Goal: Information Seeking & Learning: Learn about a topic

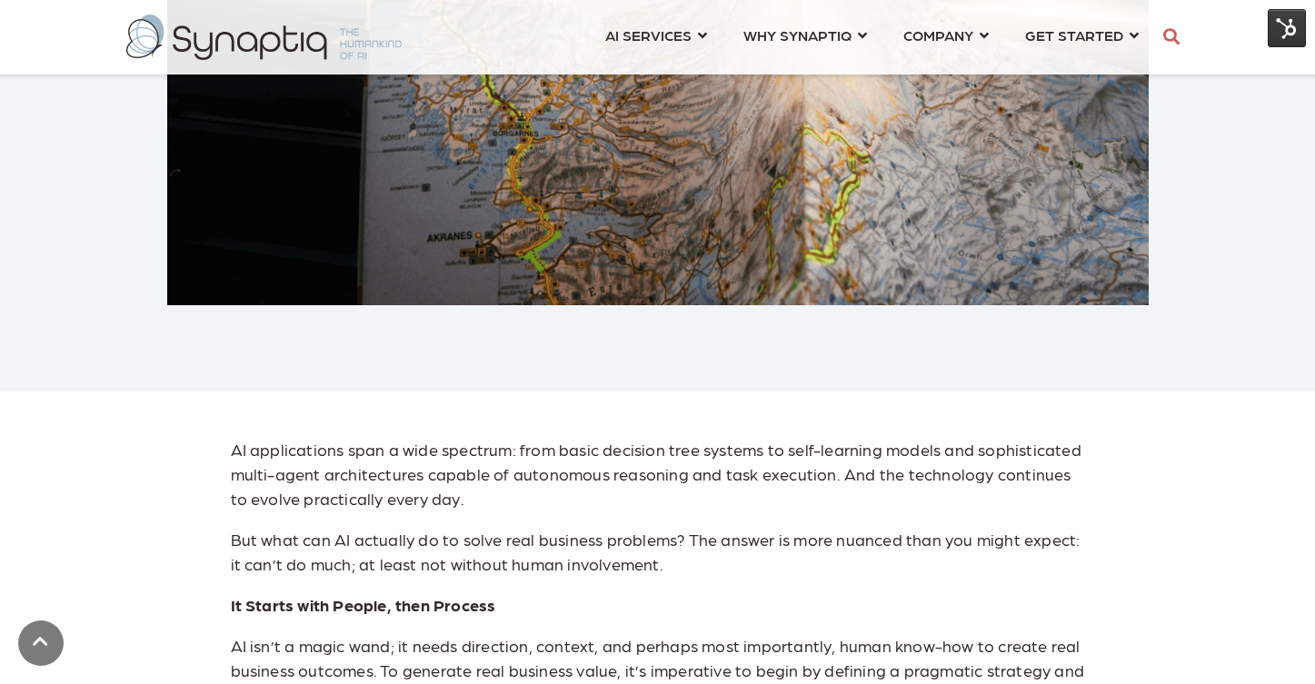
scroll to position [0, 8]
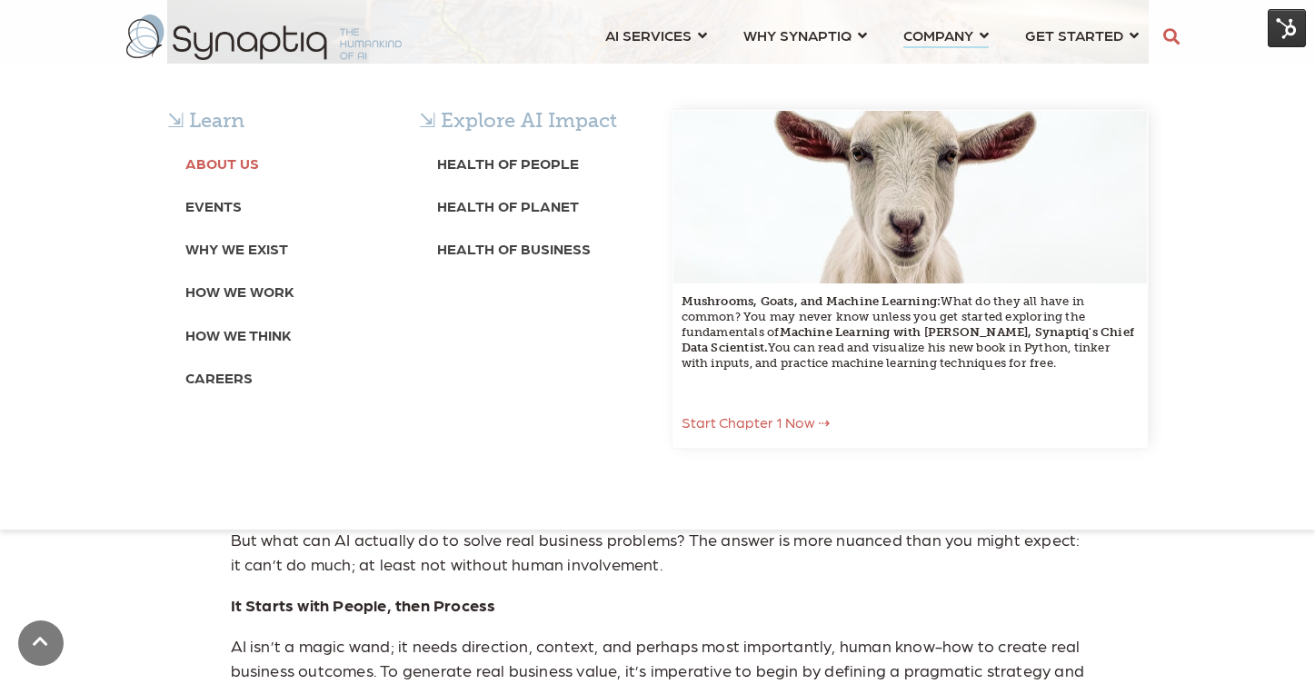
click at [242, 164] on b "About Us" at bounding box center [222, 163] width 74 height 17
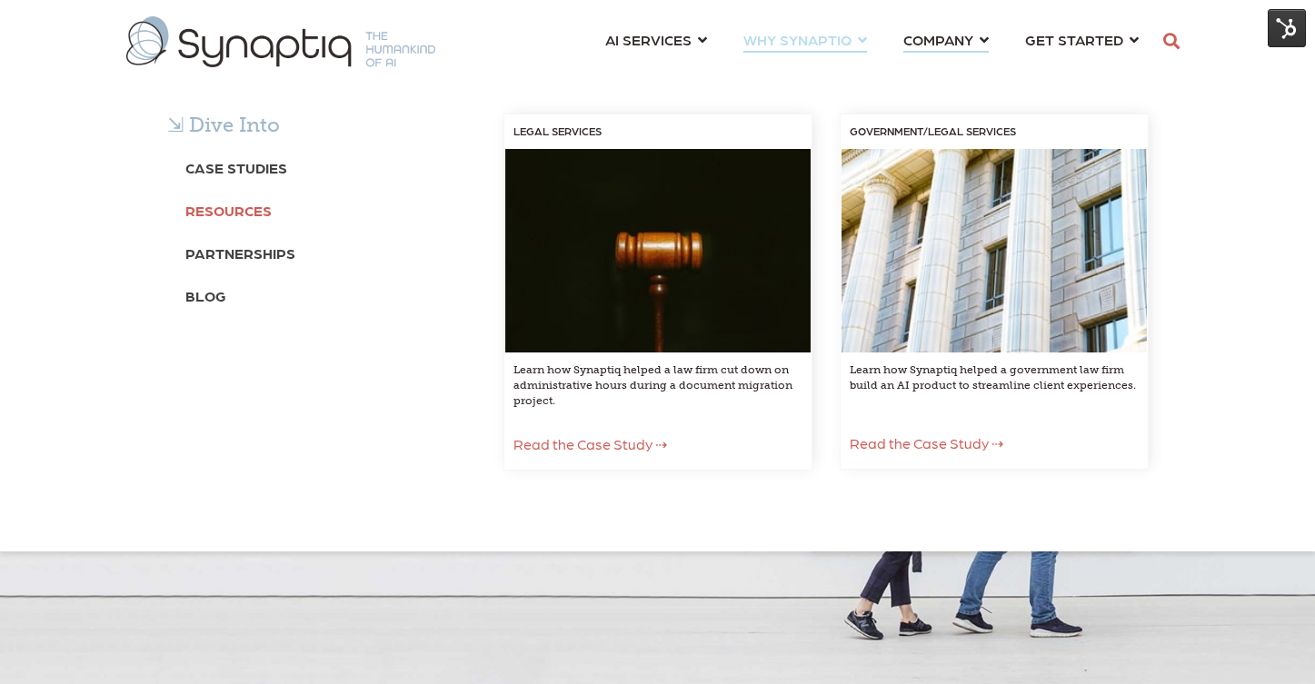
click at [235, 206] on b "Resources" at bounding box center [228, 210] width 86 height 17
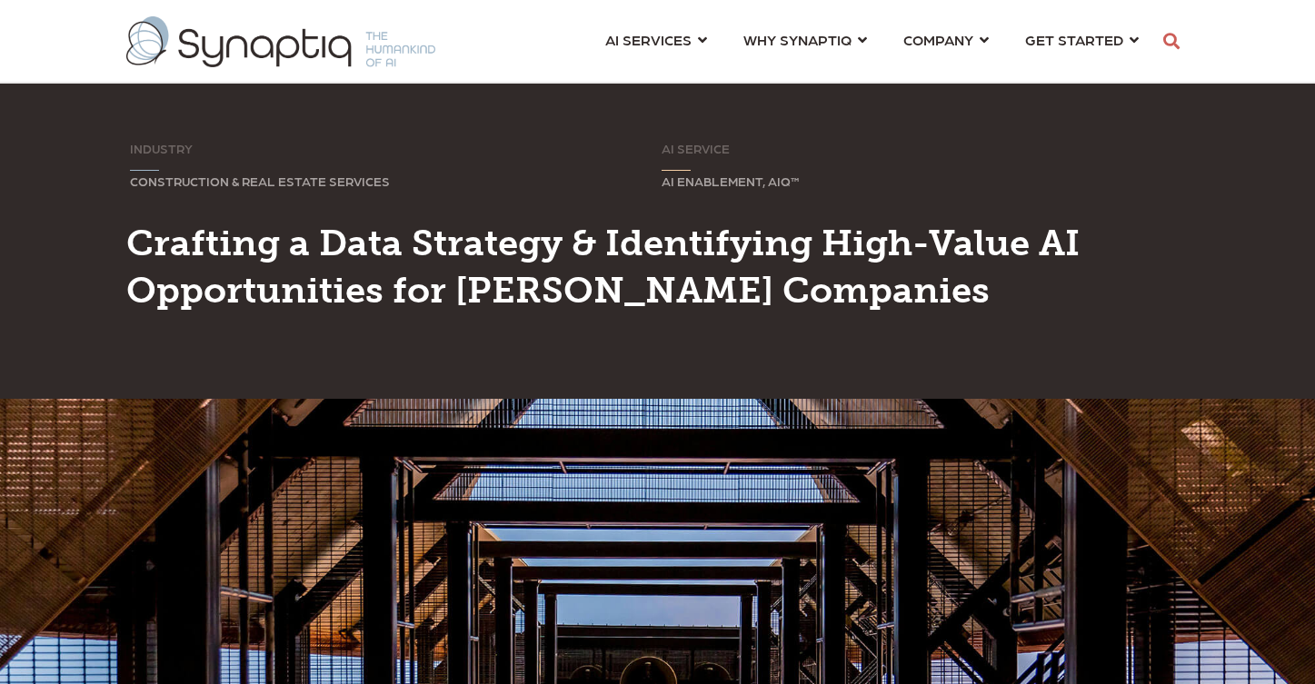
scroll to position [0, 8]
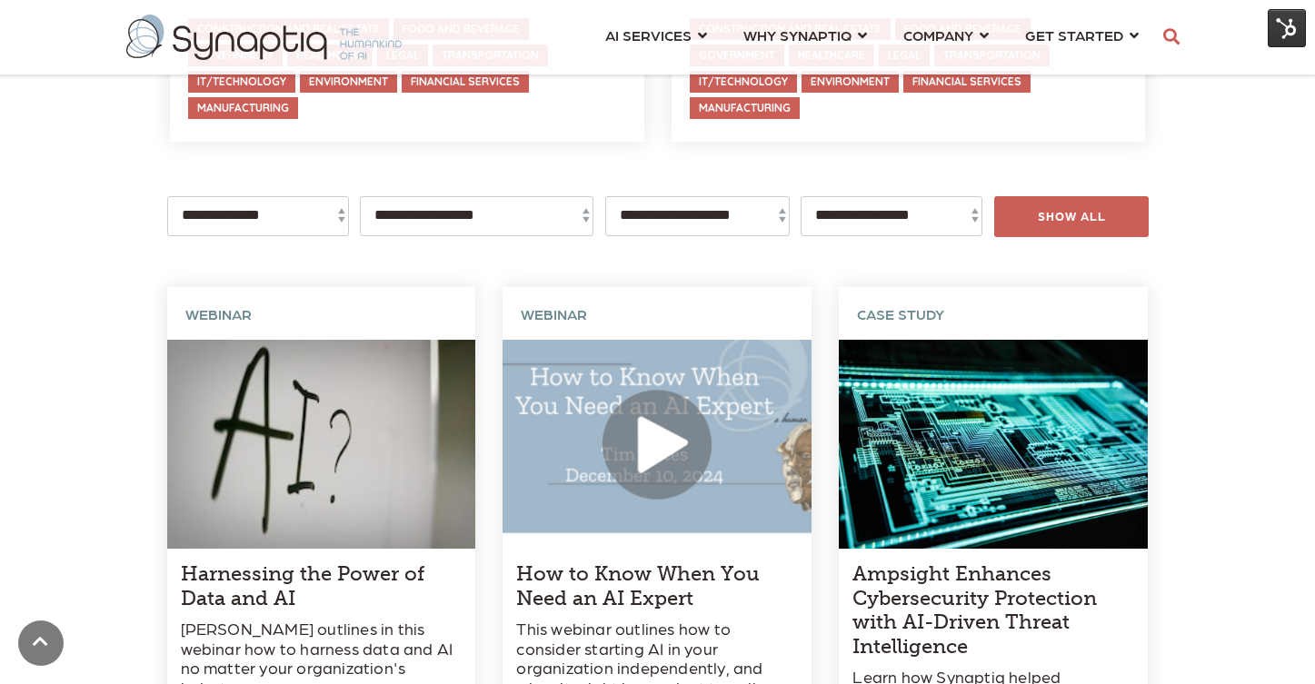
scroll to position [596, 0]
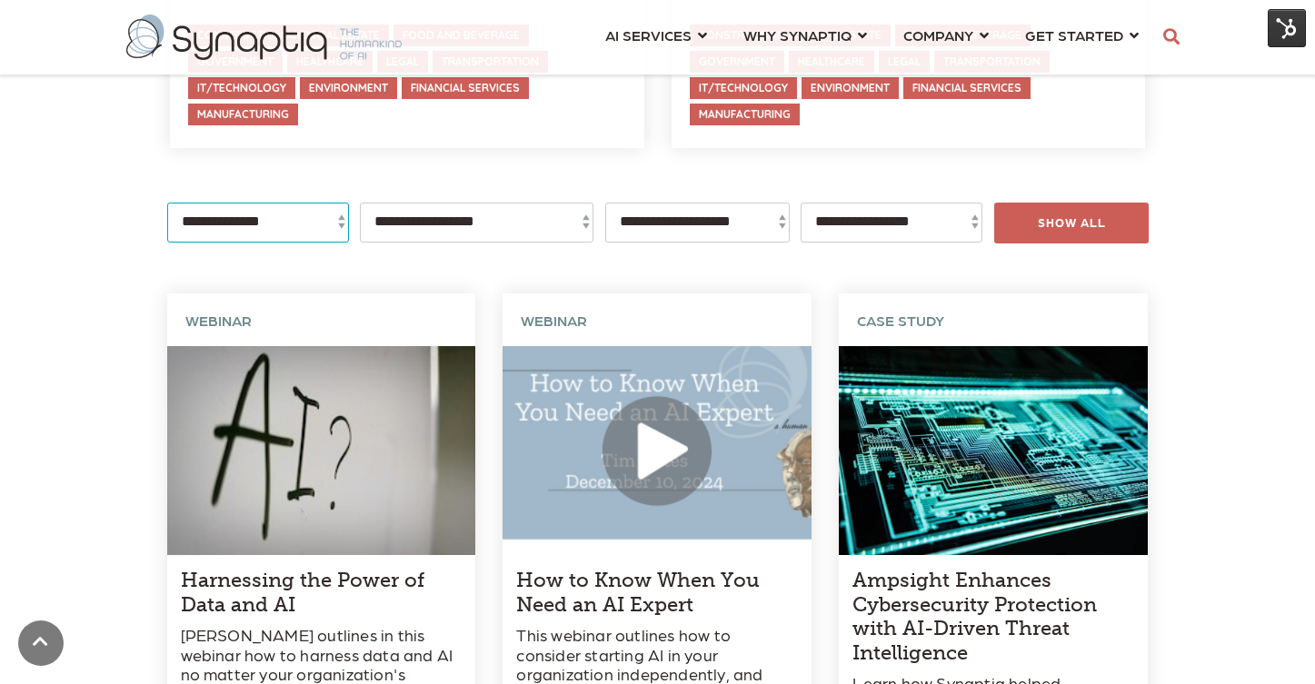
click at [259, 232] on select "**********" at bounding box center [258, 223] width 182 height 40
select select "*******"
click at [167, 203] on select "**********" at bounding box center [258, 223] width 182 height 40
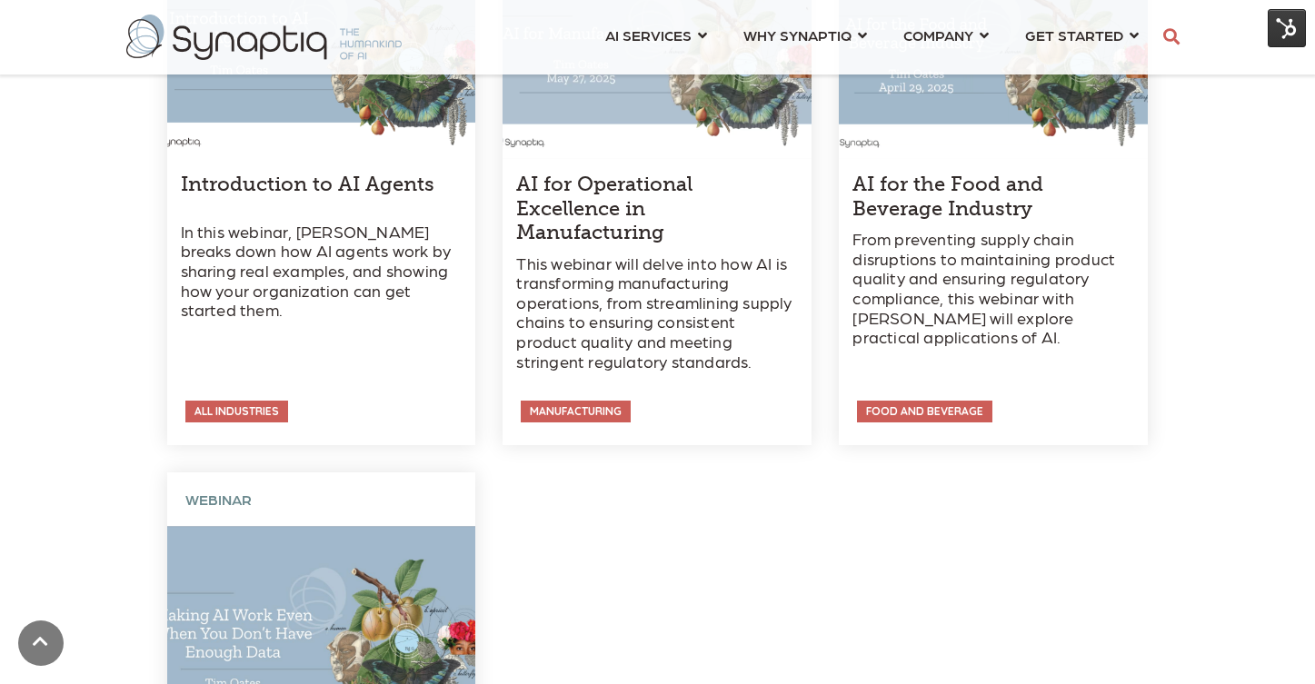
scroll to position [2205, 0]
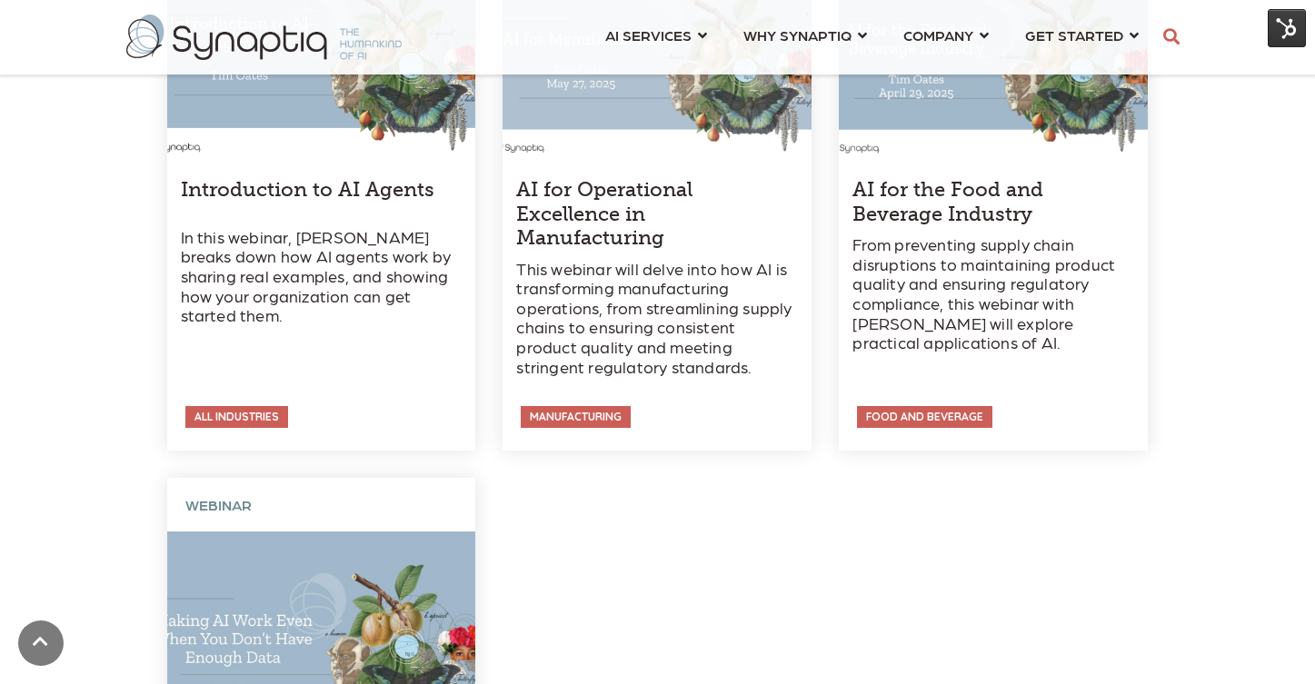
click at [336, 244] on link at bounding box center [321, 176] width 309 height 549
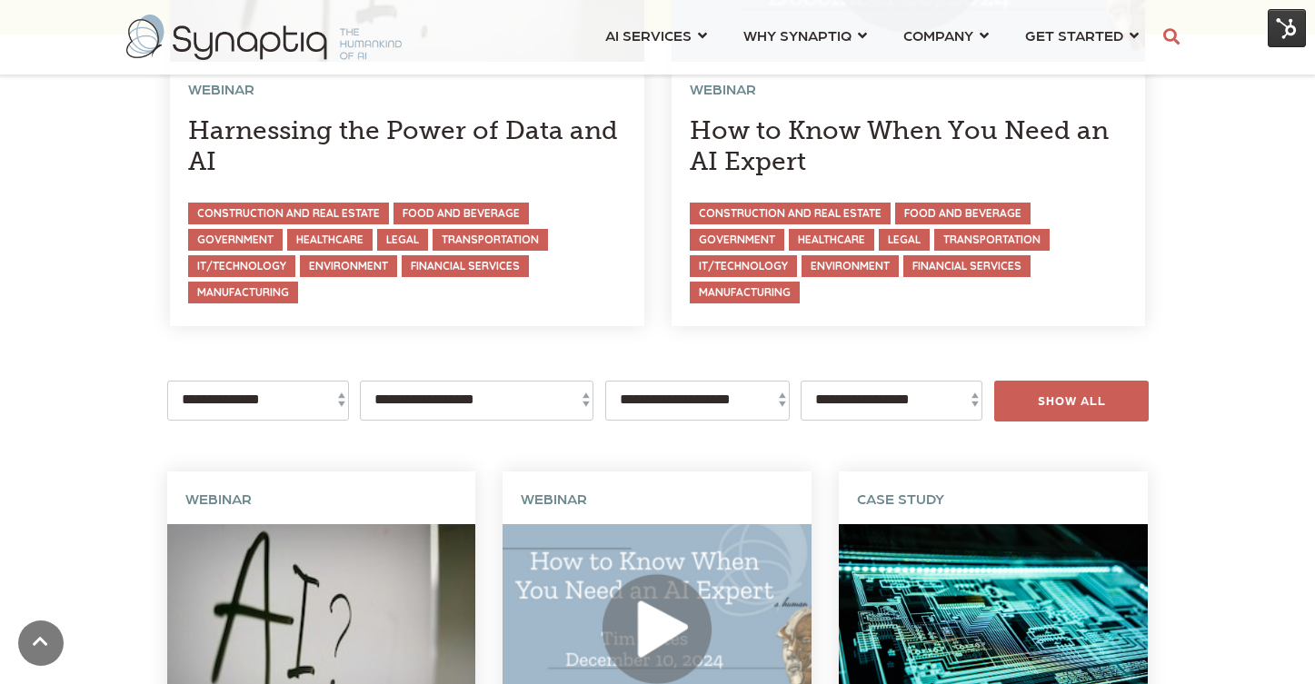
scroll to position [425, 0]
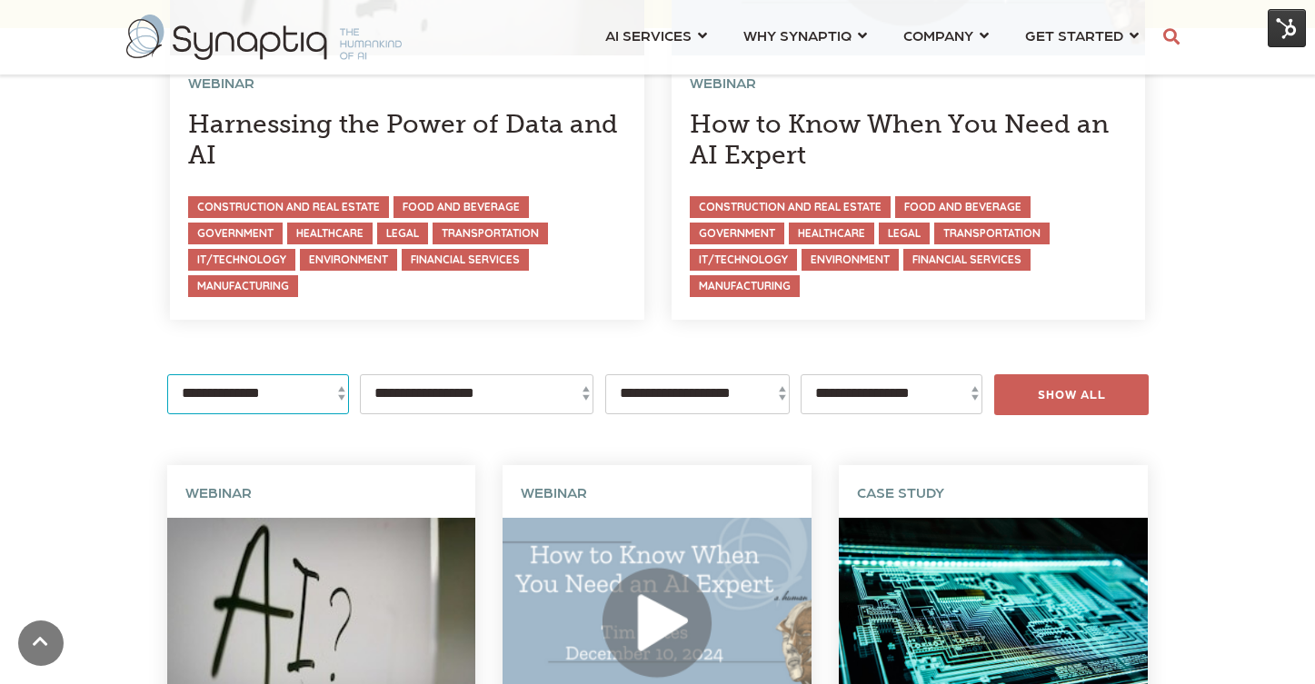
click at [284, 384] on select "**********" at bounding box center [258, 395] width 182 height 40
select select "**********"
click at [167, 375] on select "**********" at bounding box center [258, 395] width 182 height 40
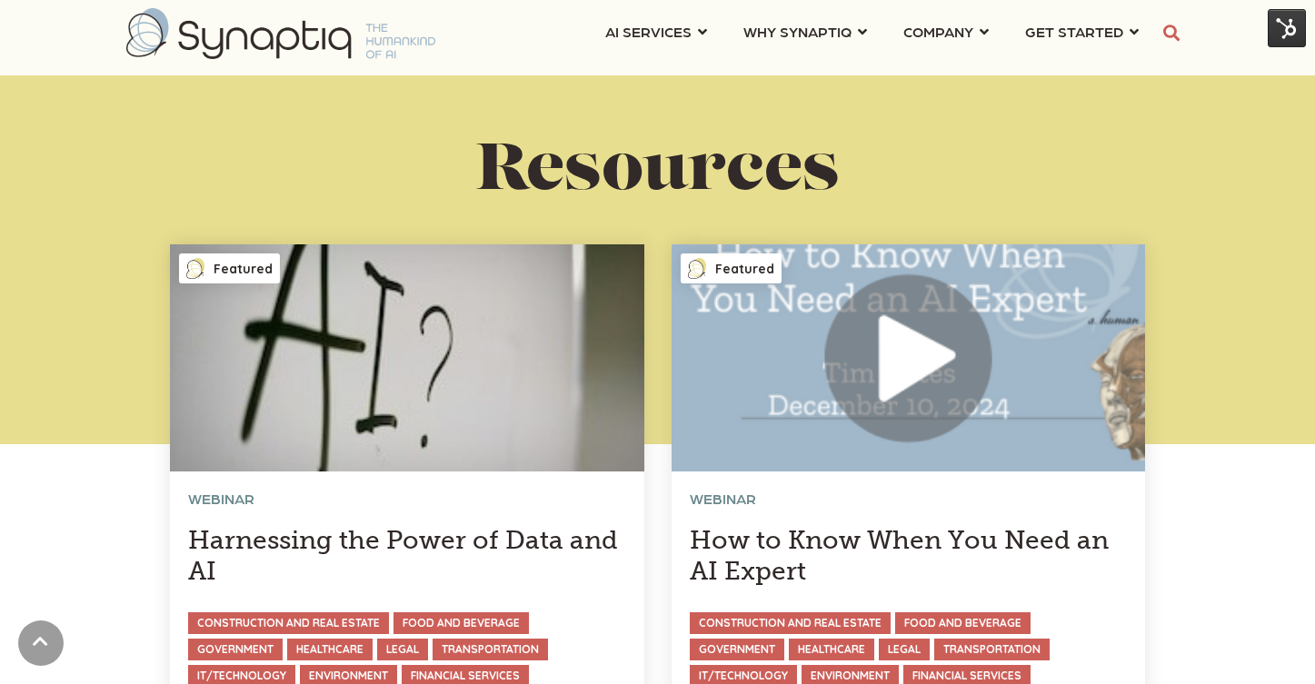
scroll to position [0, 0]
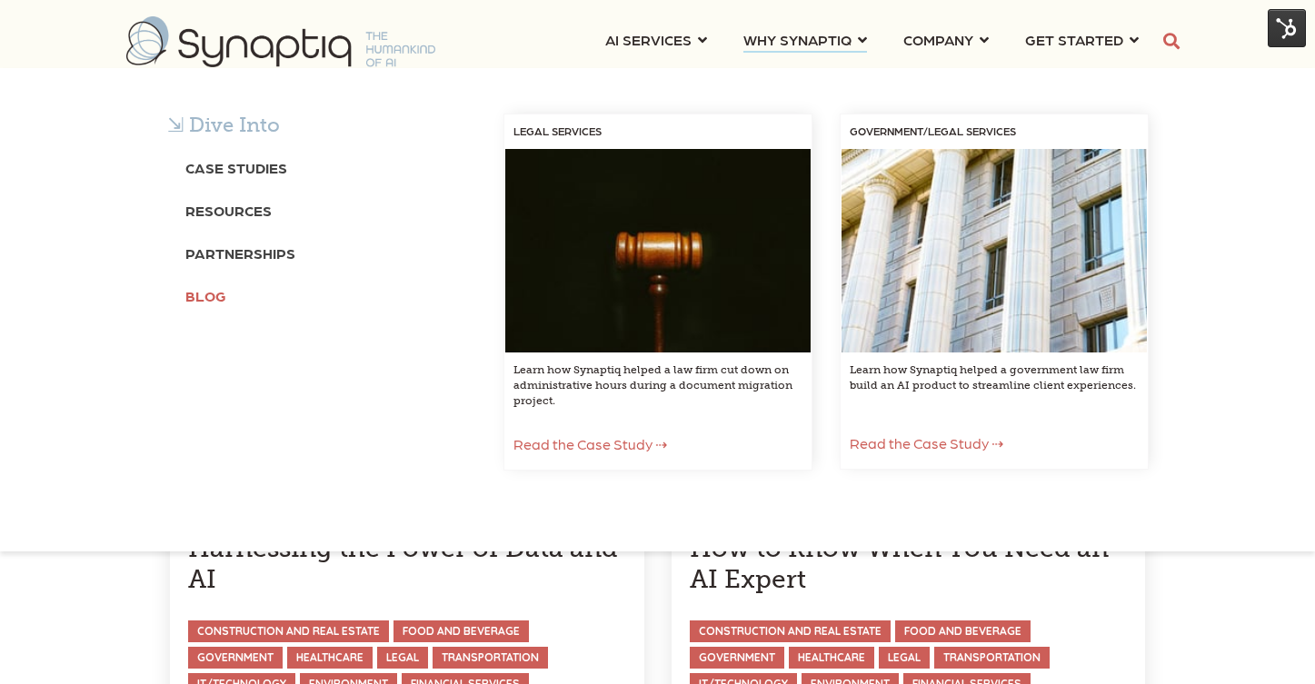
click at [216, 296] on b "Blog" at bounding box center [205, 295] width 41 height 17
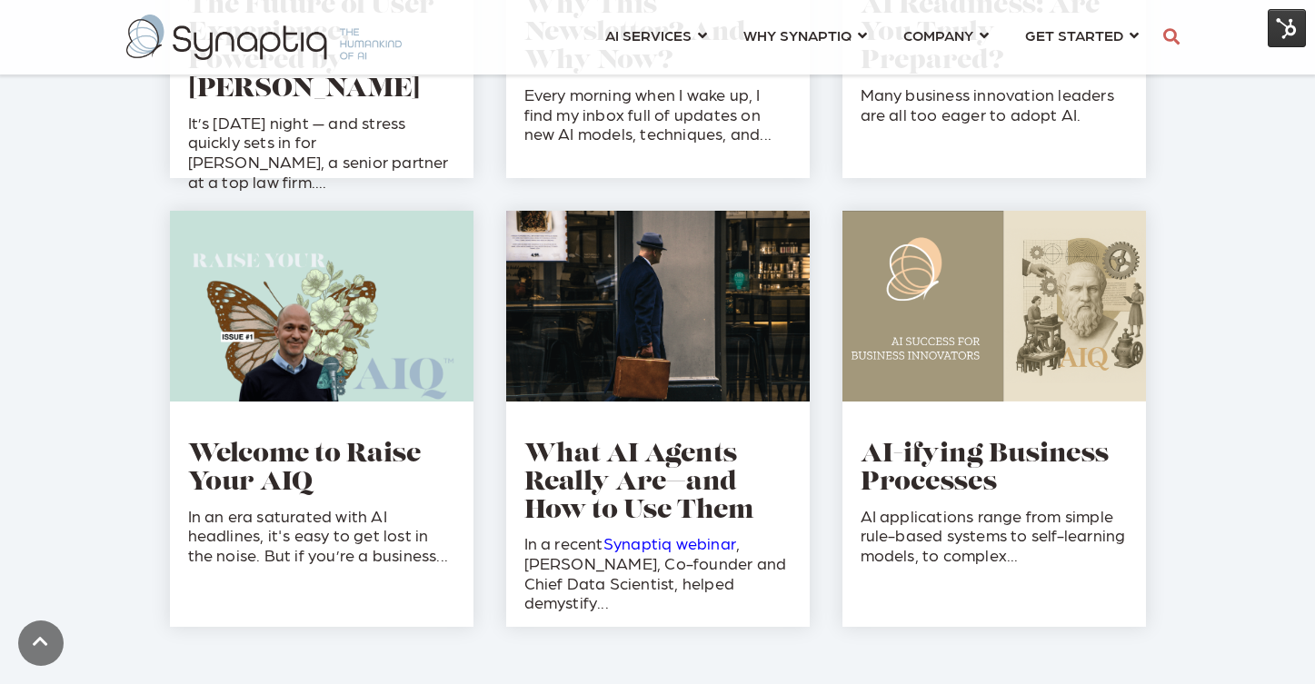
scroll to position [1923, 0]
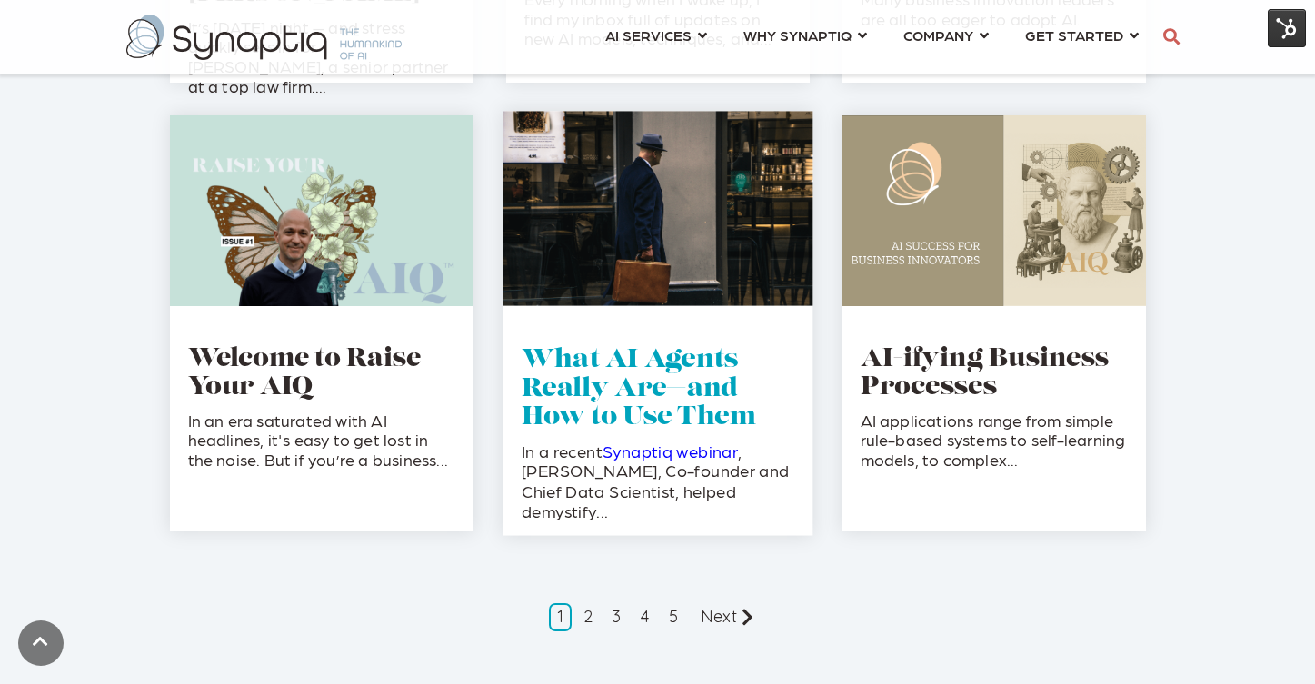
click at [612, 426] on link "What AI Agents Really Are—and How to Use Them" at bounding box center [639, 389] width 235 height 83
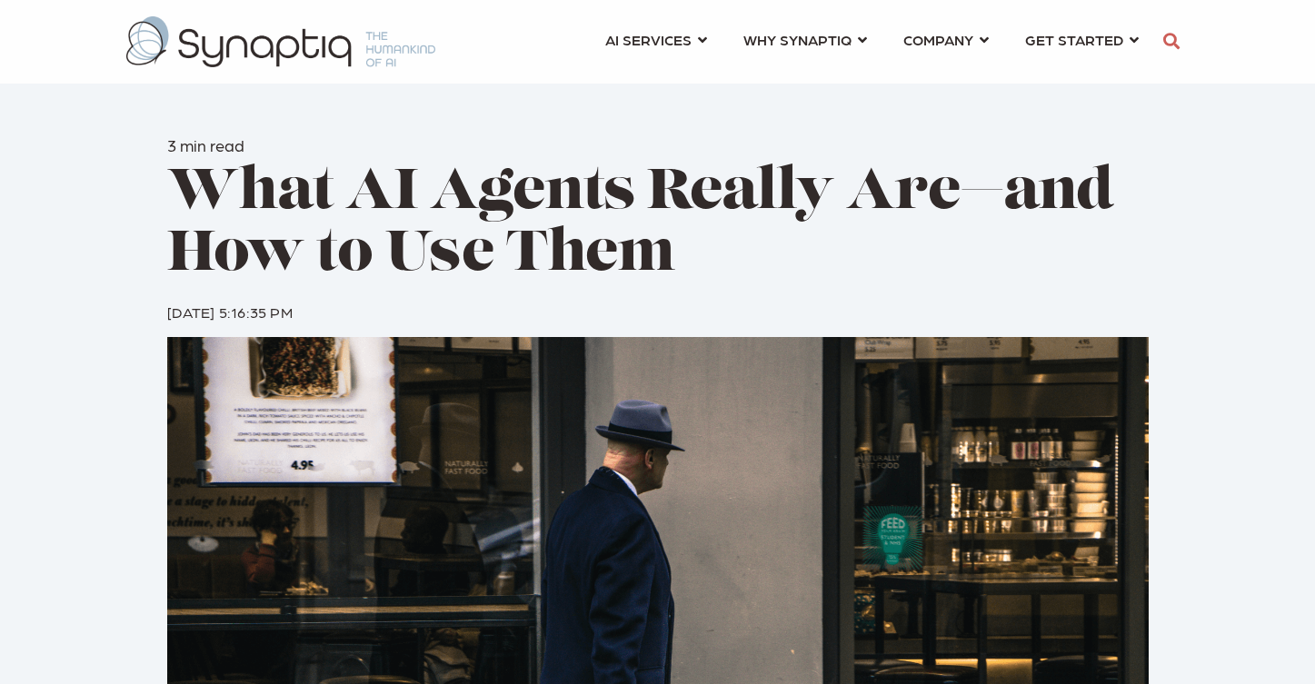
scroll to position [0, 8]
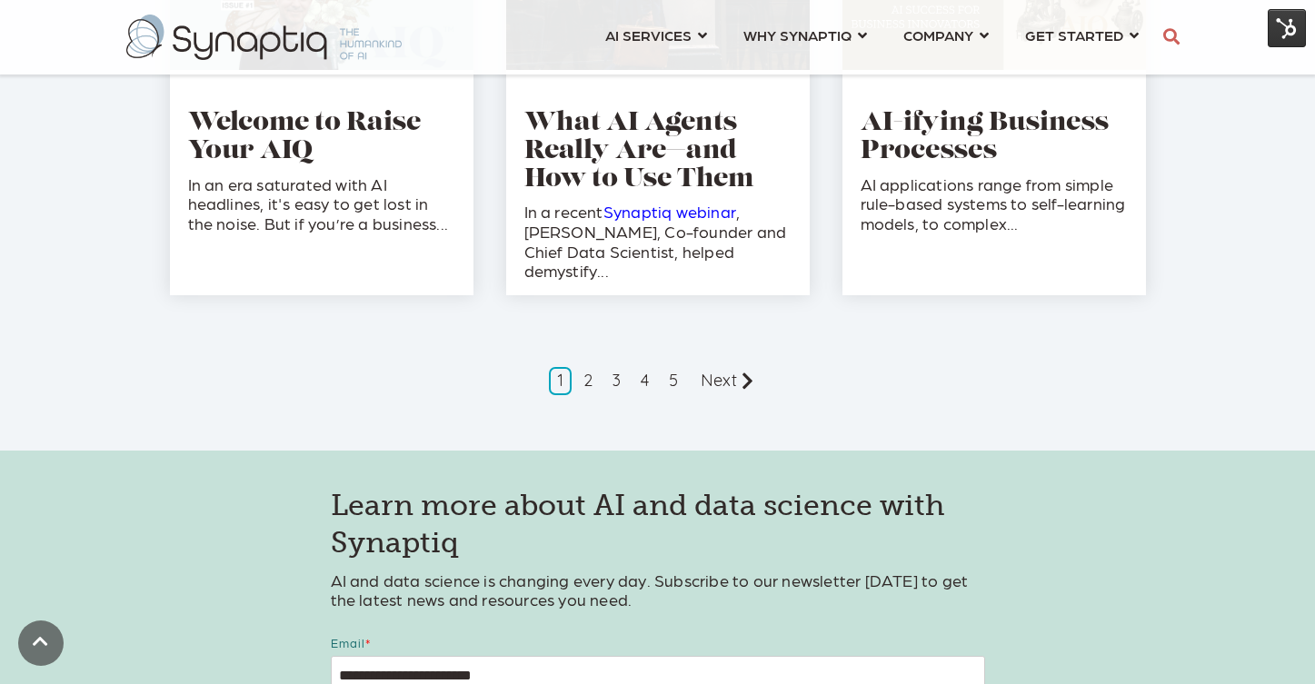
scroll to position [2150, 0]
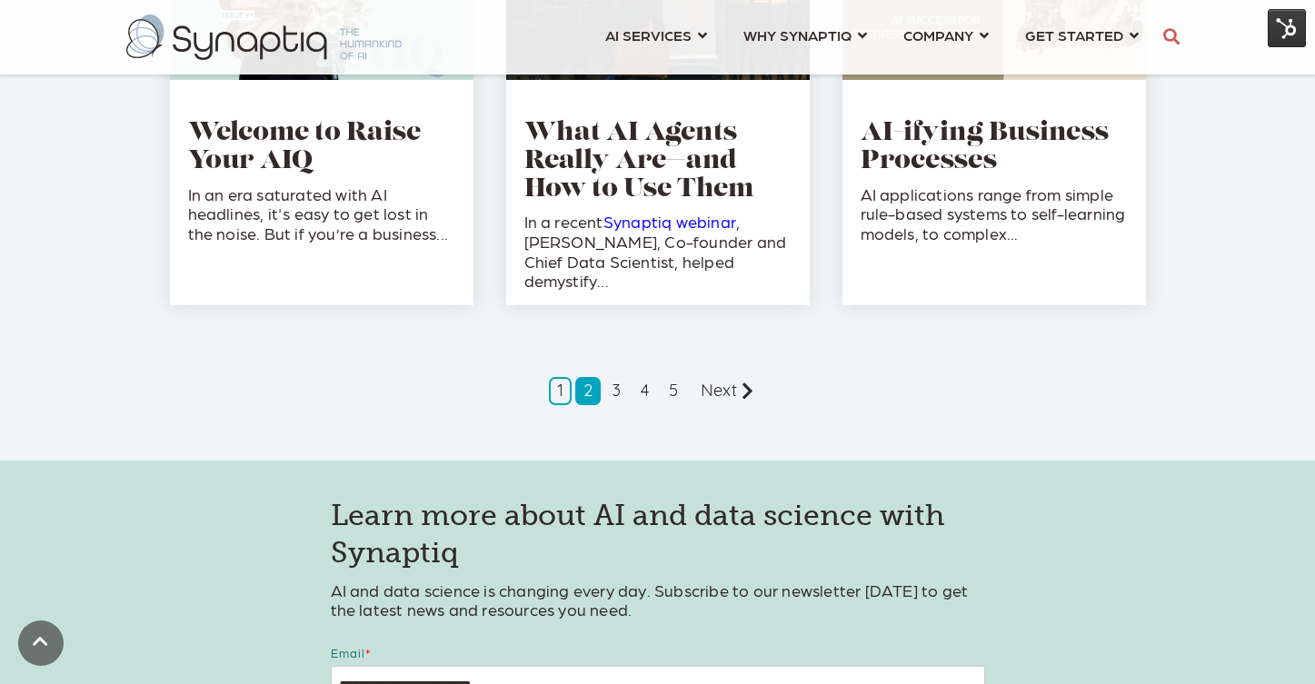
click at [586, 388] on link "2" at bounding box center [587, 391] width 25 height 28
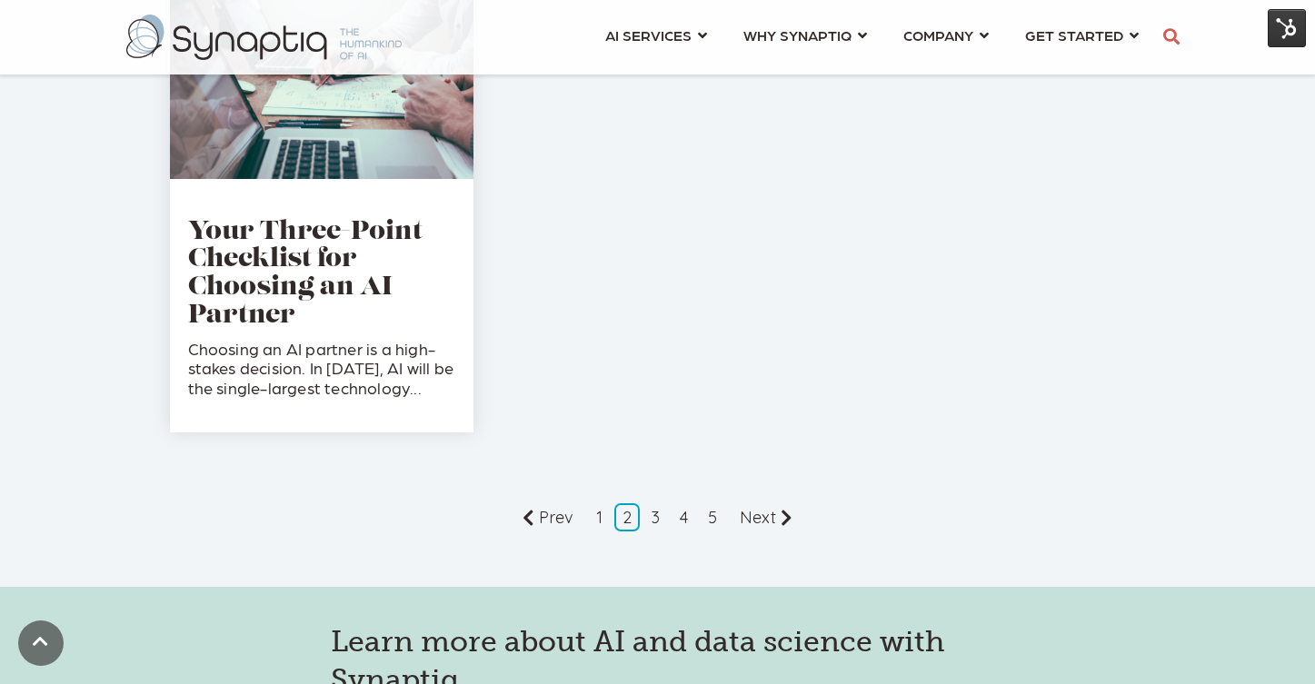
scroll to position [2117, 0]
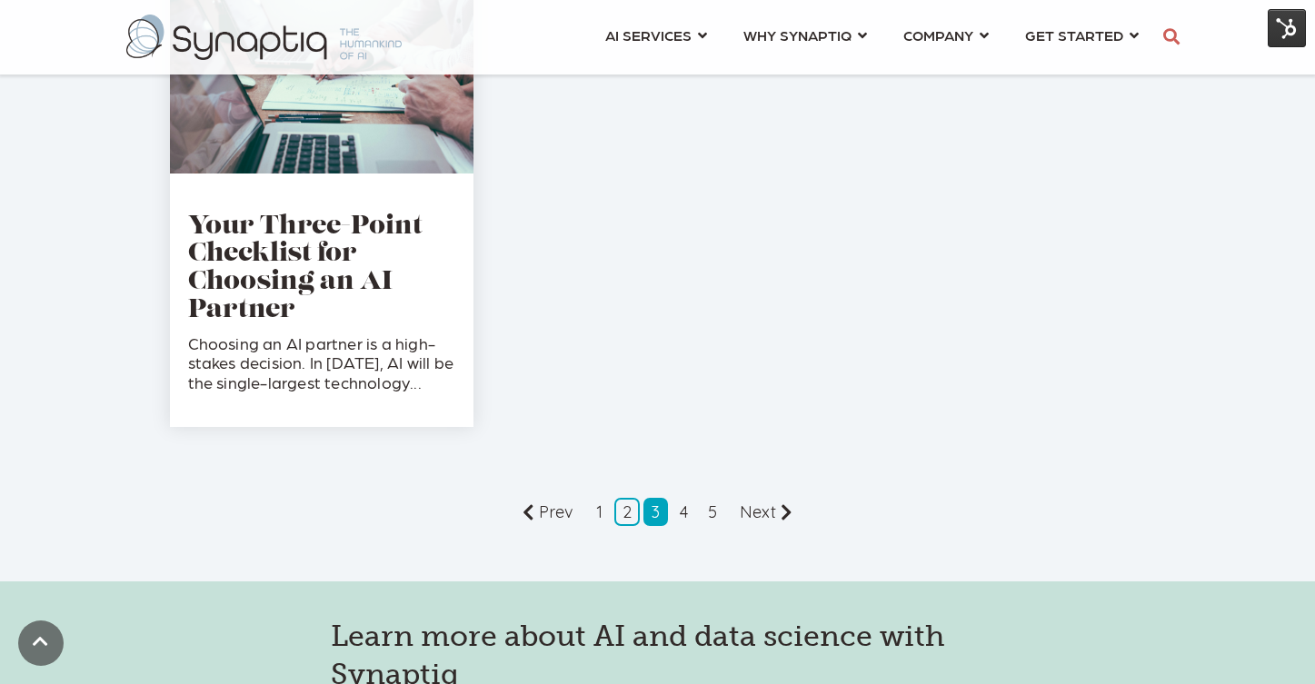
click at [657, 515] on link "3" at bounding box center [656, 512] width 25 height 28
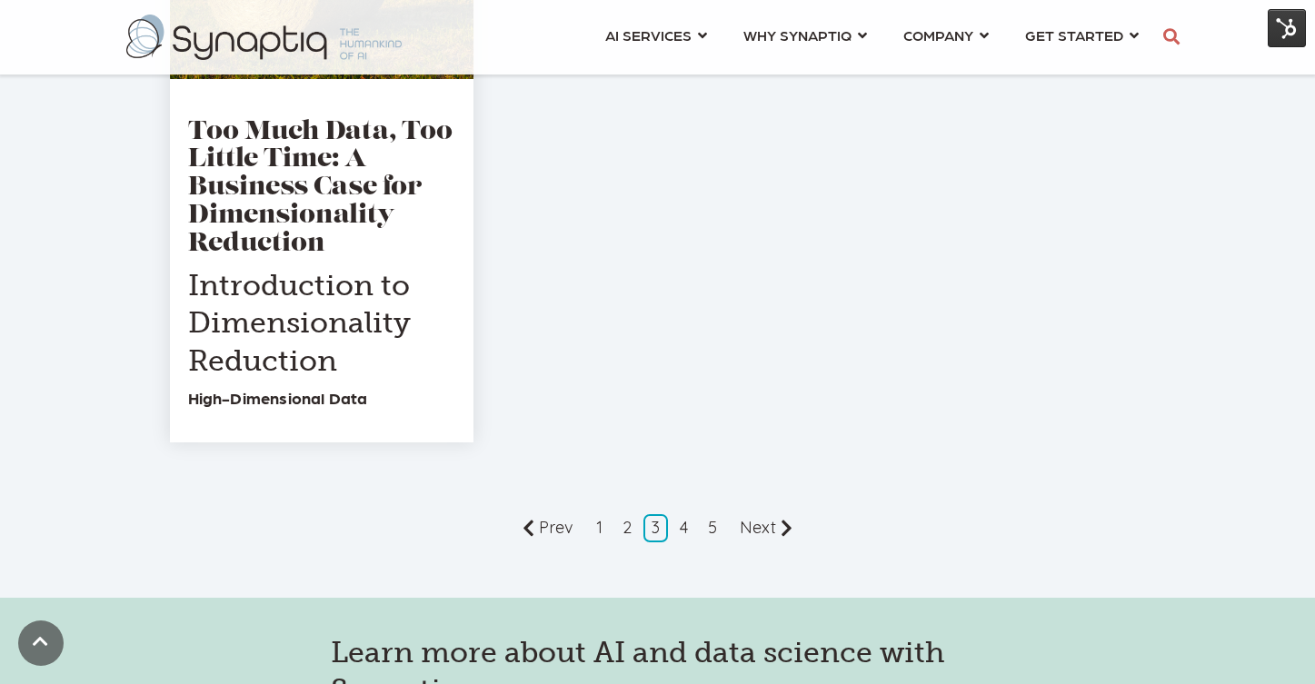
scroll to position [2491, 0]
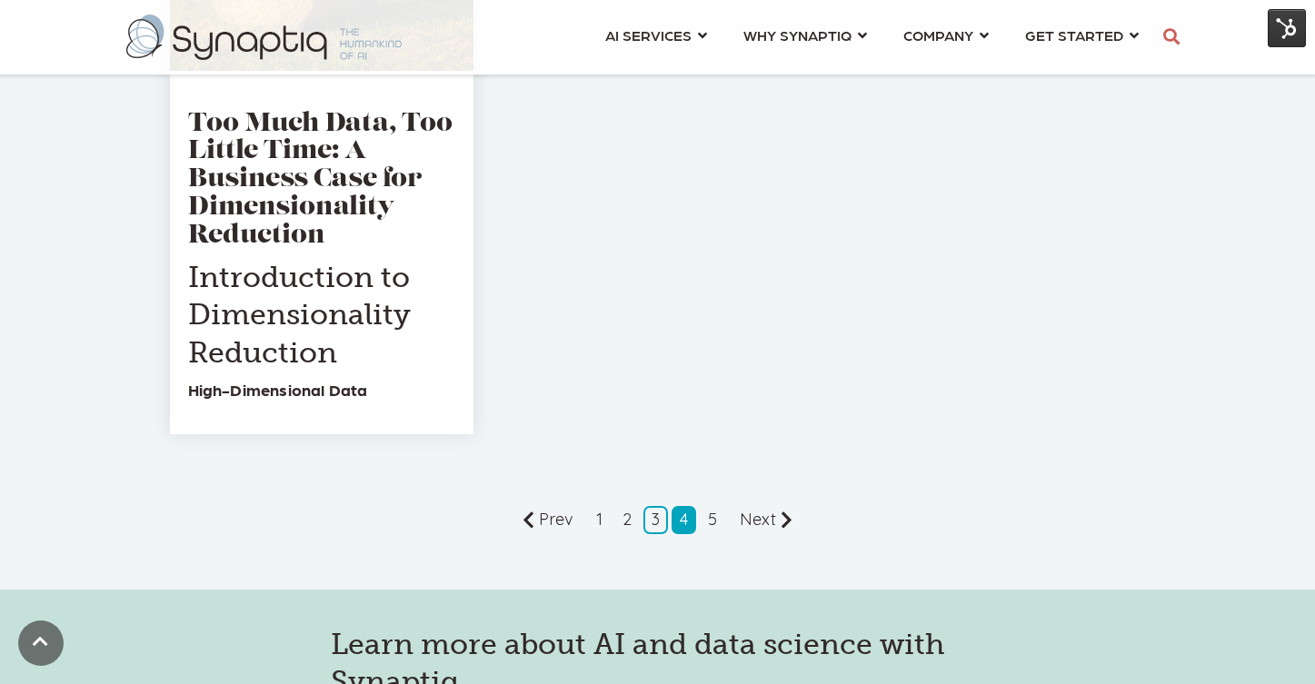
click at [684, 520] on link "4" at bounding box center [684, 520] width 25 height 28
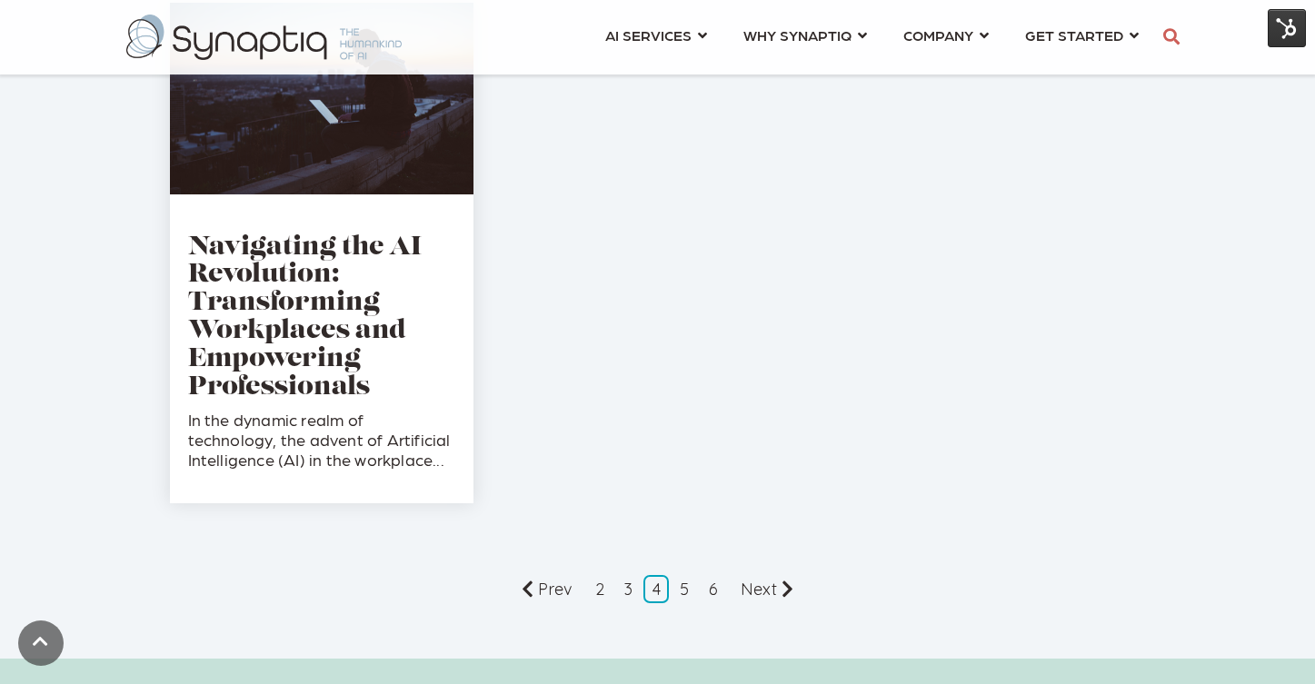
scroll to position [2222, 0]
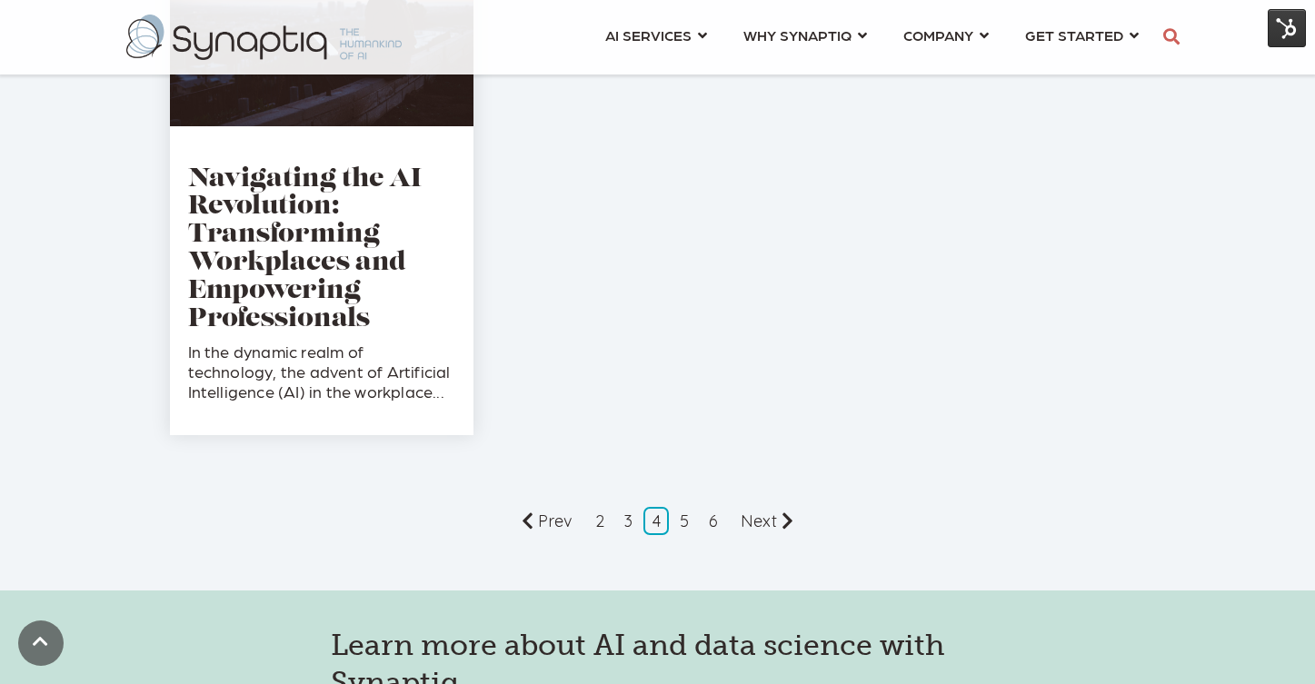
drag, startPoint x: 1323, startPoint y: 35, endPoint x: 1242, endPoint y: 430, distance: 402.7
click at [685, 514] on link "5" at bounding box center [684, 521] width 25 height 28
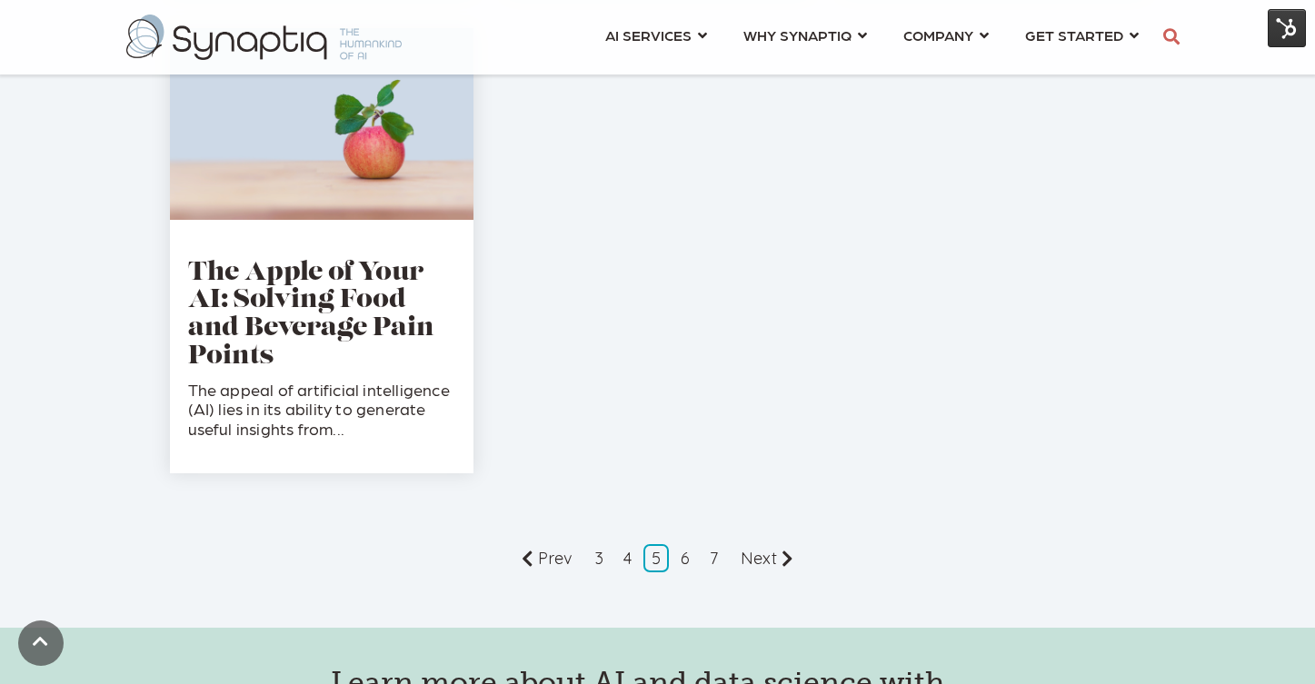
scroll to position [2236, 0]
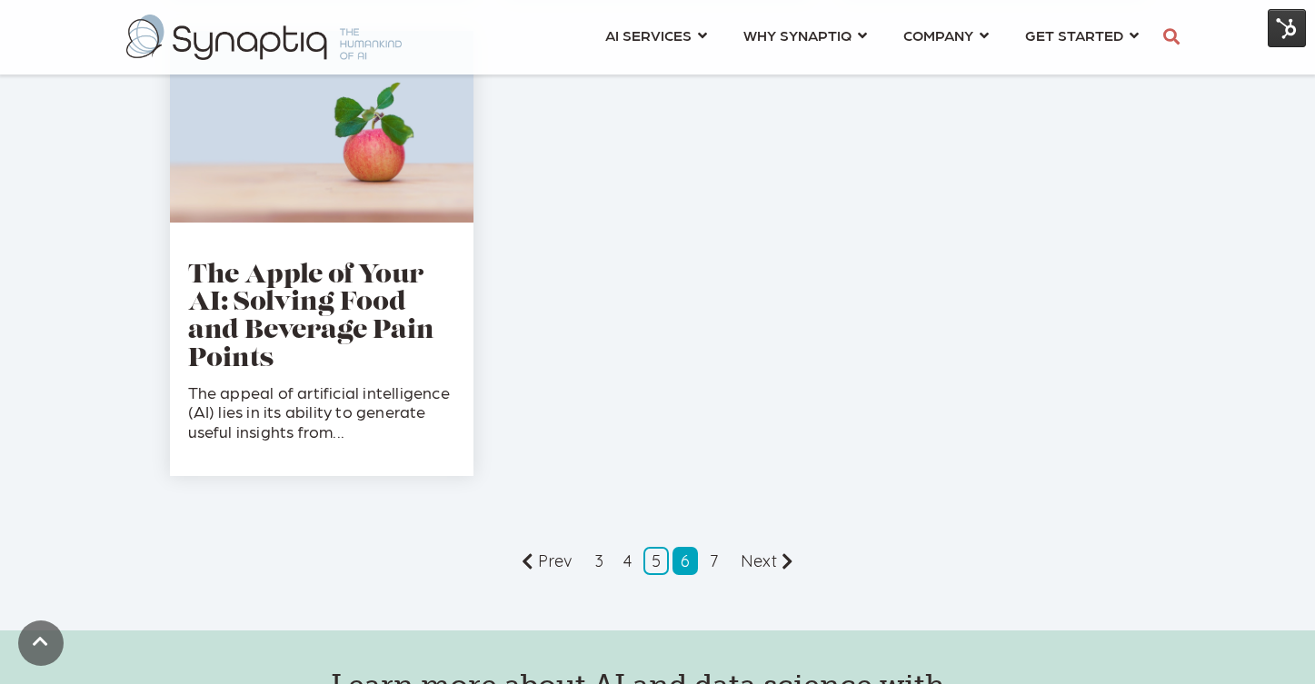
click at [688, 563] on link "6" at bounding box center [685, 561] width 25 height 28
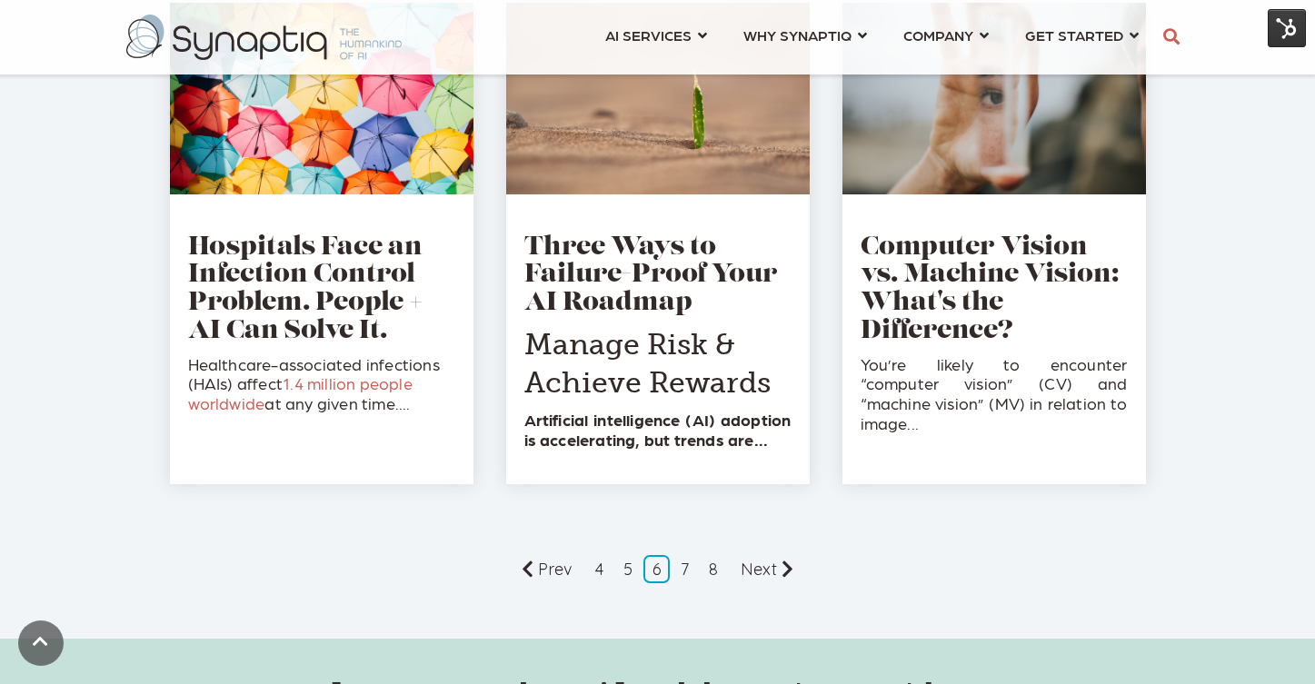
scroll to position [2209, 0]
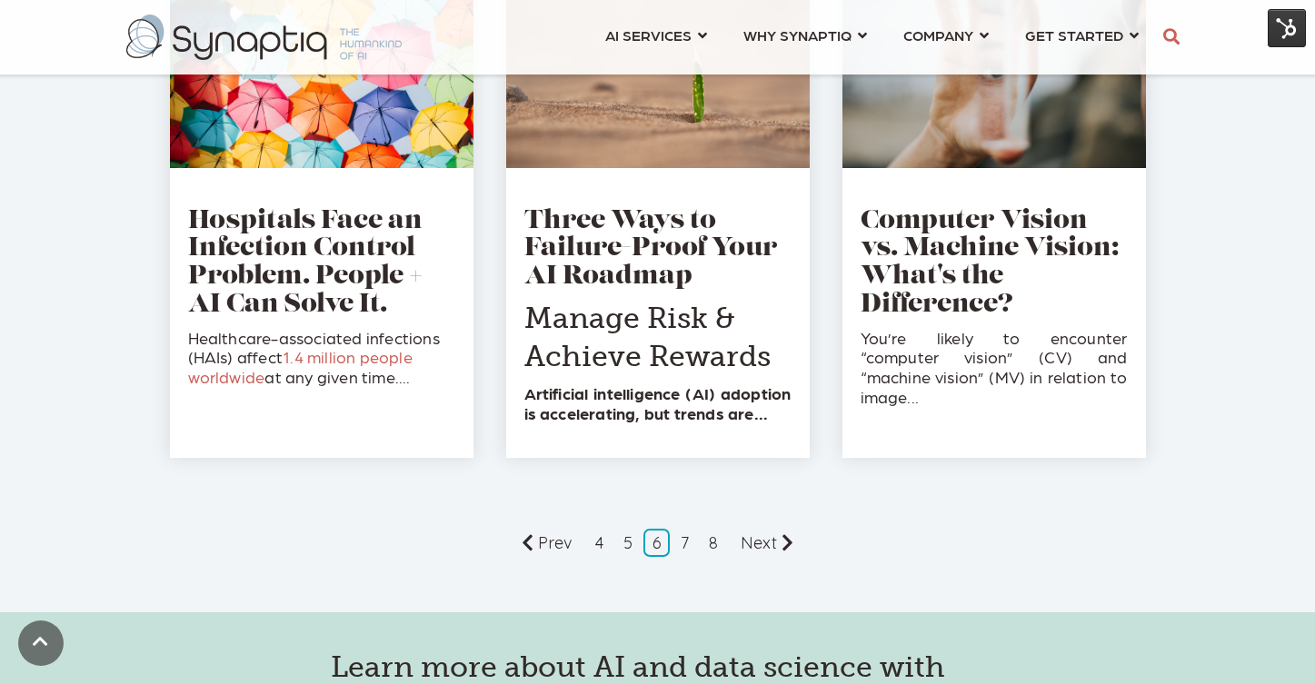
drag, startPoint x: 1319, startPoint y: 58, endPoint x: 1268, endPoint y: 427, distance: 372.6
click at [682, 543] on link "7" at bounding box center [685, 543] width 25 height 28
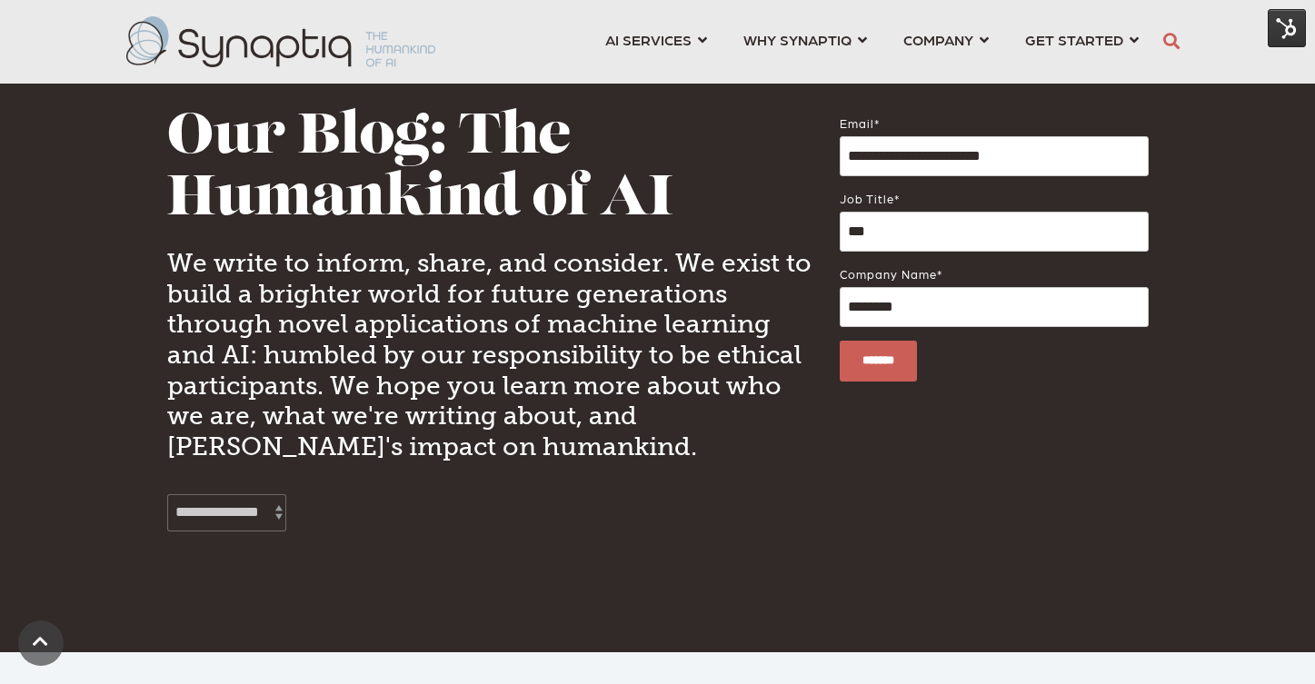
scroll to position [765, 0]
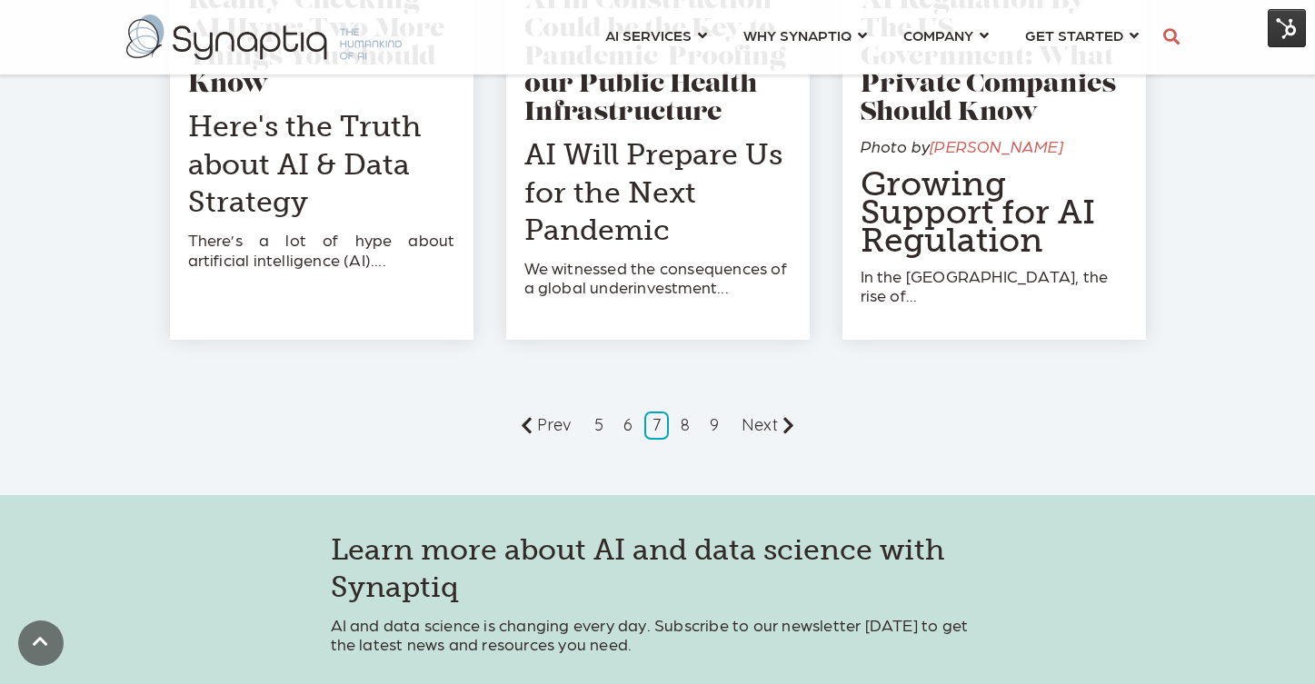
drag, startPoint x: 1320, startPoint y: 81, endPoint x: 1270, endPoint y: 476, distance: 398.6
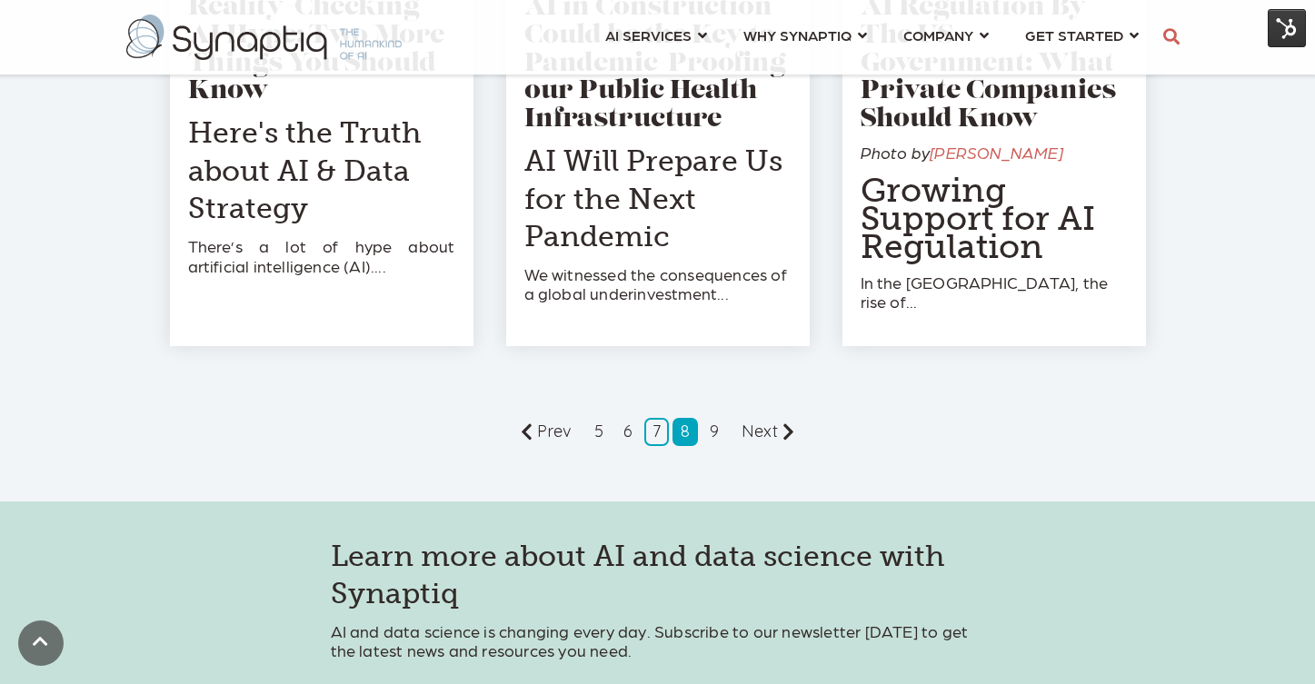
click at [685, 418] on link "8" at bounding box center [685, 432] width 25 height 28
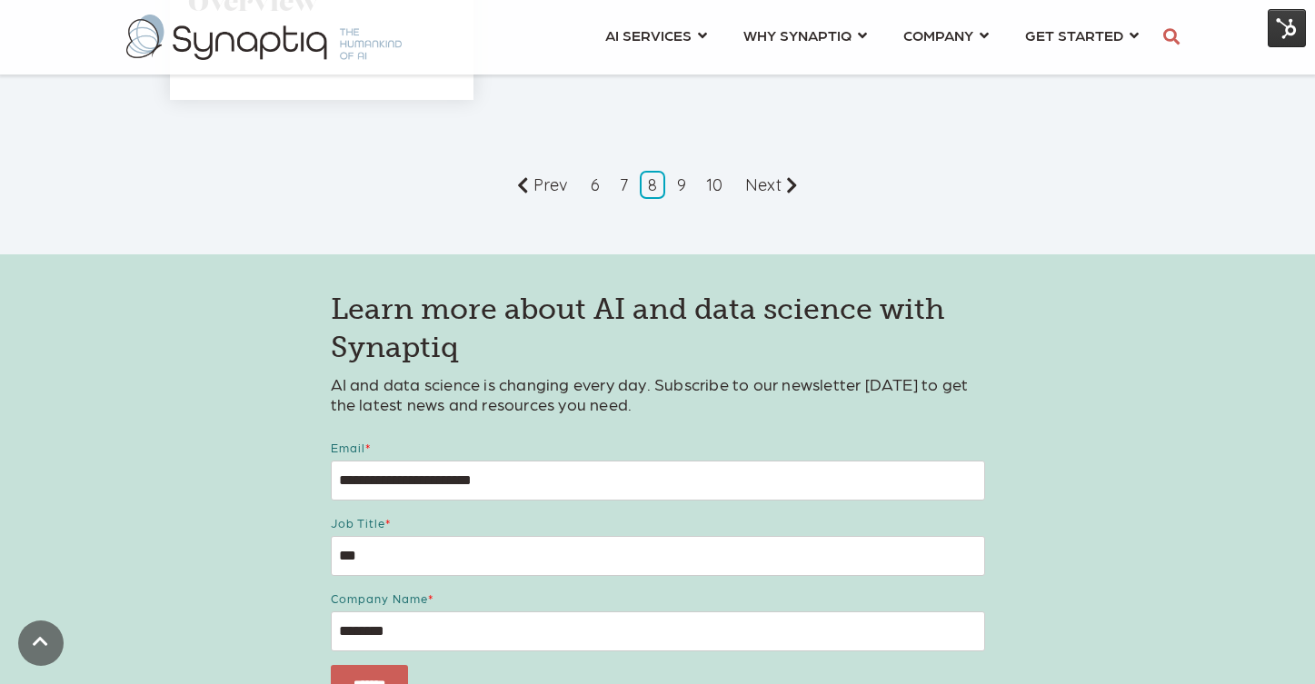
scroll to position [2435, 0]
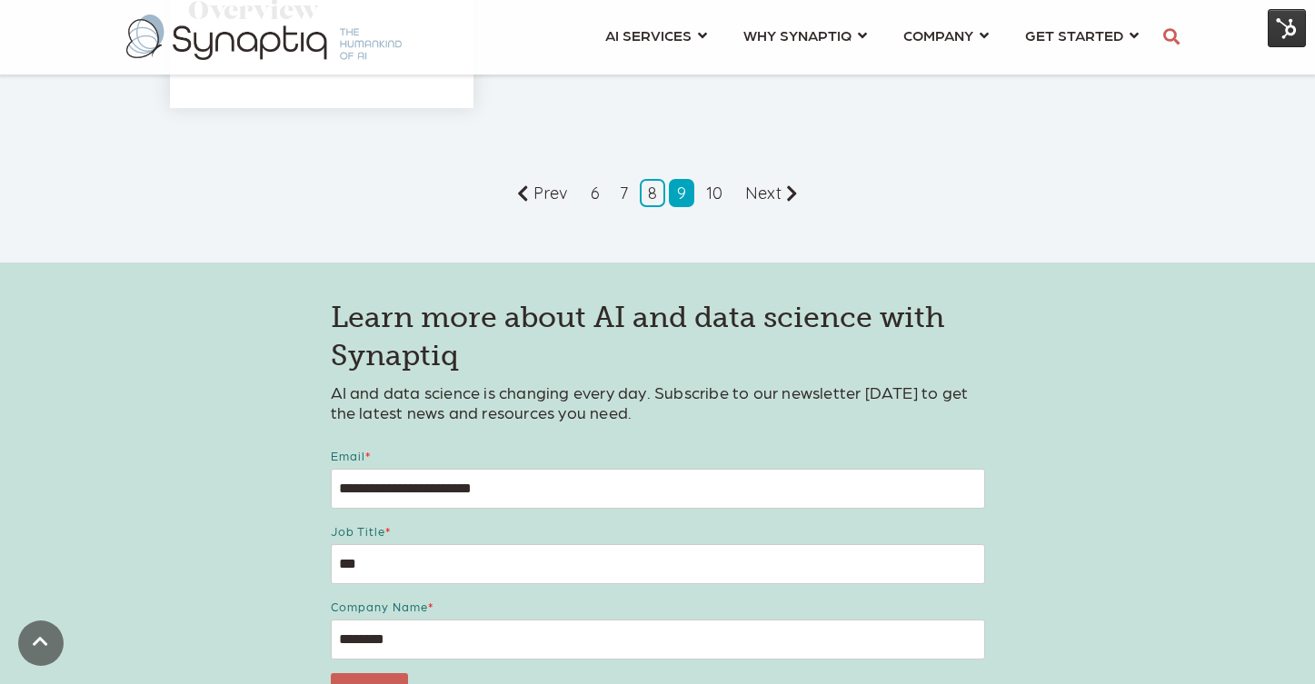
click at [678, 195] on link "9" at bounding box center [681, 193] width 25 height 28
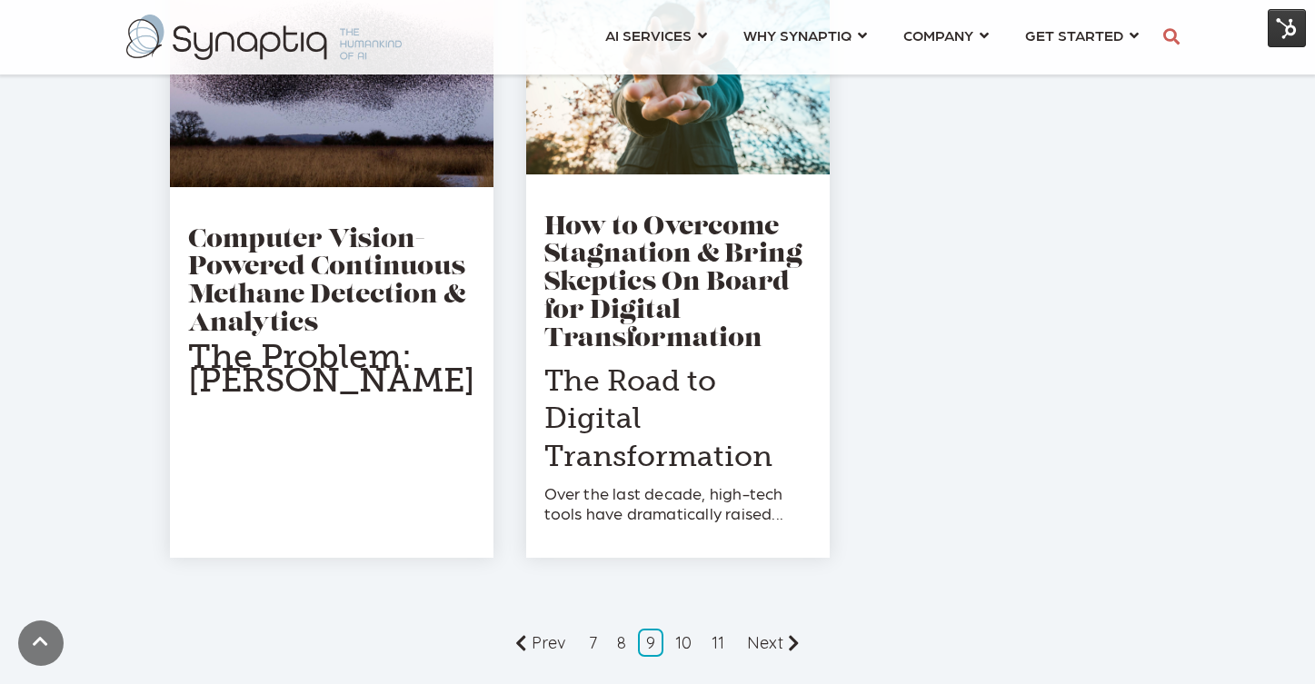
scroll to position [2205, 0]
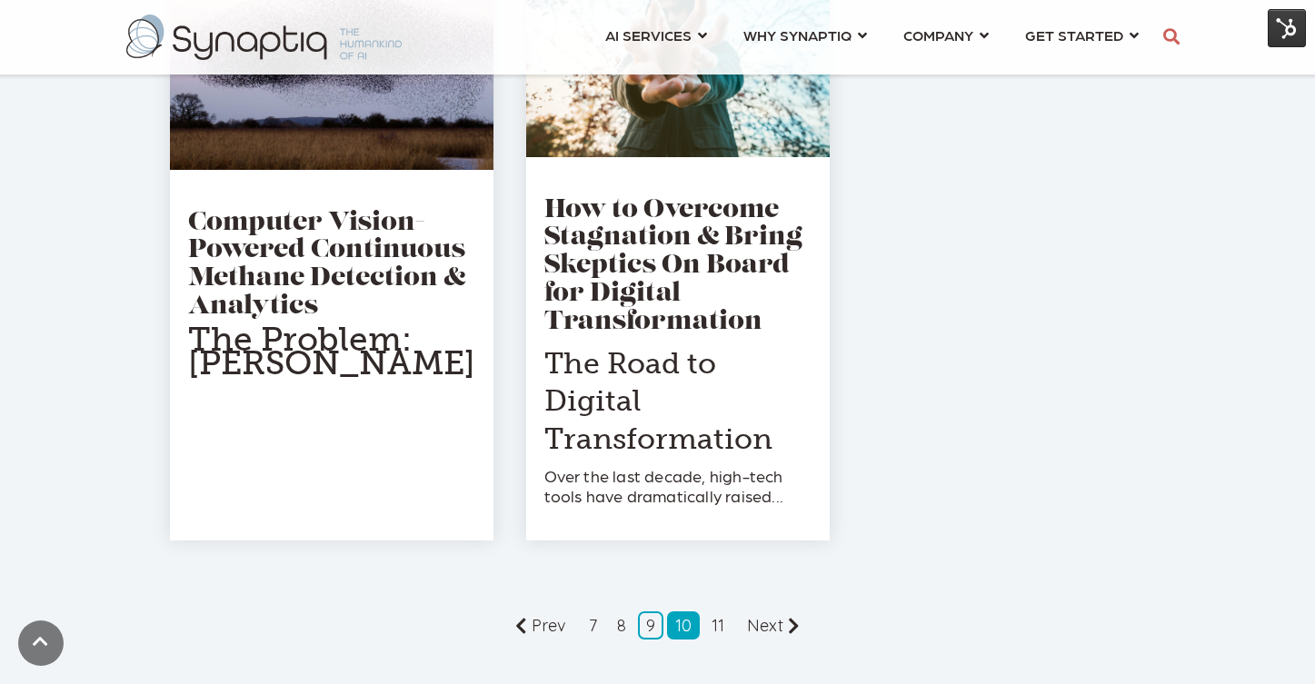
click at [688, 631] on link "10" at bounding box center [683, 626] width 33 height 28
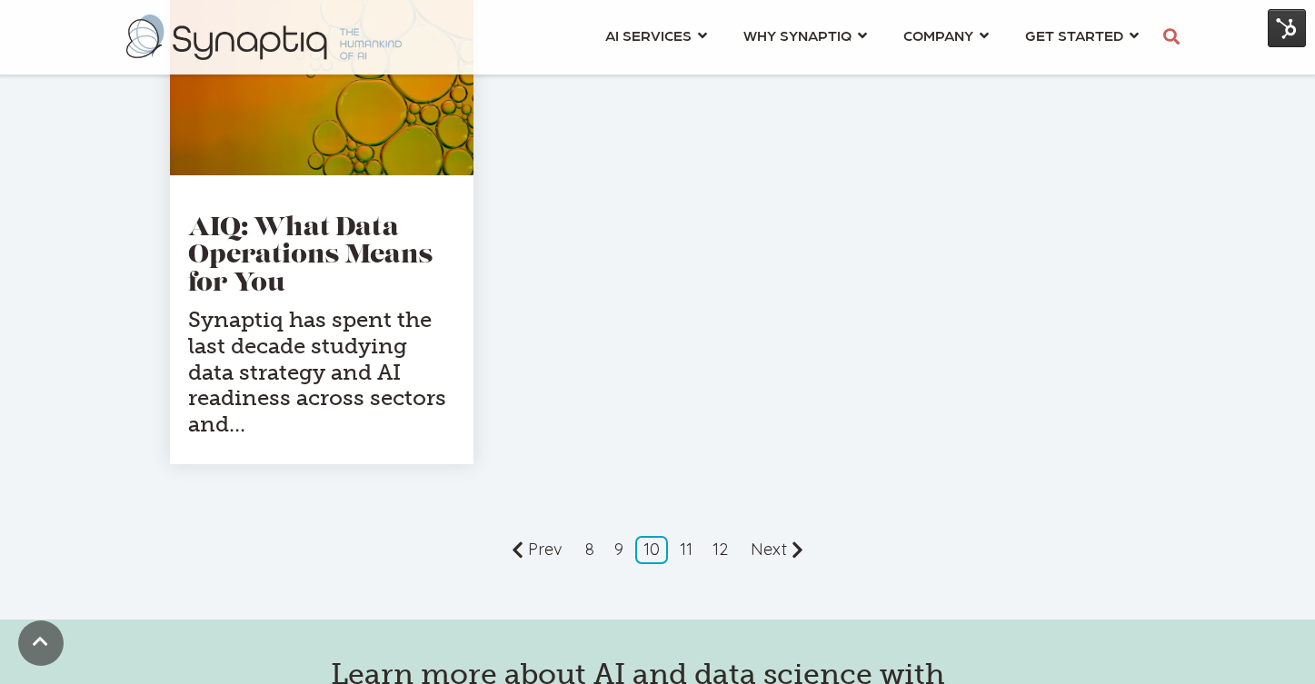
scroll to position [2320, 0]
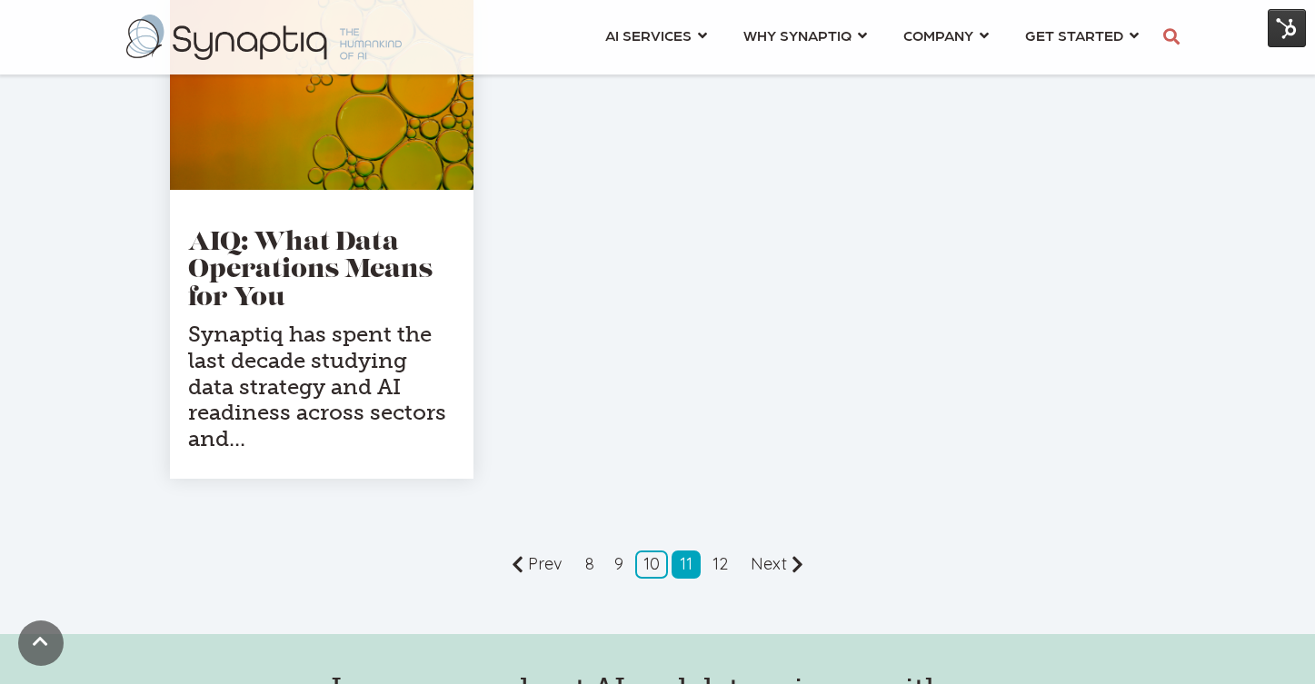
click at [686, 565] on link "11" at bounding box center [686, 565] width 29 height 28
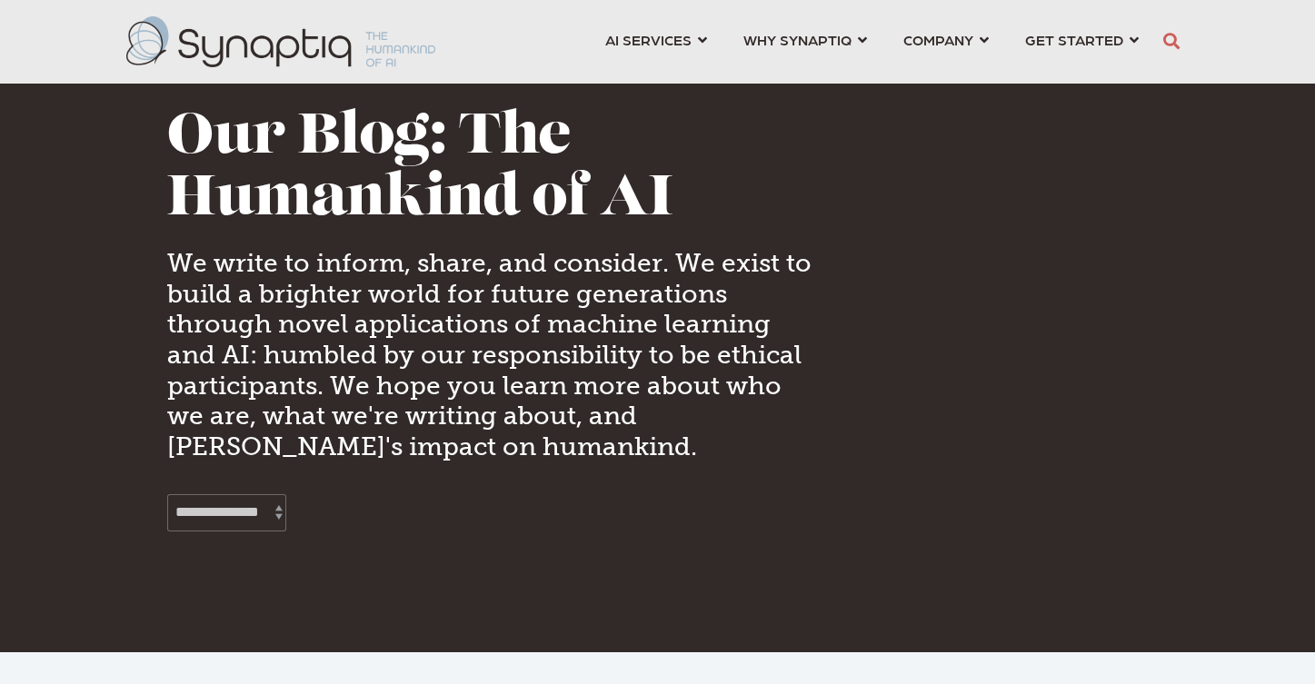
scroll to position [0, 8]
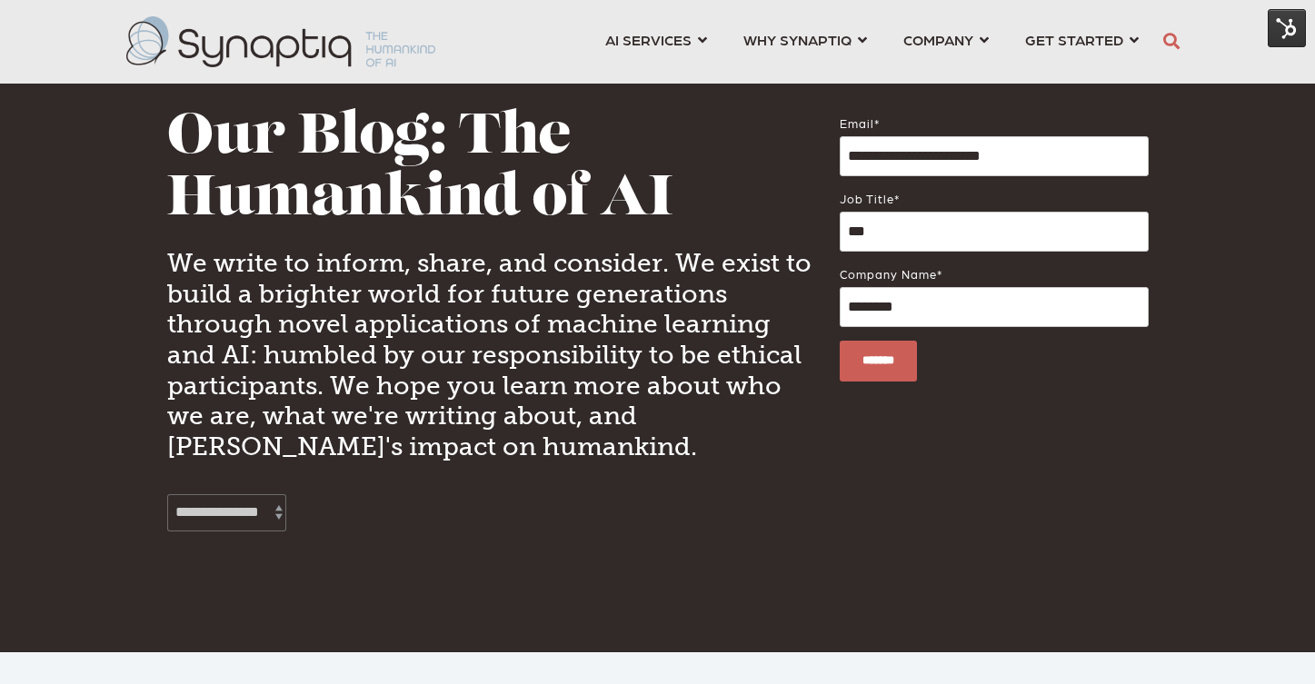
drag, startPoint x: 1314, startPoint y: 92, endPoint x: 1305, endPoint y: 204, distance: 112.1
click at [1305, 204] on div at bounding box center [657, 326] width 1315 height 653
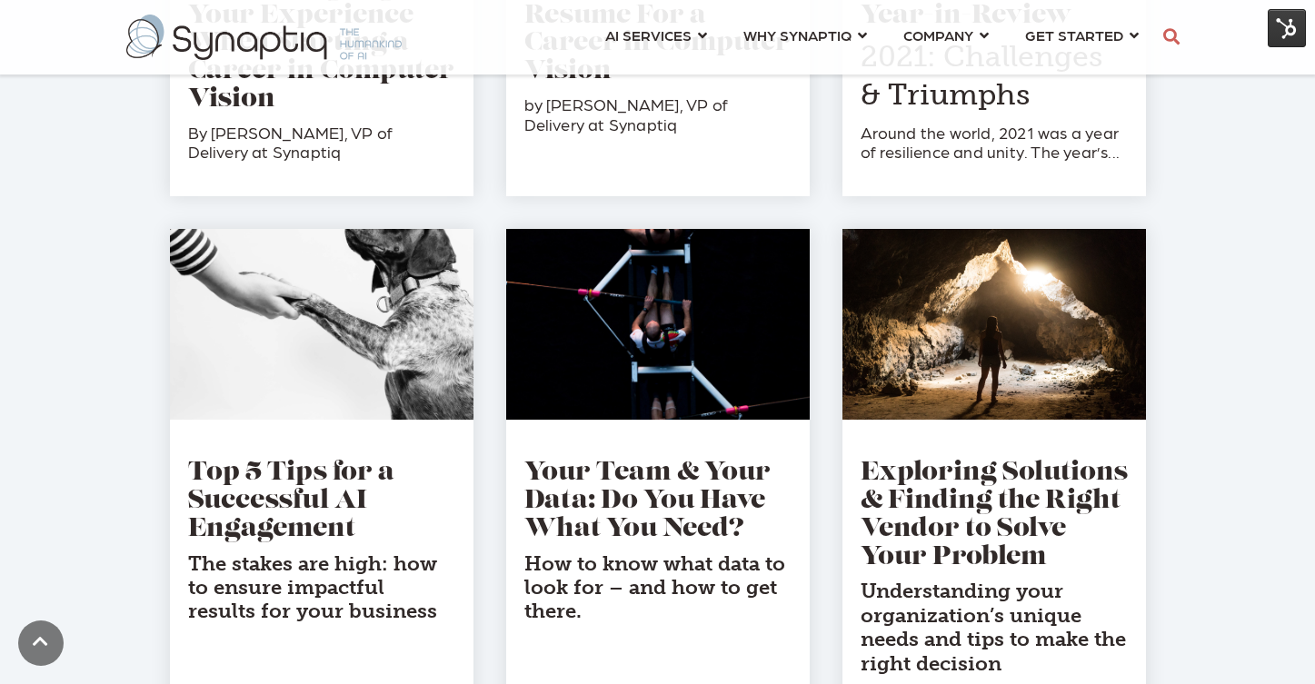
scroll to position [1510, 0]
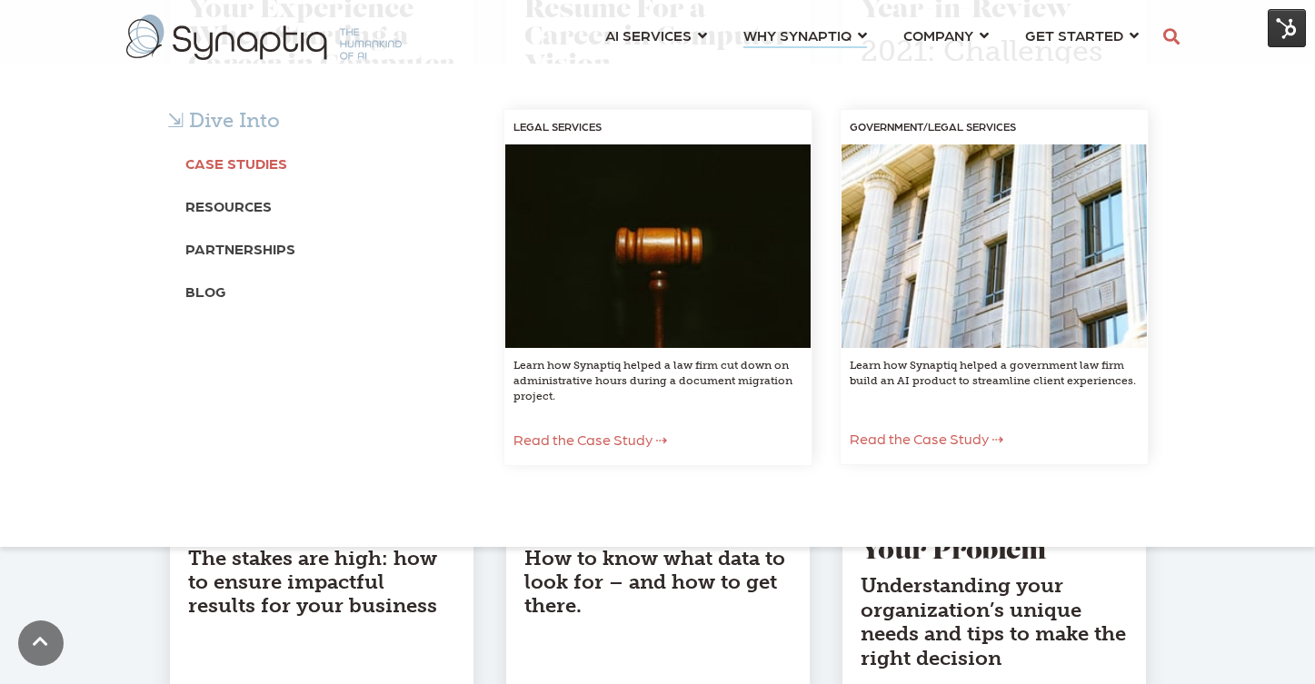
click at [265, 158] on b "Case Studies" at bounding box center [236, 163] width 102 height 17
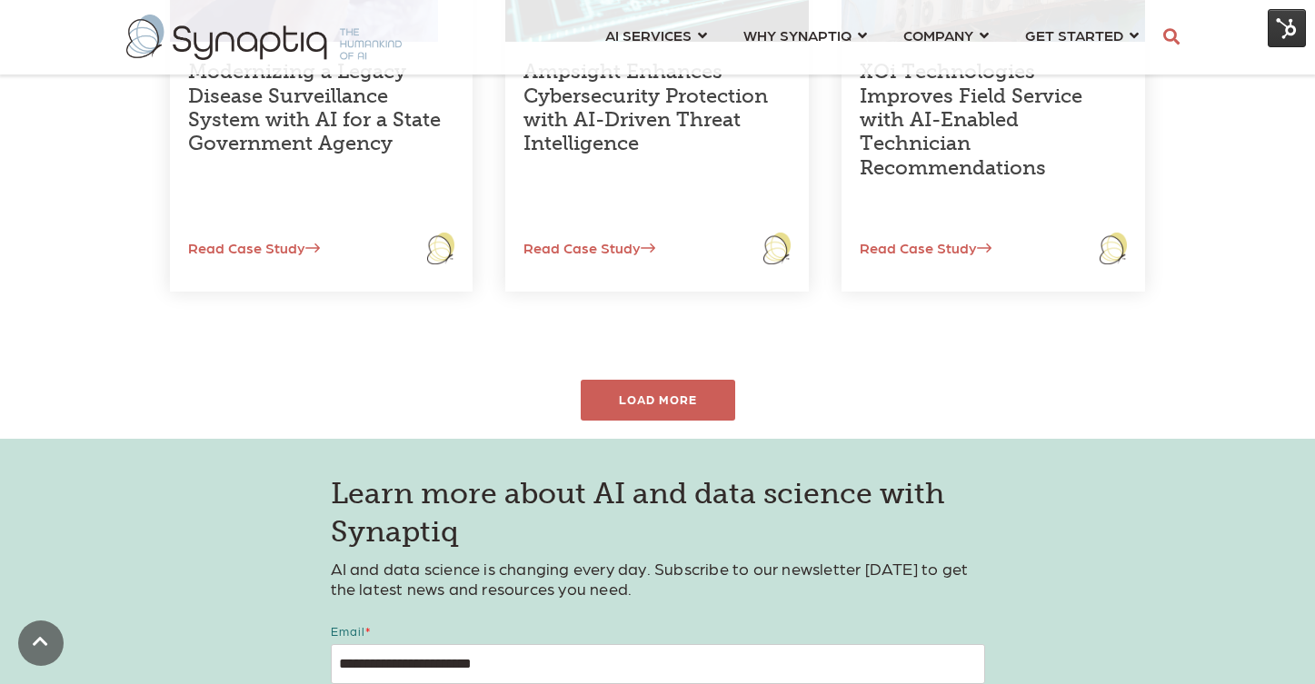
scroll to position [884, 0]
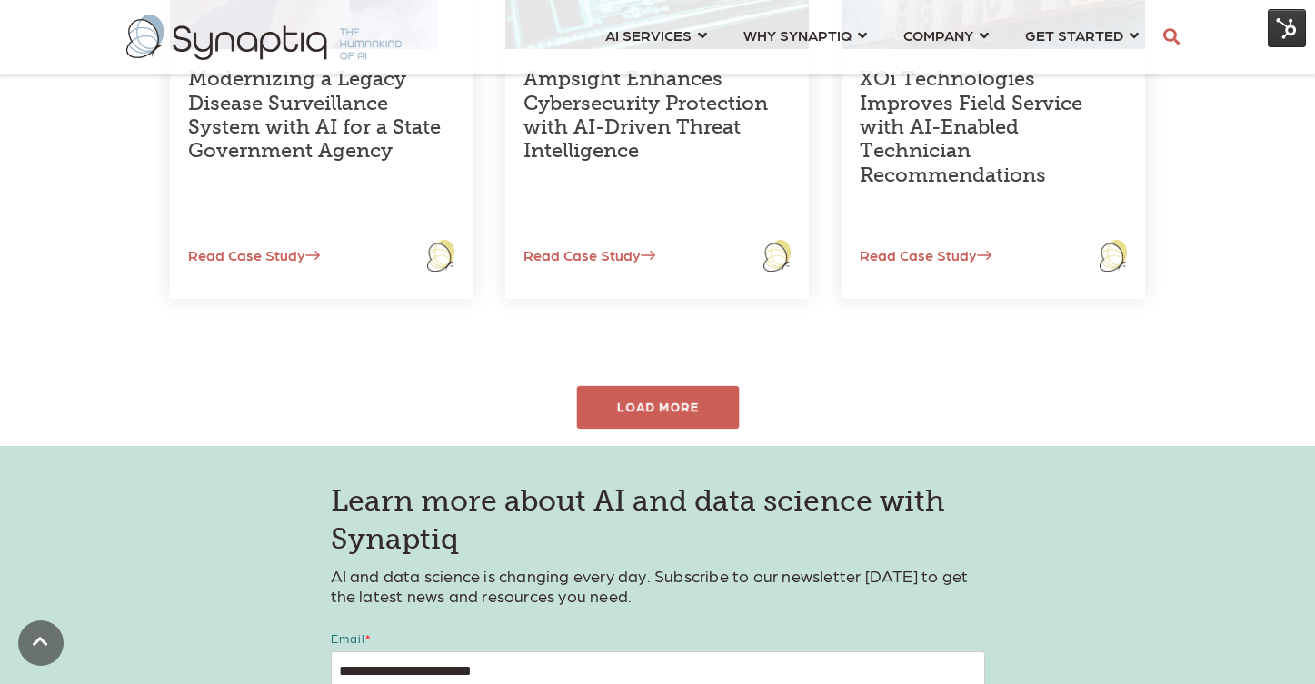
click at [695, 395] on div "LOAD MORE" at bounding box center [657, 407] width 163 height 43
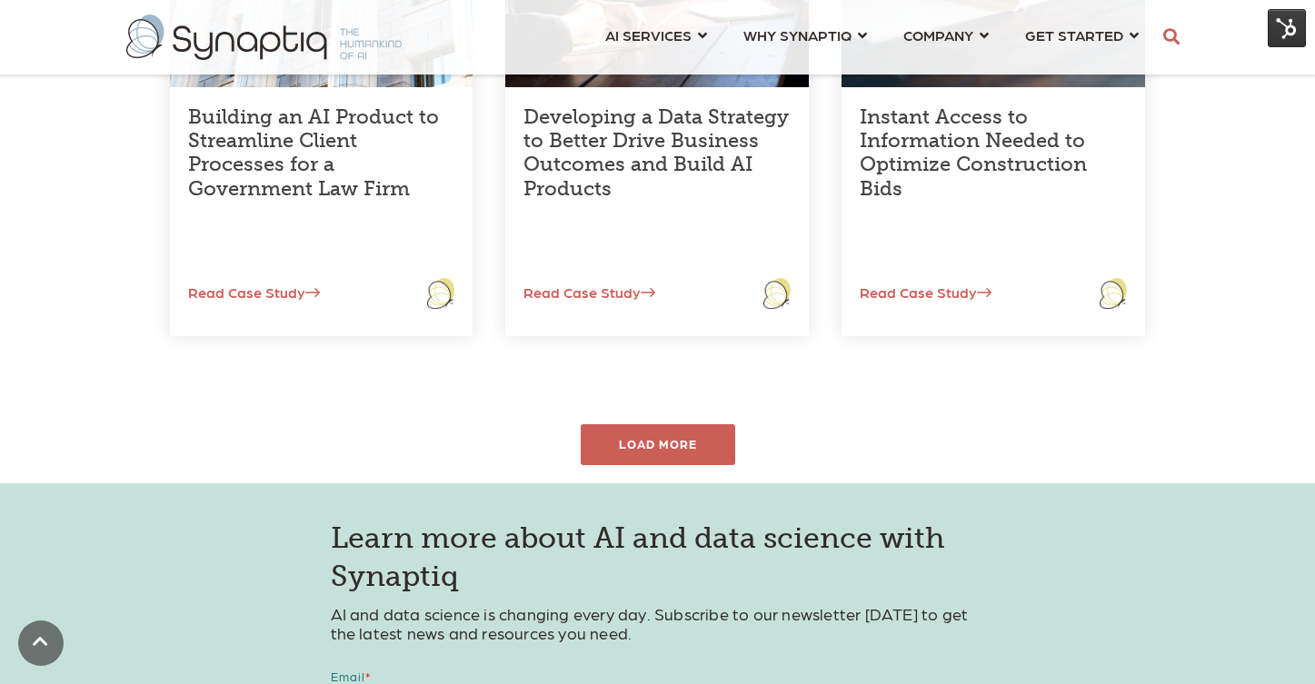
scroll to position [1384, 0]
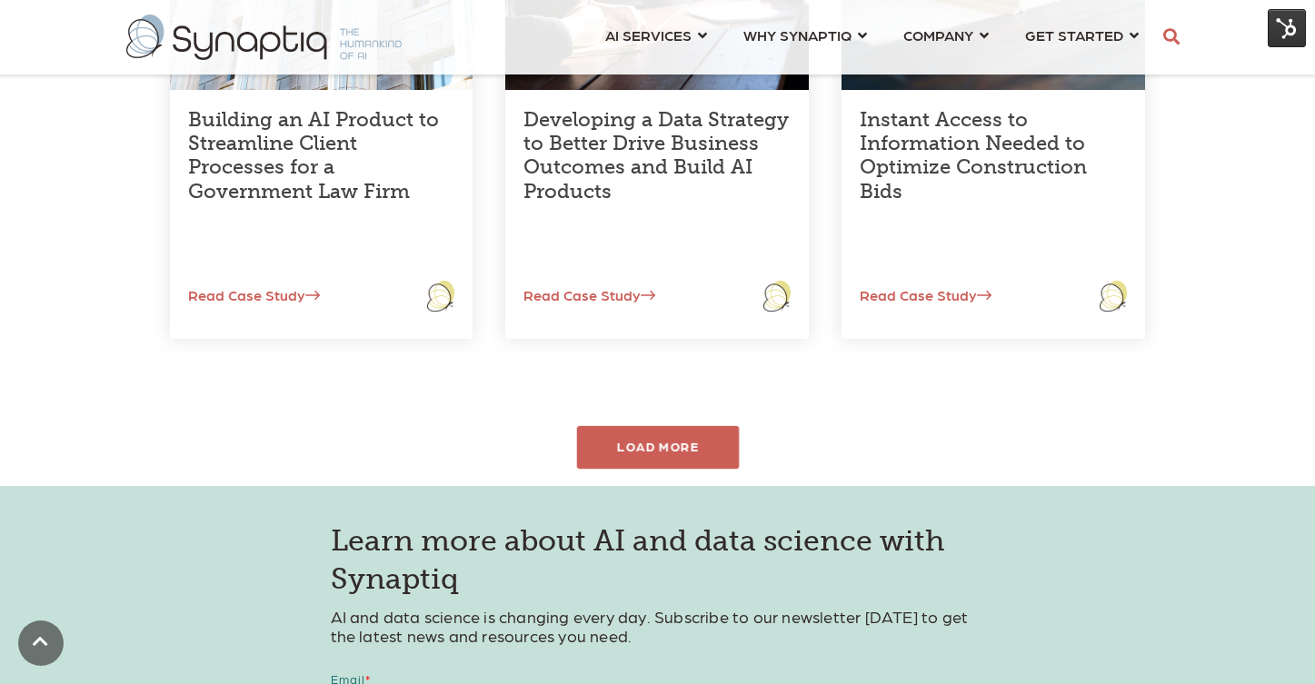
click at [673, 442] on div "LOAD MORE" at bounding box center [657, 447] width 163 height 43
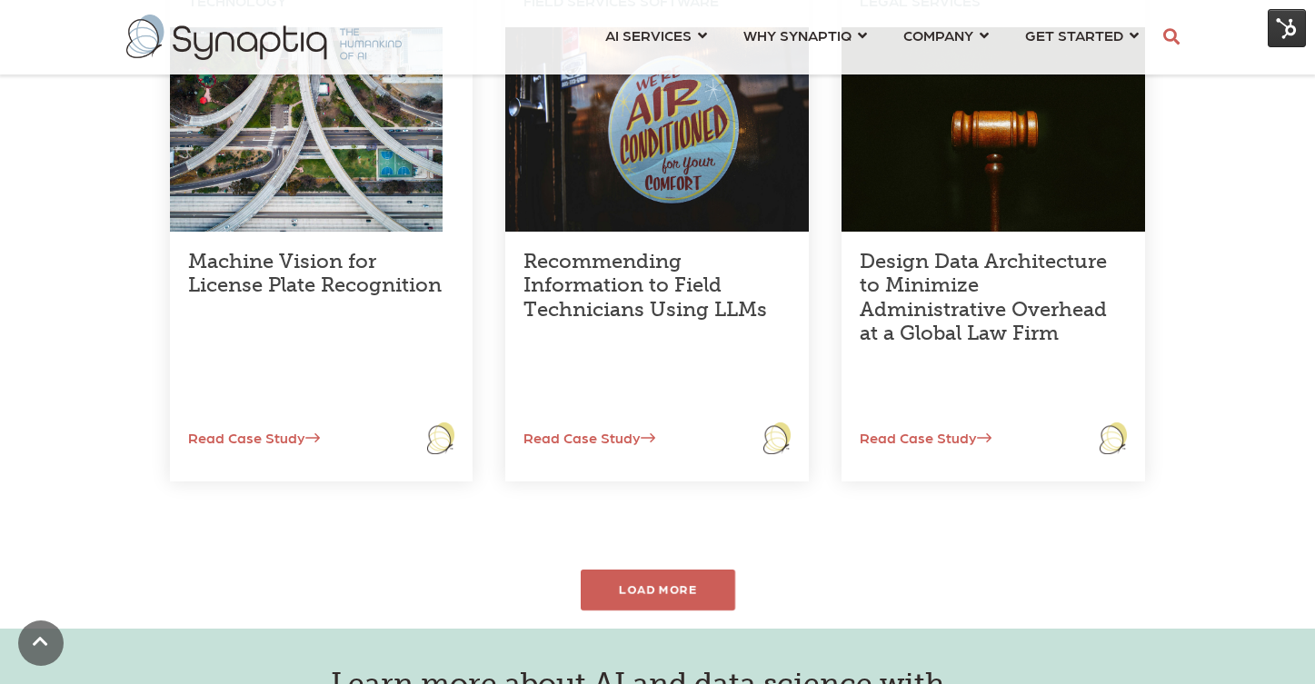
scroll to position [1859, 0]
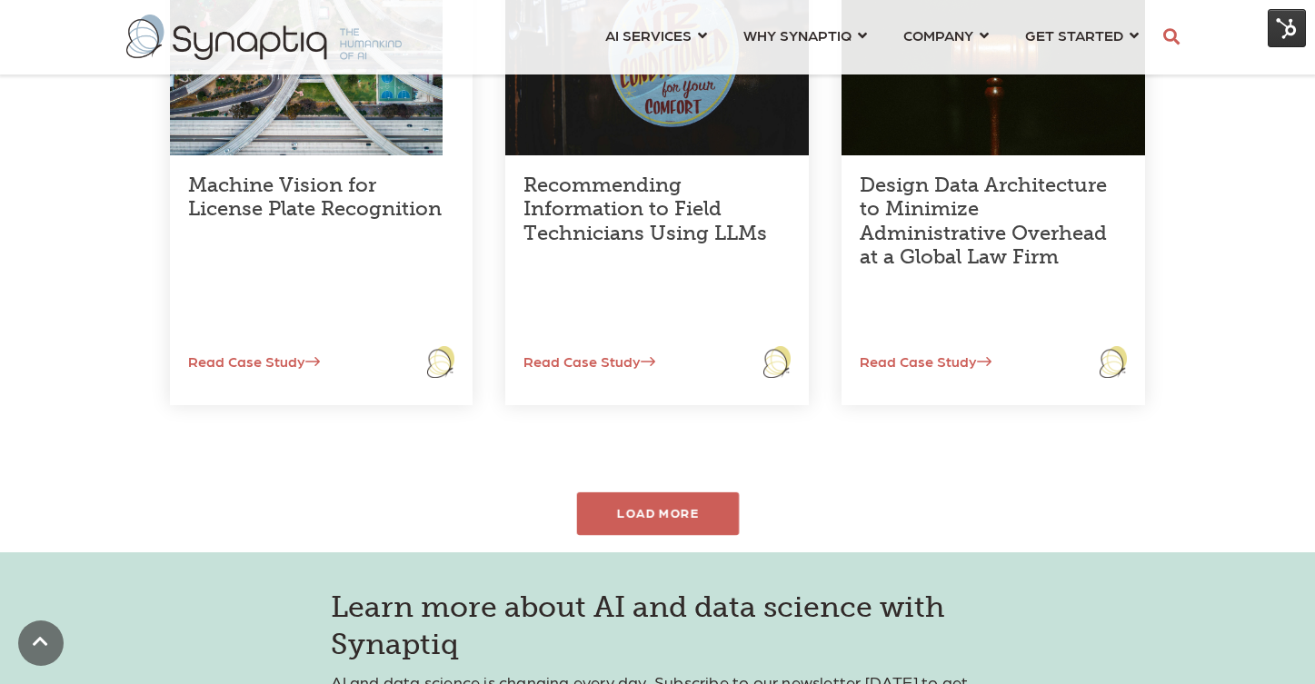
click at [692, 523] on div "LOAD MORE" at bounding box center [657, 514] width 163 height 43
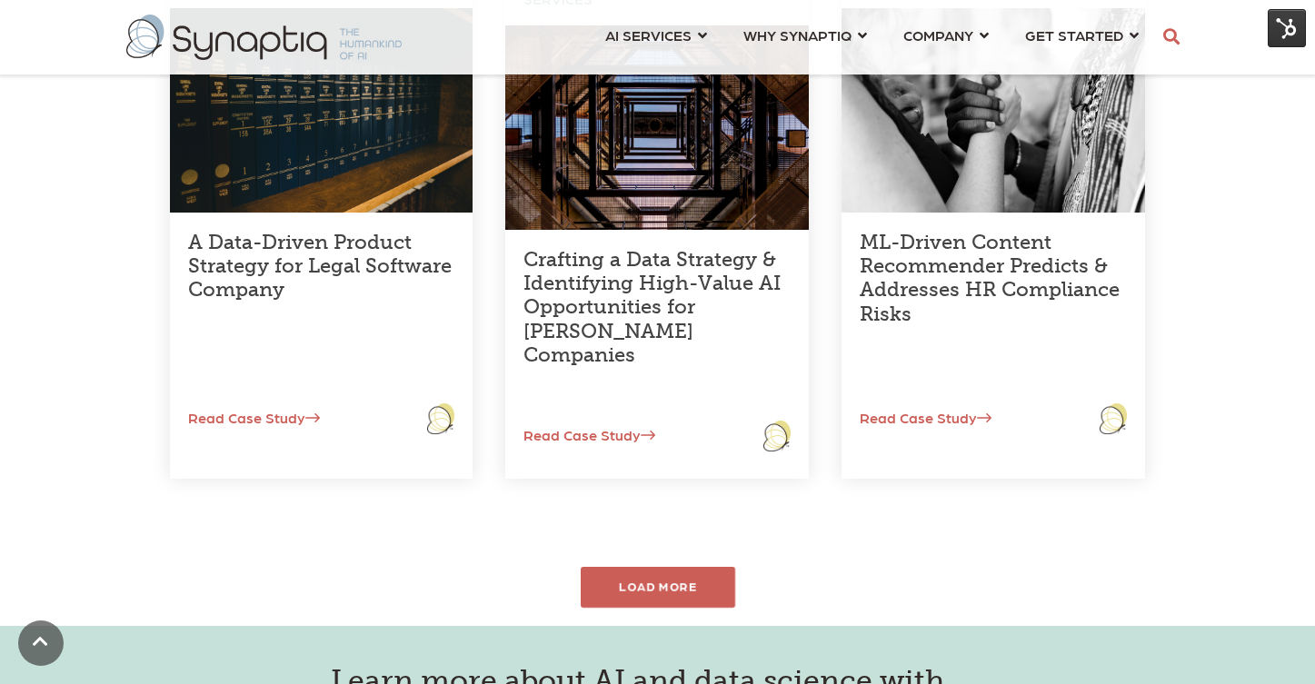
scroll to position [2345, 0]
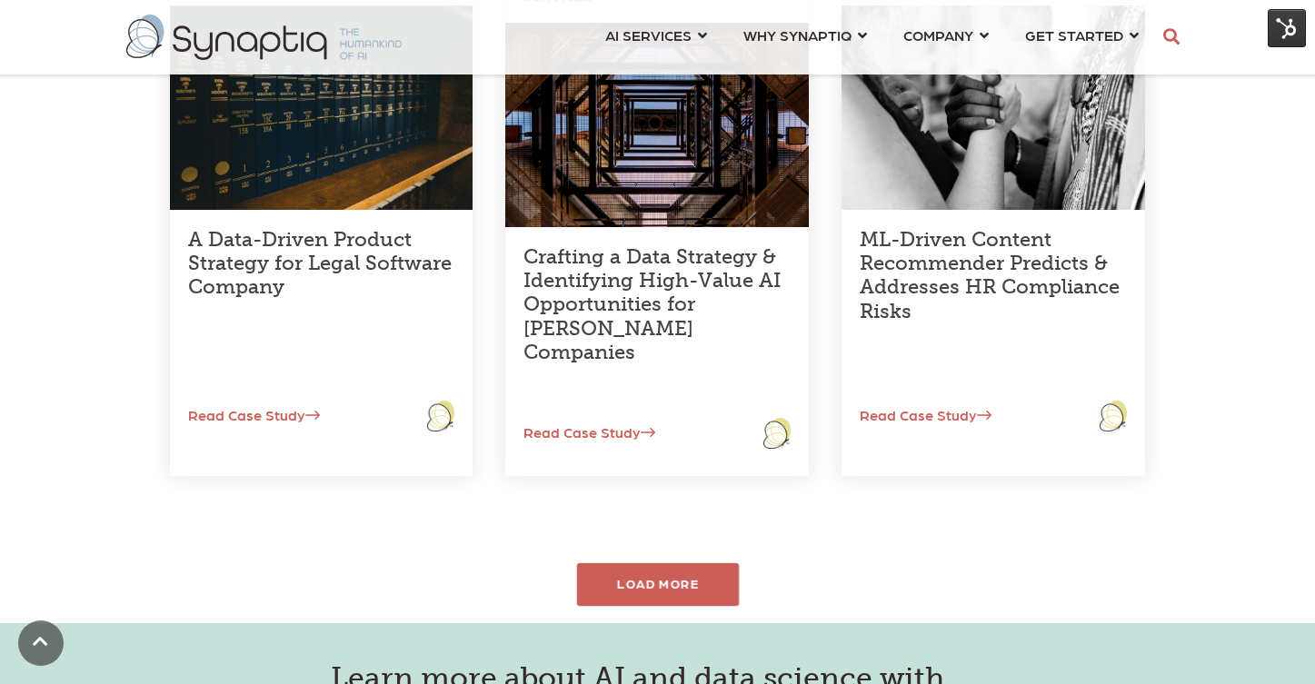
click at [643, 588] on div "LOAD MORE" at bounding box center [657, 585] width 163 height 43
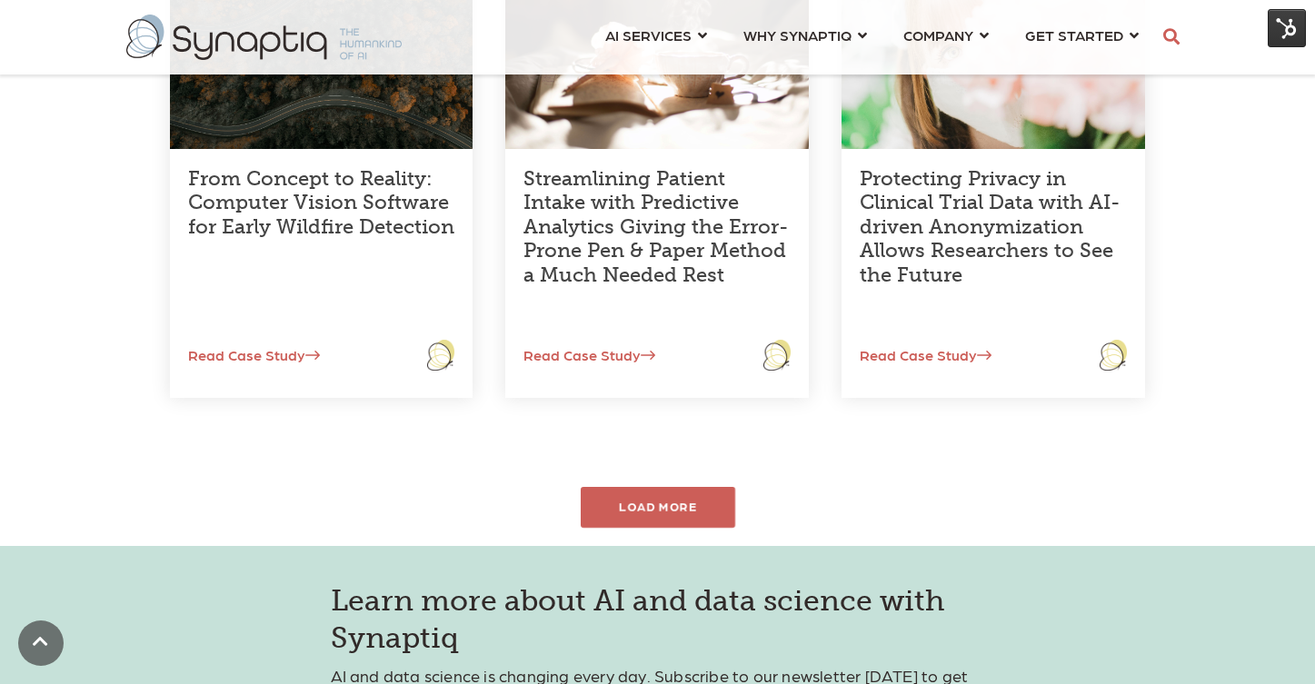
scroll to position [2980, 0]
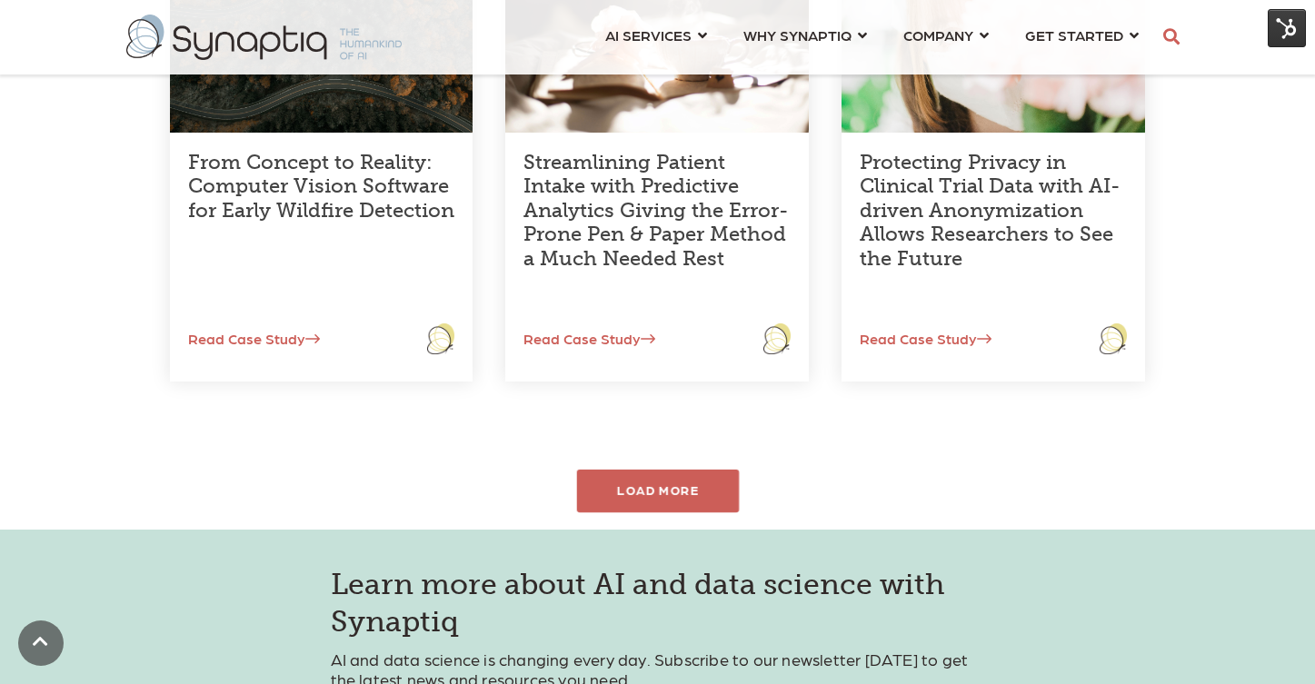
click at [692, 495] on div "LOAD MORE" at bounding box center [657, 491] width 163 height 43
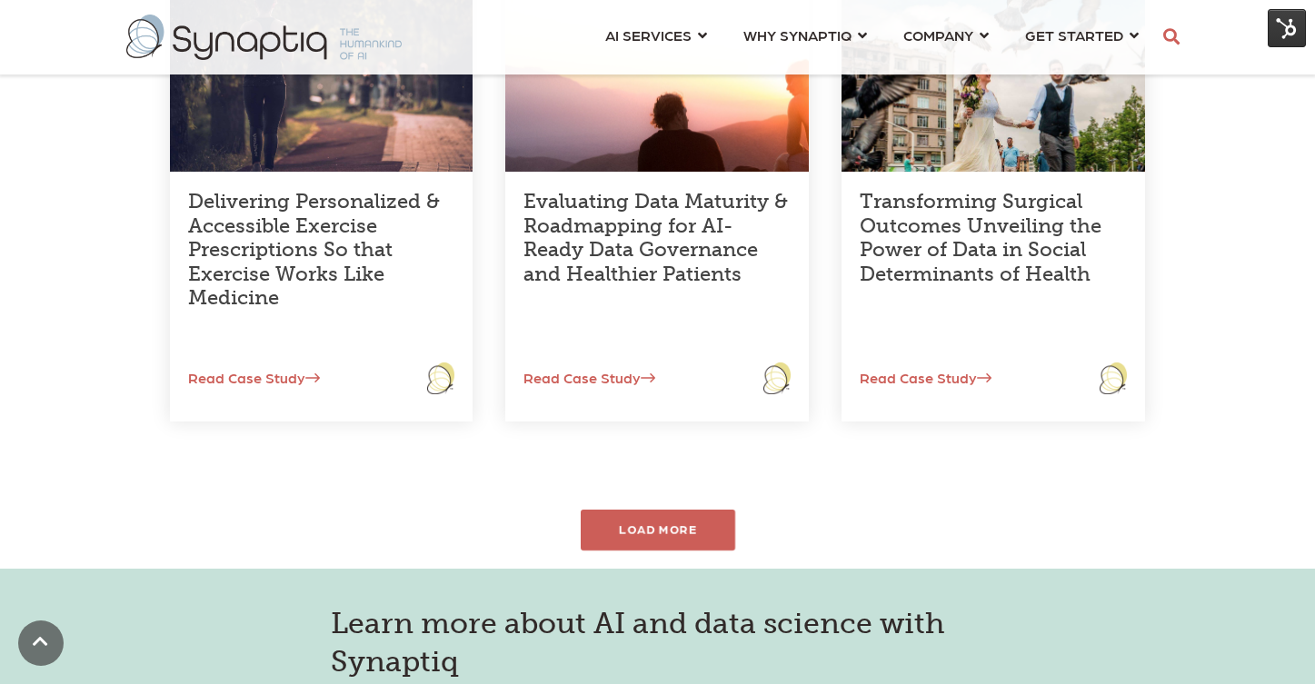
scroll to position [3488, 0]
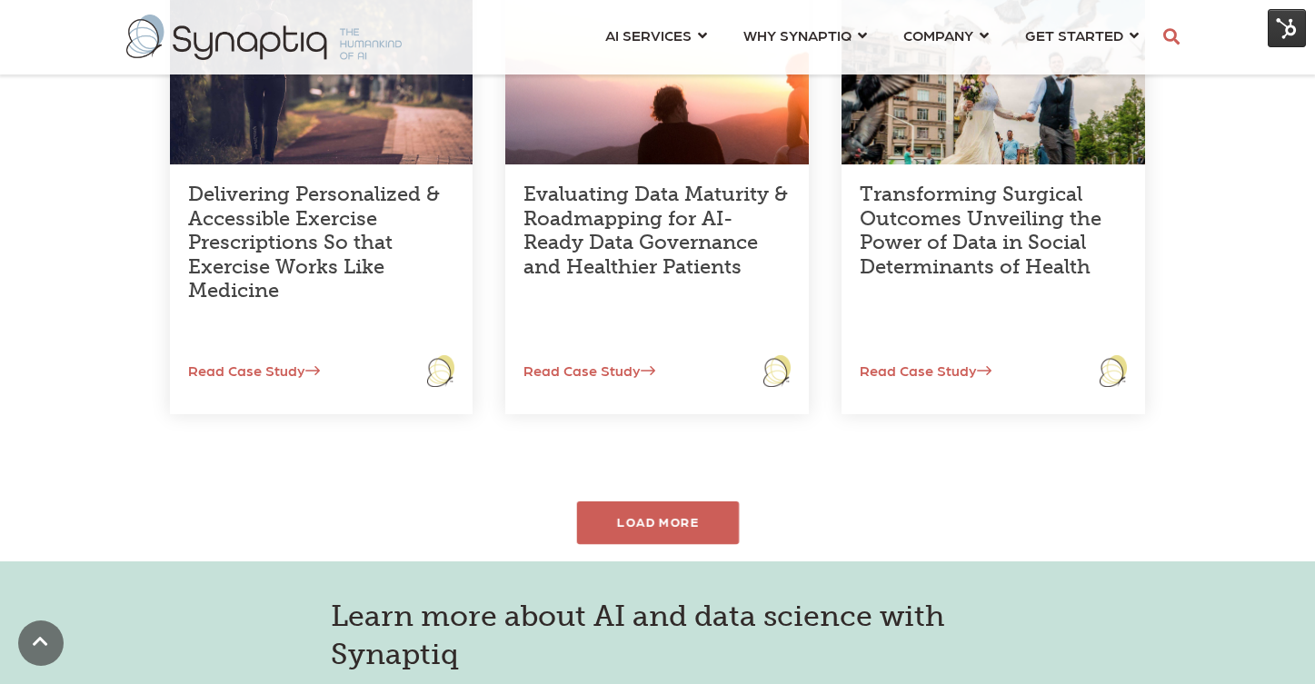
click at [653, 524] on div "LOAD MORE" at bounding box center [657, 523] width 163 height 43
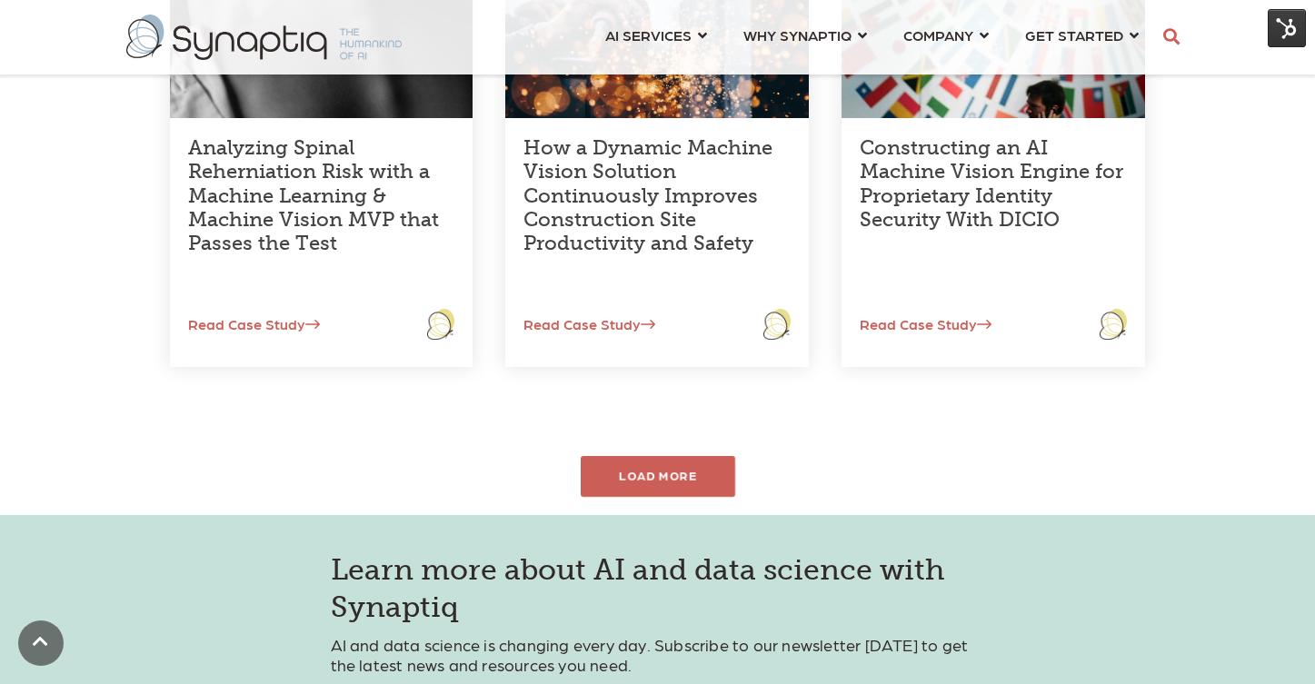
scroll to position [4094, 0]
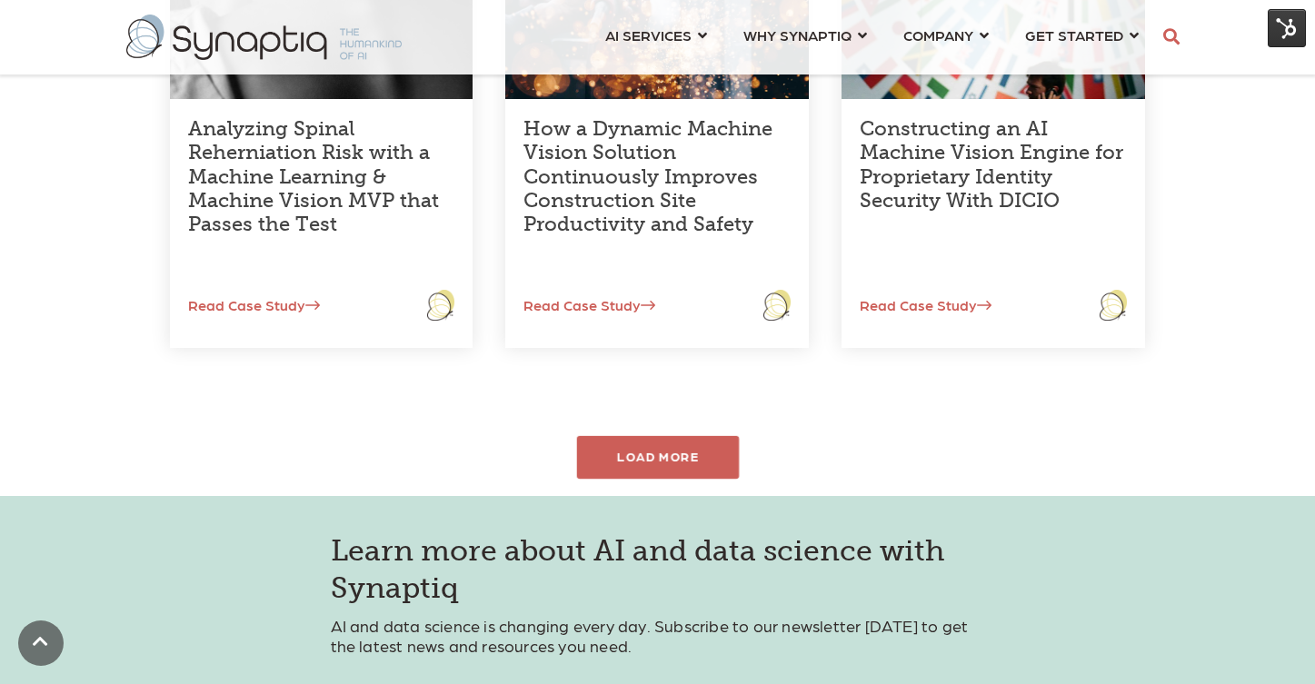
click at [644, 462] on div "LOAD MORE" at bounding box center [657, 457] width 163 height 43
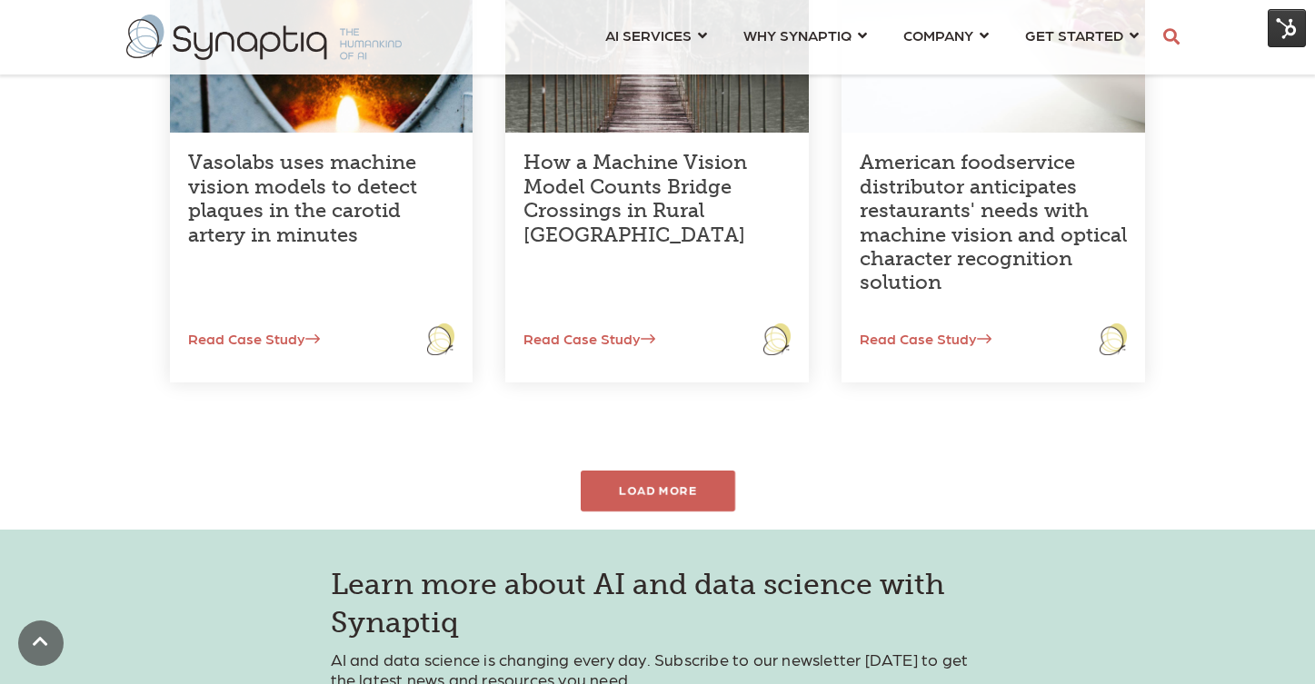
scroll to position [4604, 0]
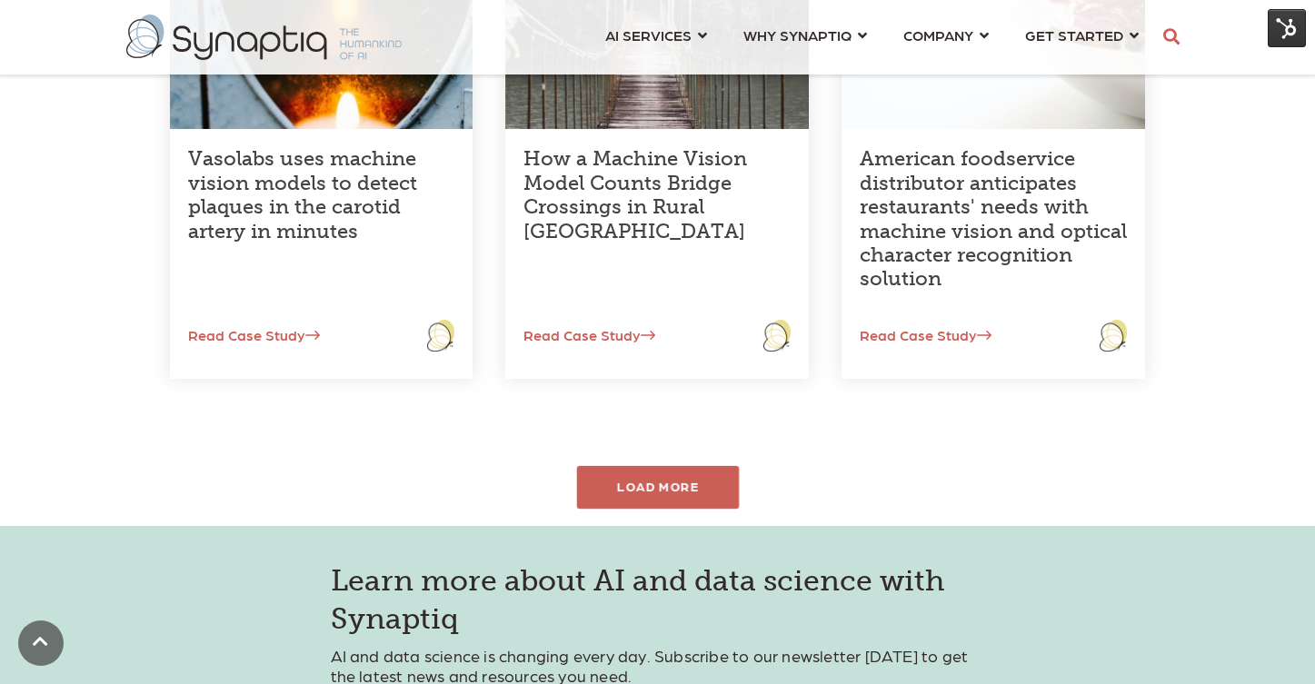
click at [659, 483] on div "LOAD MORE" at bounding box center [657, 487] width 163 height 43
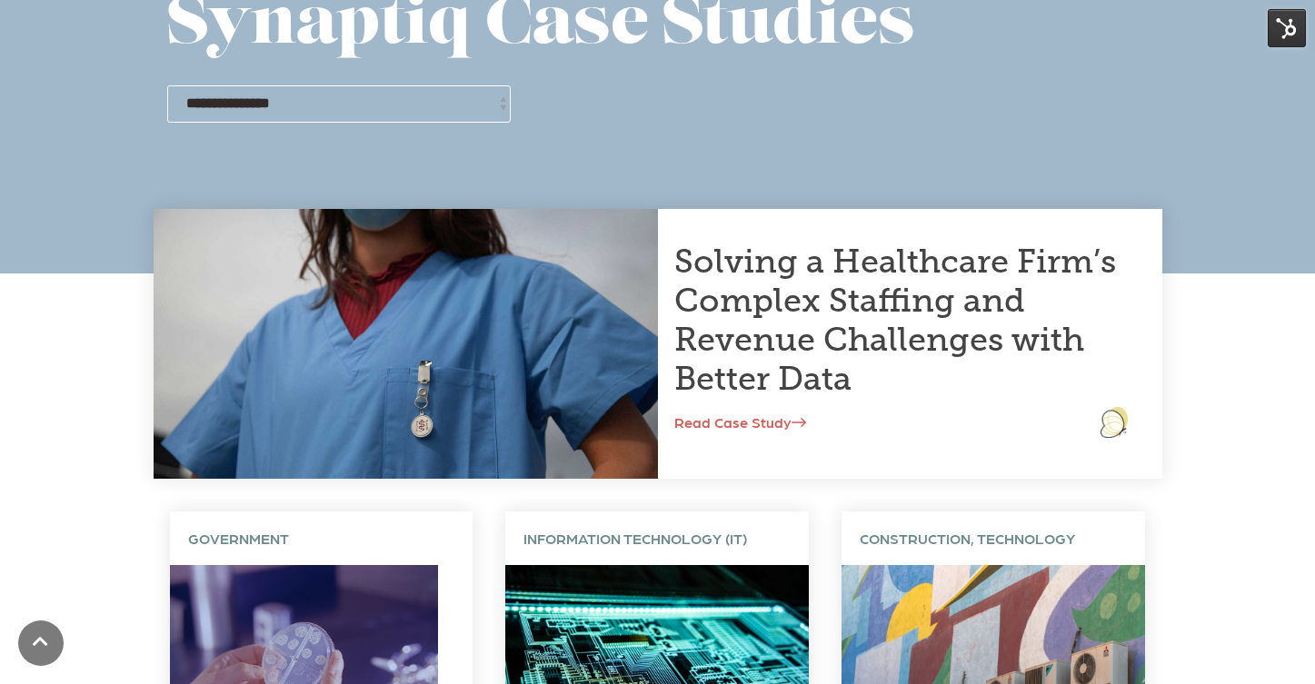
scroll to position [0, 0]
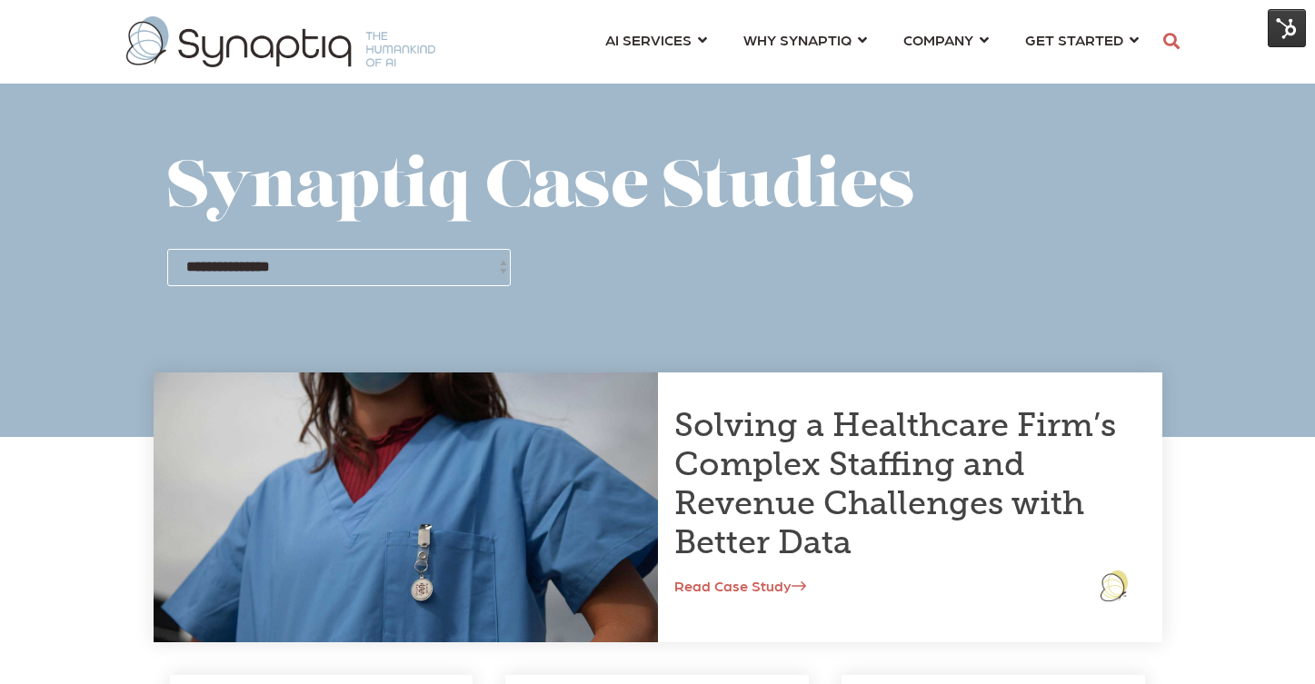
click at [298, 262] on select "**********" at bounding box center [339, 267] width 344 height 36
select select "**********"
click at [167, 249] on select "**********" at bounding box center [339, 267] width 344 height 36
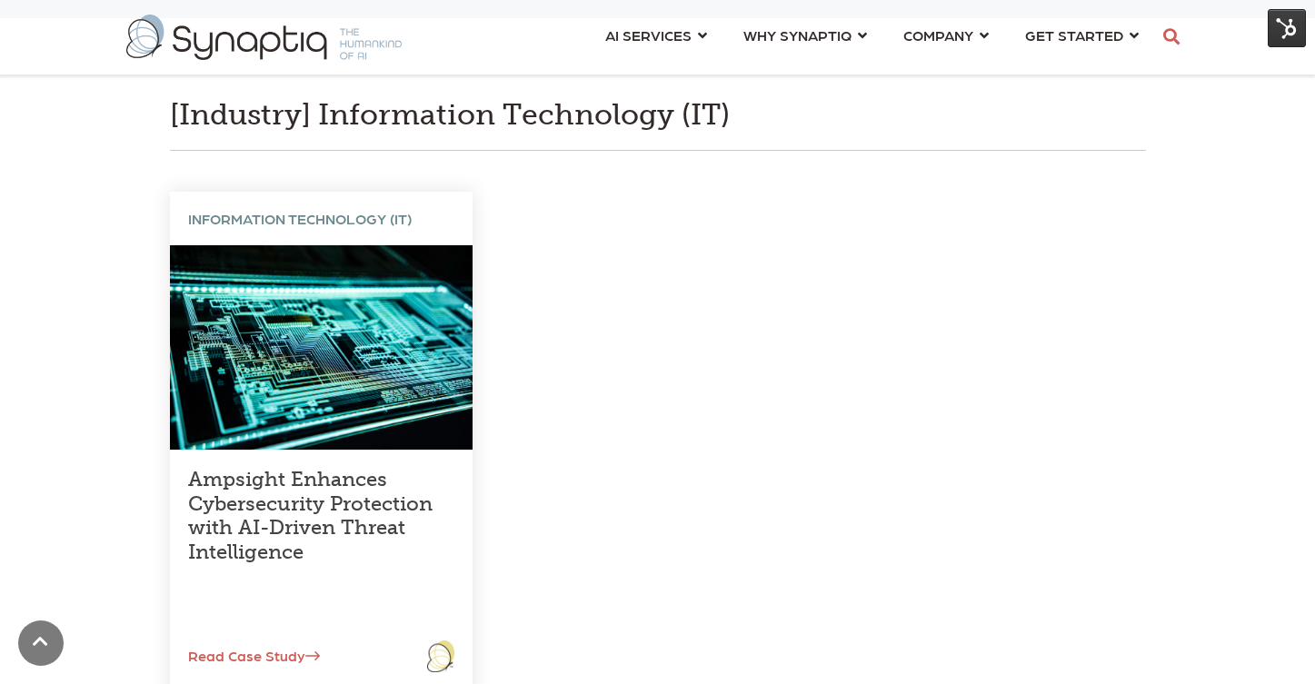
scroll to position [548, 0]
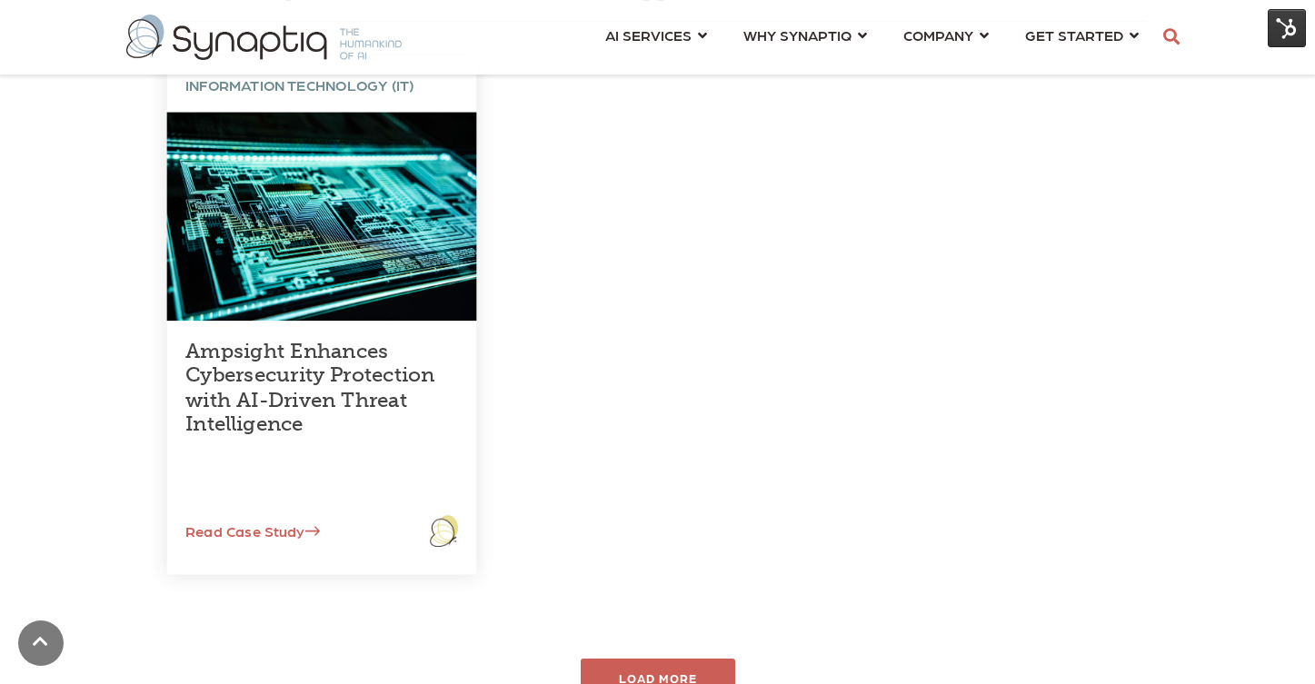
click at [331, 359] on link "Ampsight Enhances Cybersecurity Protection with AI-Driven Threat Intelligence" at bounding box center [309, 388] width 249 height 98
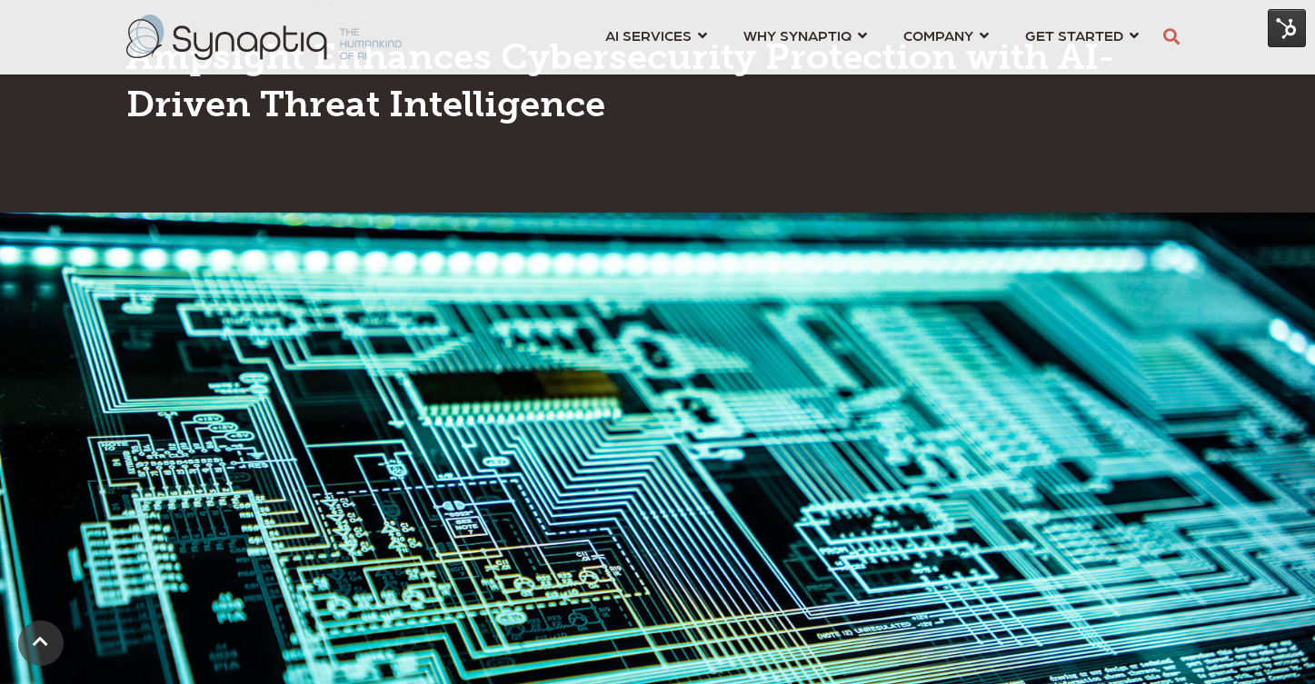
scroll to position [28, 0]
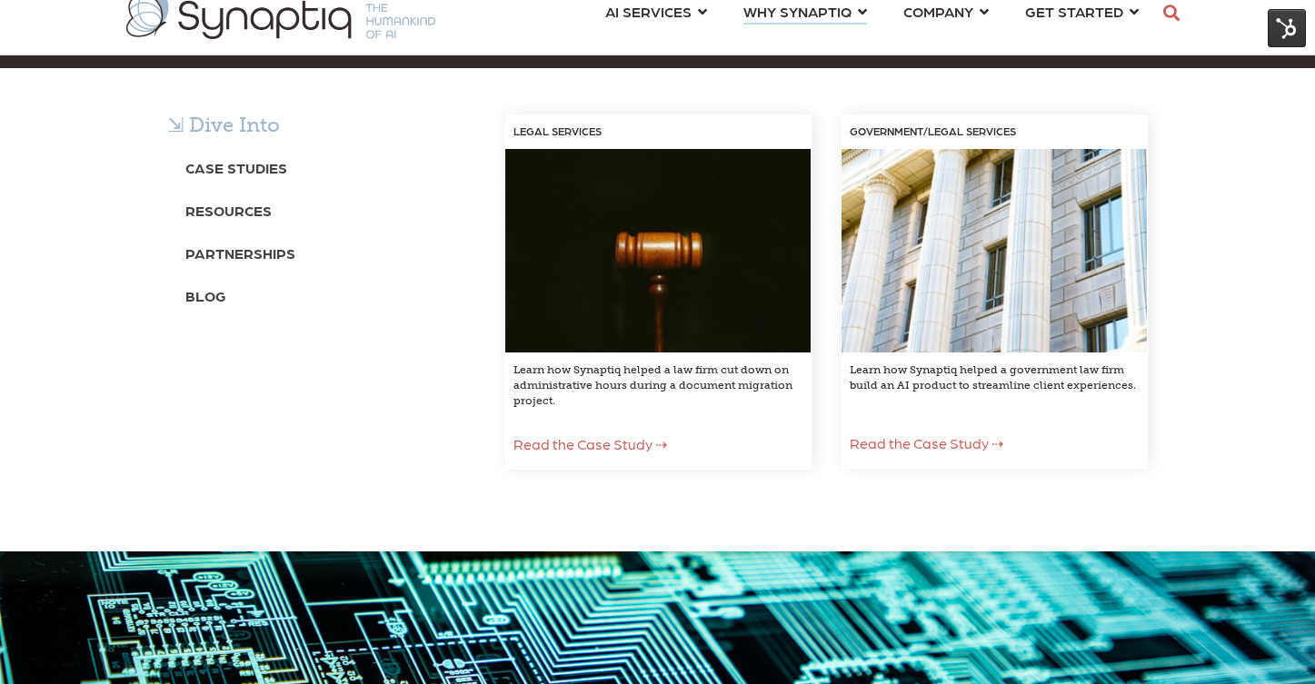
click at [762, 8] on span "WHY SYNAPTIQ ⇲ Dive Into Case Studies Resources Partnerships Blog LEGAL SERVICE…" at bounding box center [798, 11] width 108 height 25
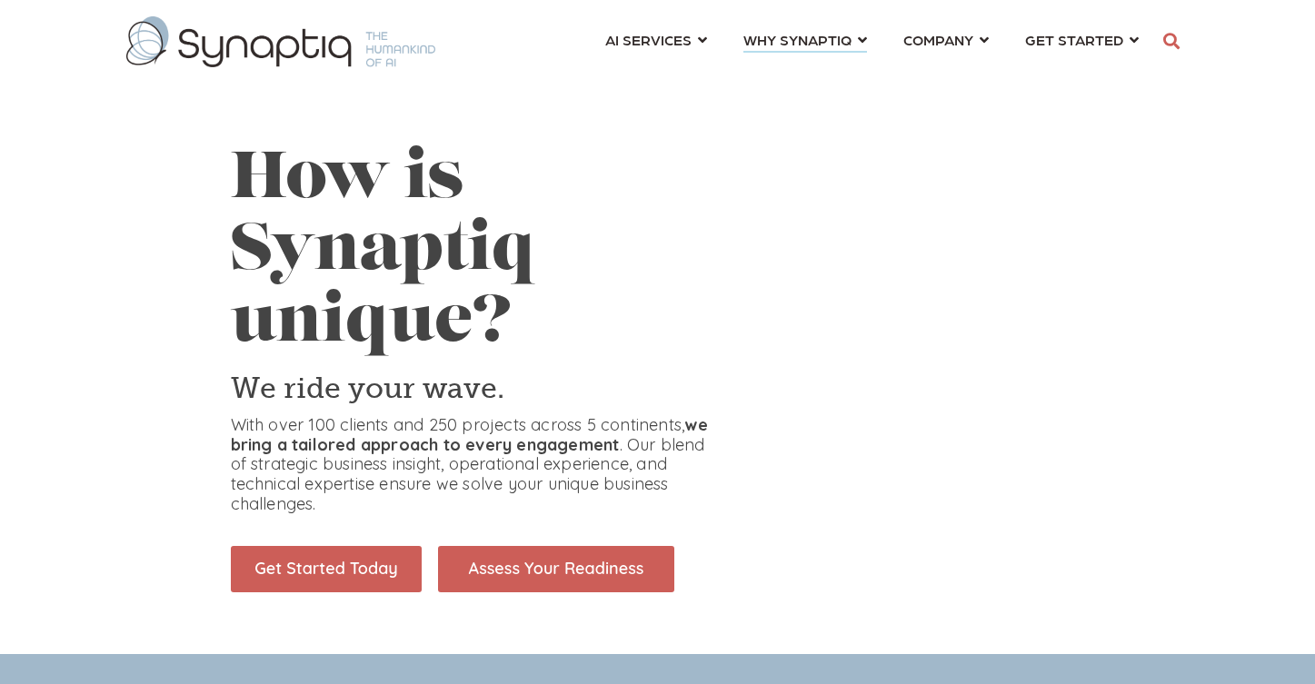
scroll to position [0, 8]
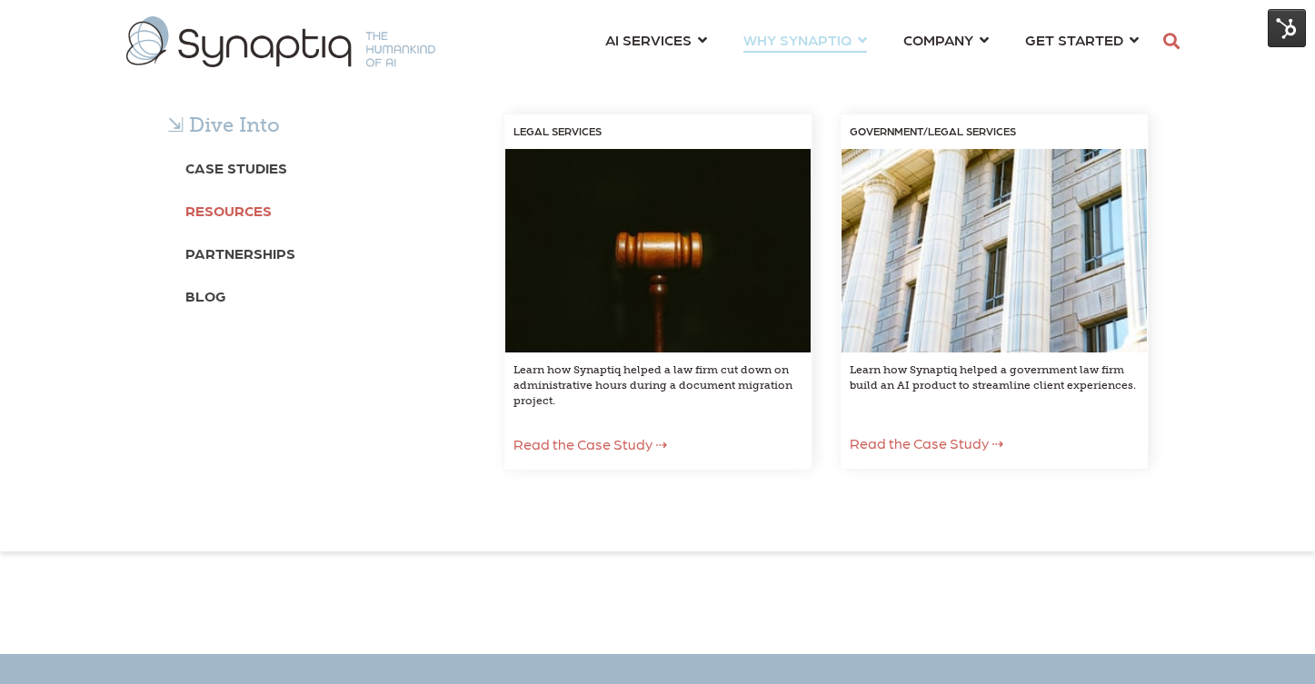
click at [255, 211] on b "Resources" at bounding box center [228, 210] width 86 height 17
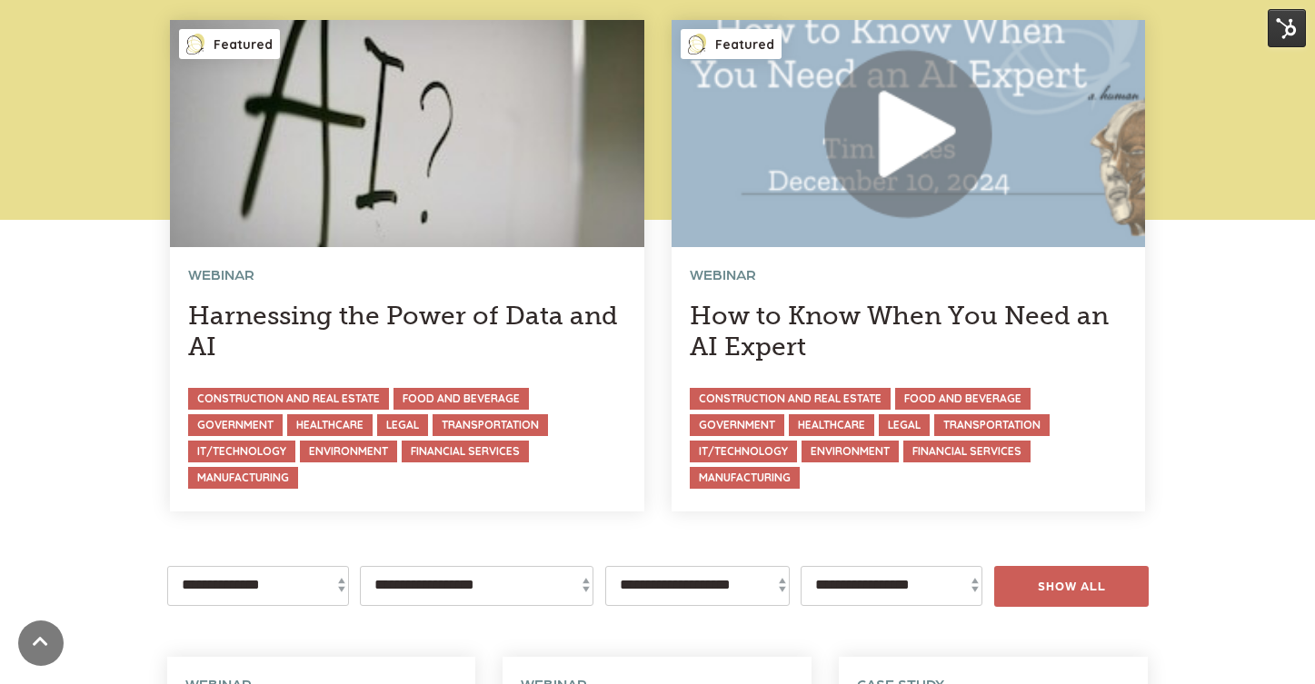
scroll to position [260, 0]
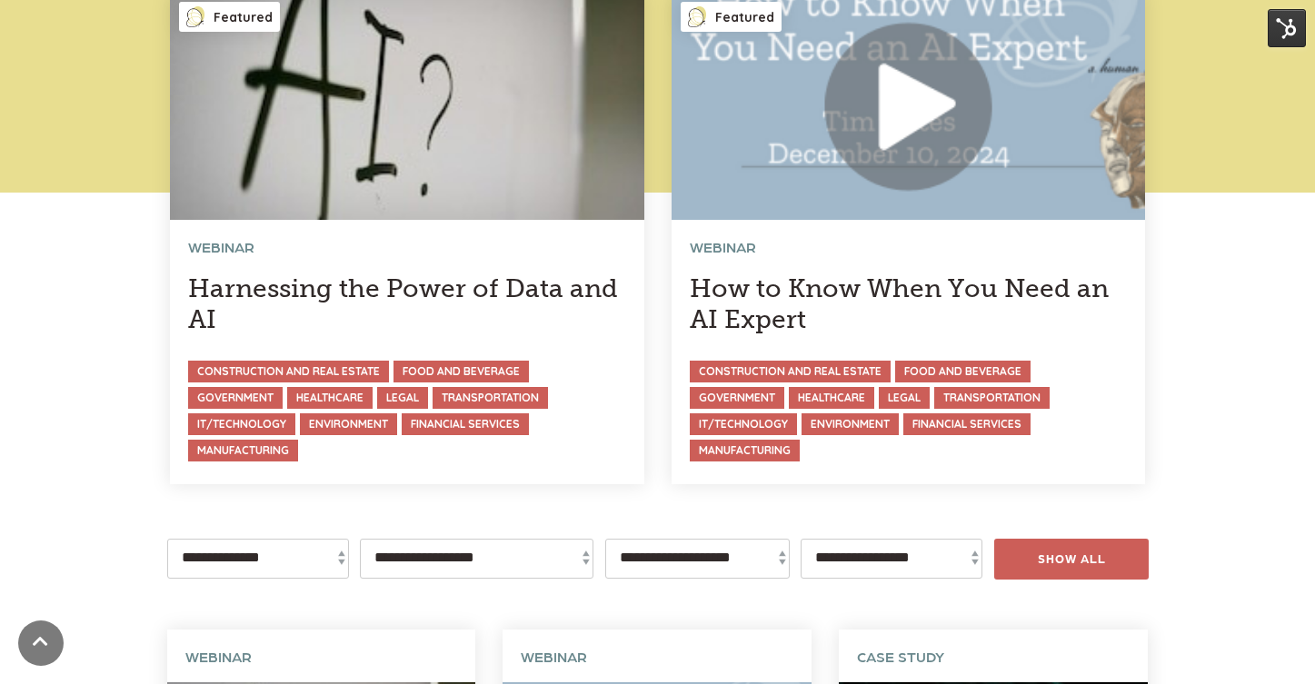
click at [408, 288] on link at bounding box center [407, 238] width 475 height 491
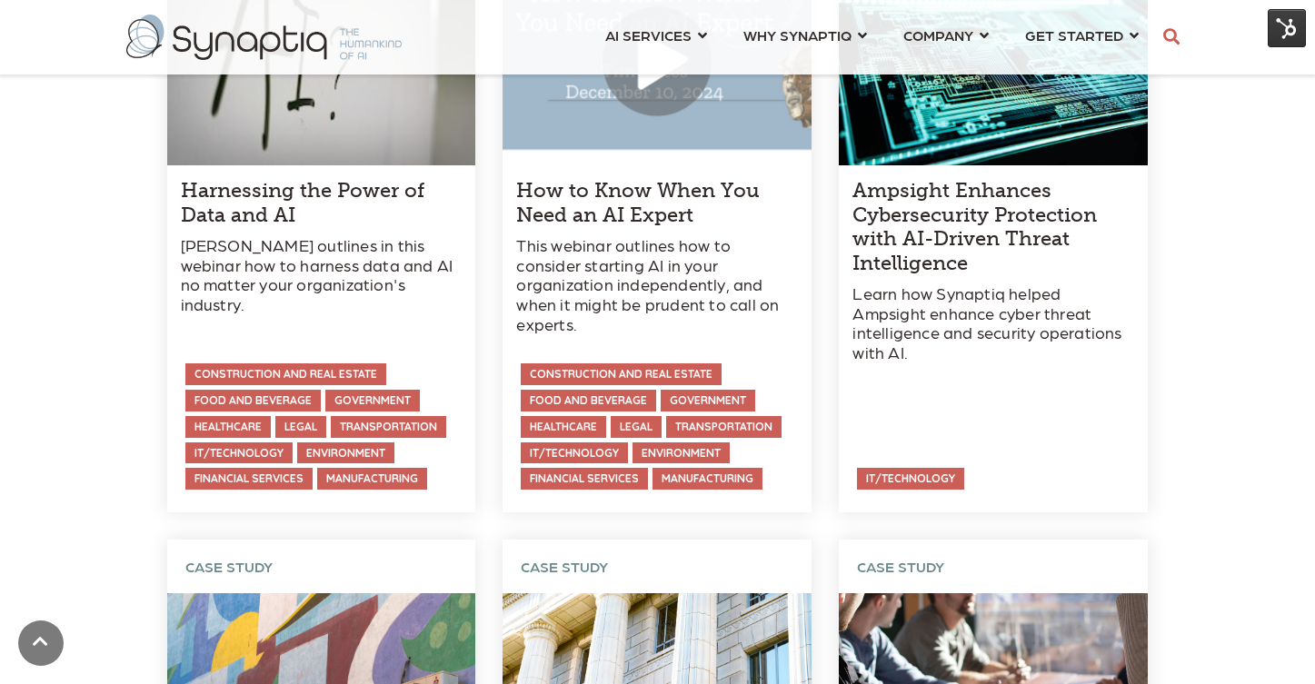
scroll to position [980, 0]
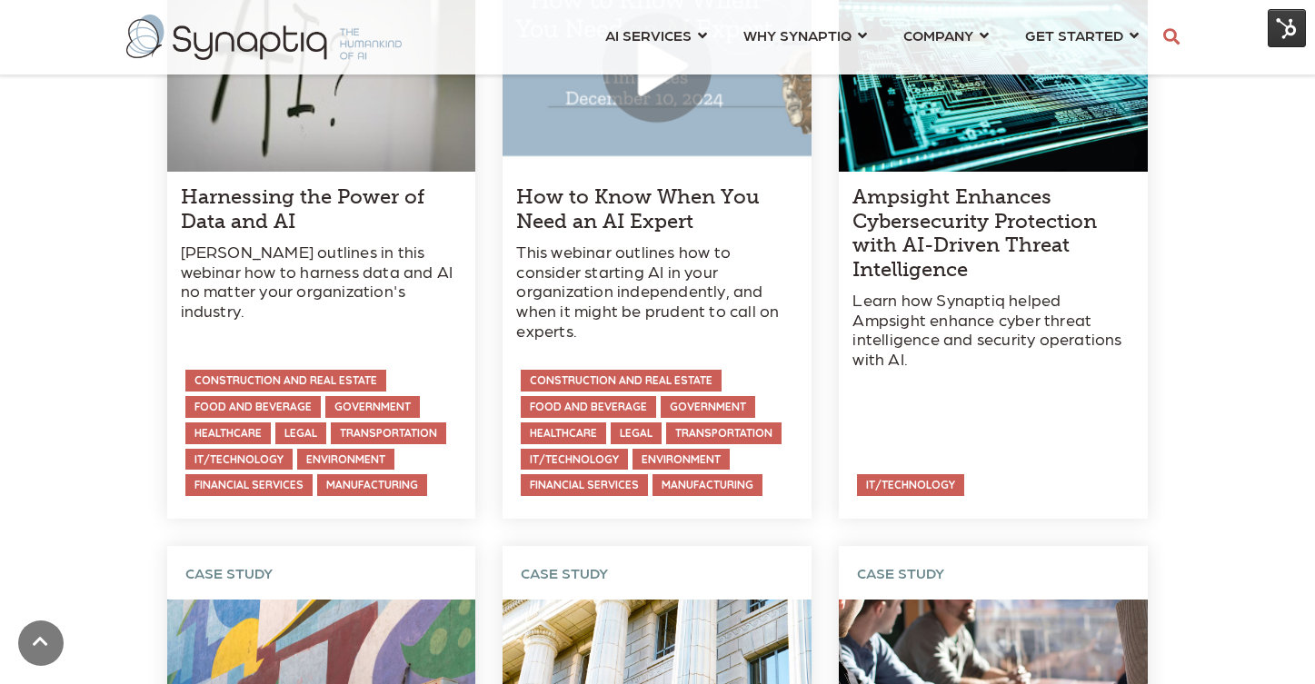
click at [982, 237] on link at bounding box center [993, 215] width 309 height 610
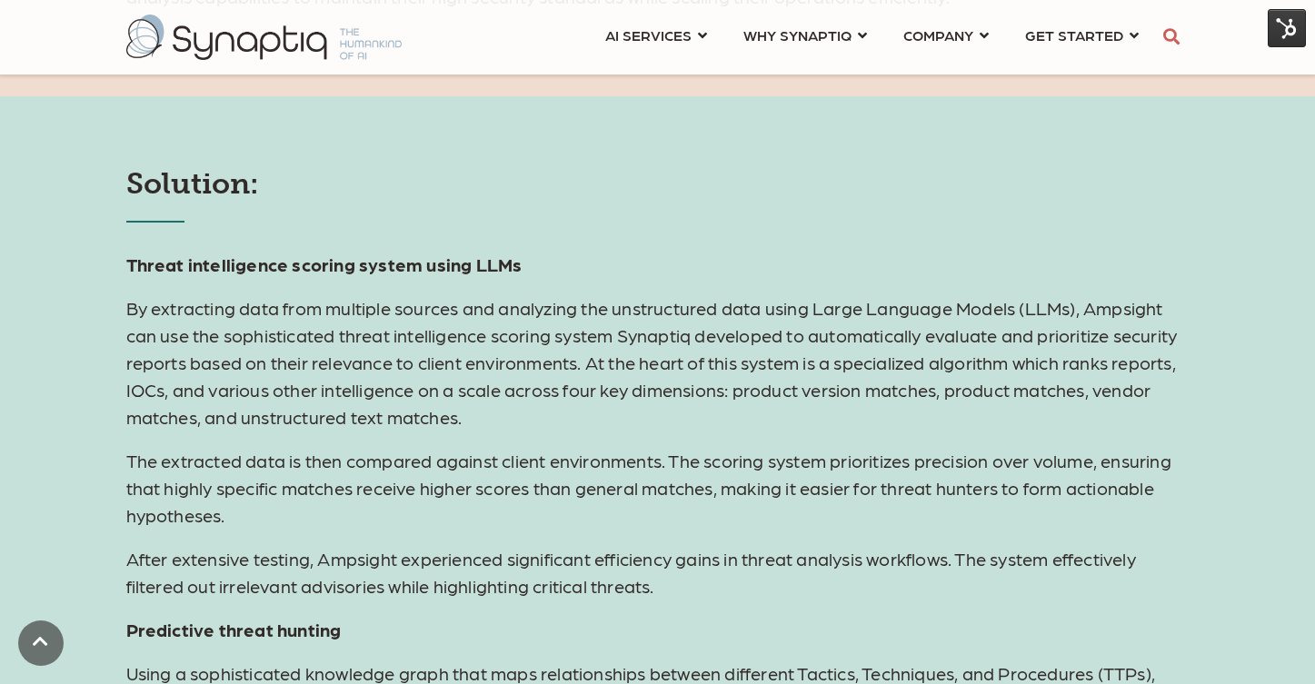
scroll to position [1602, 0]
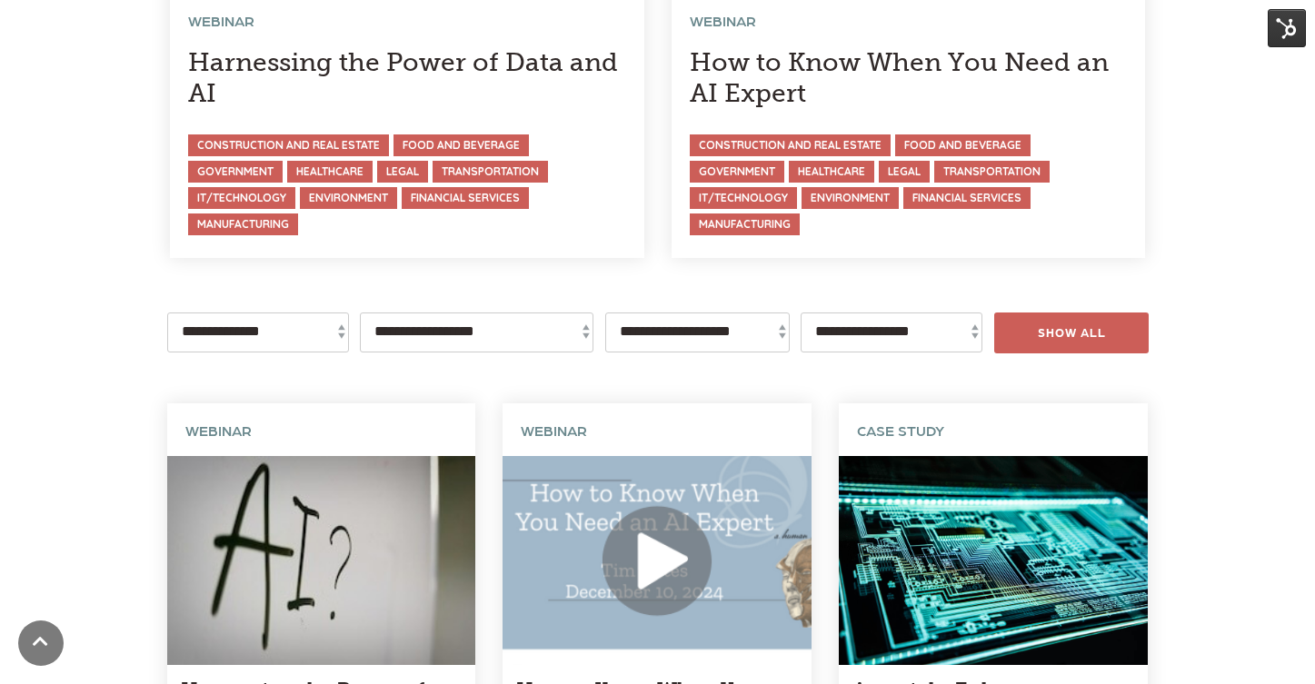
scroll to position [616, 0]
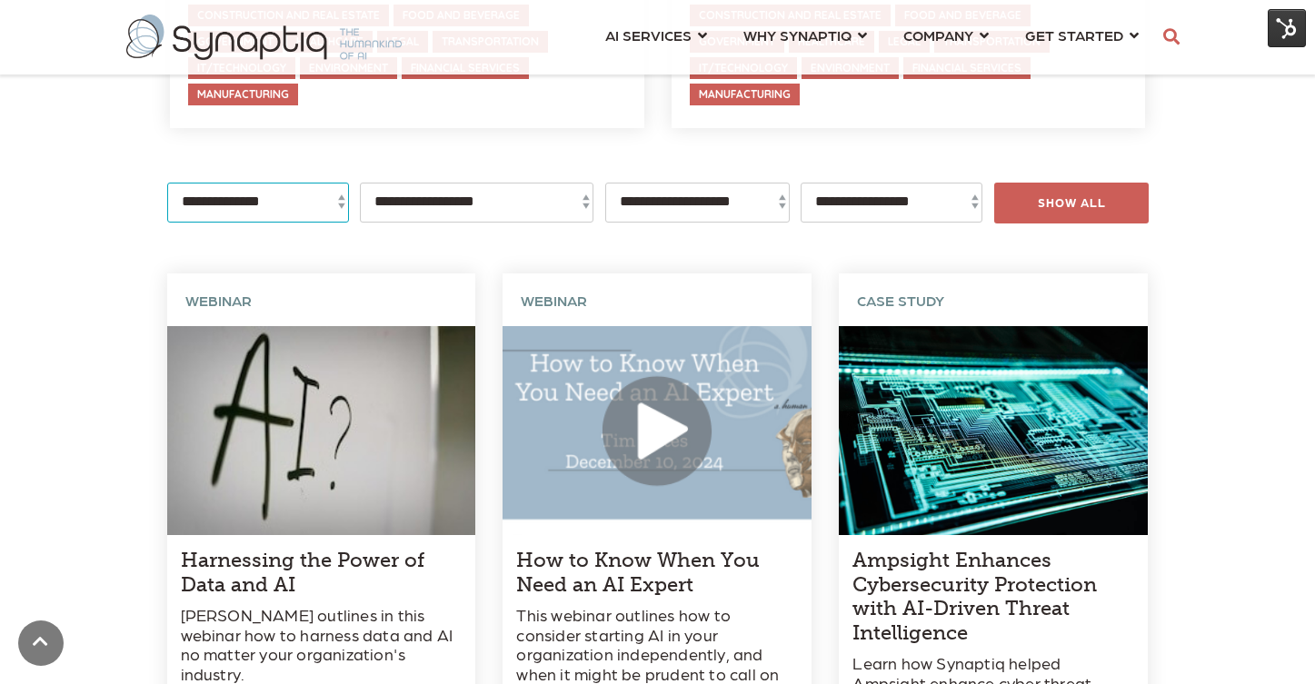
click at [261, 215] on select "**********" at bounding box center [258, 203] width 182 height 40
select select "*******"
click at [167, 183] on select "**********" at bounding box center [258, 203] width 182 height 40
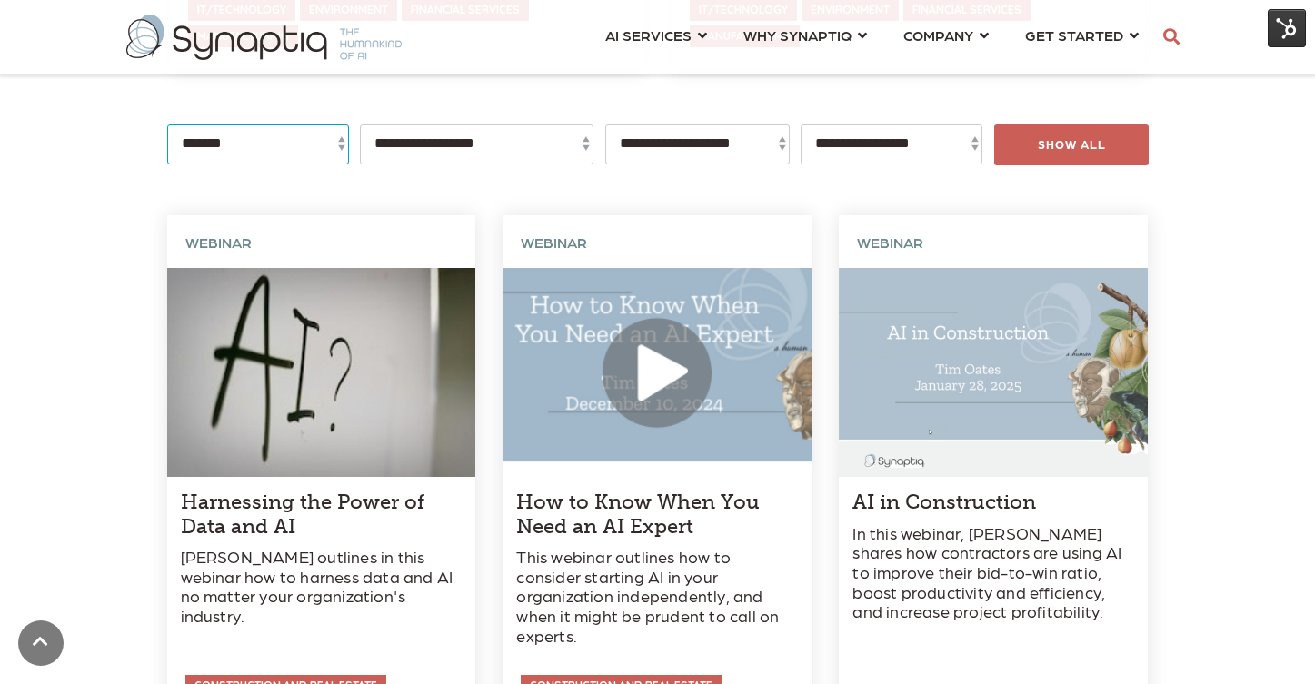
scroll to position [267, 0]
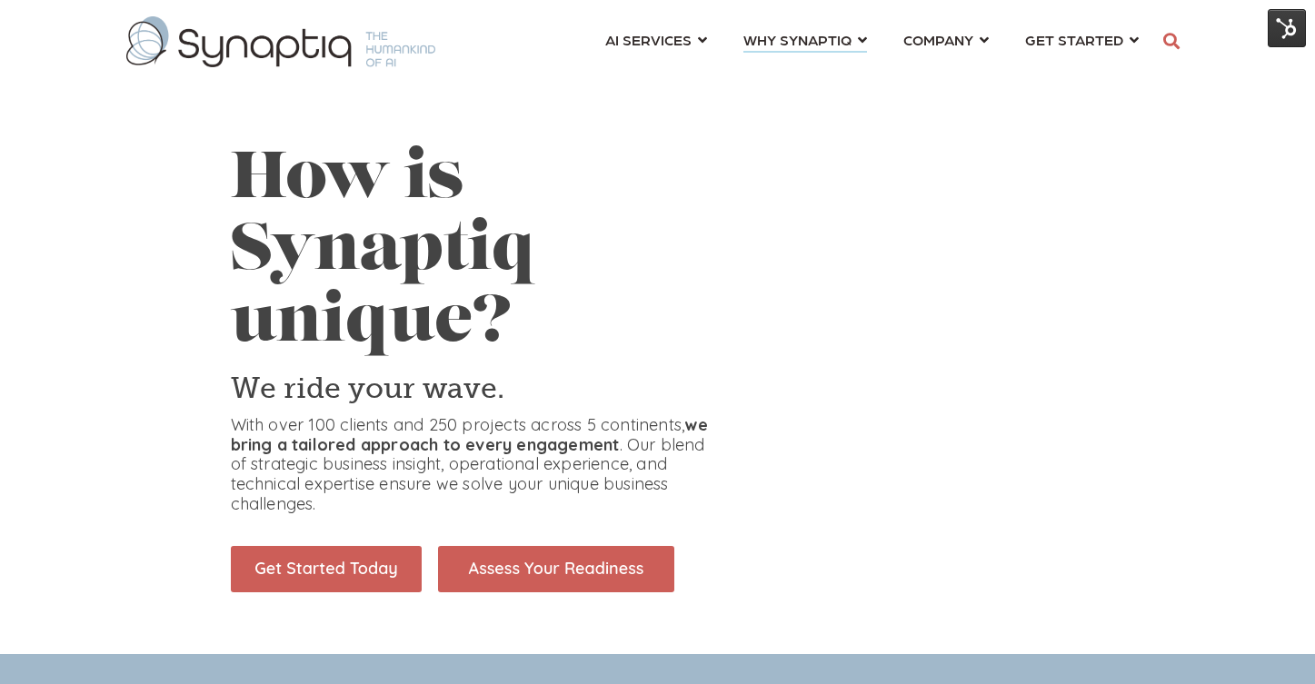
scroll to position [0, 8]
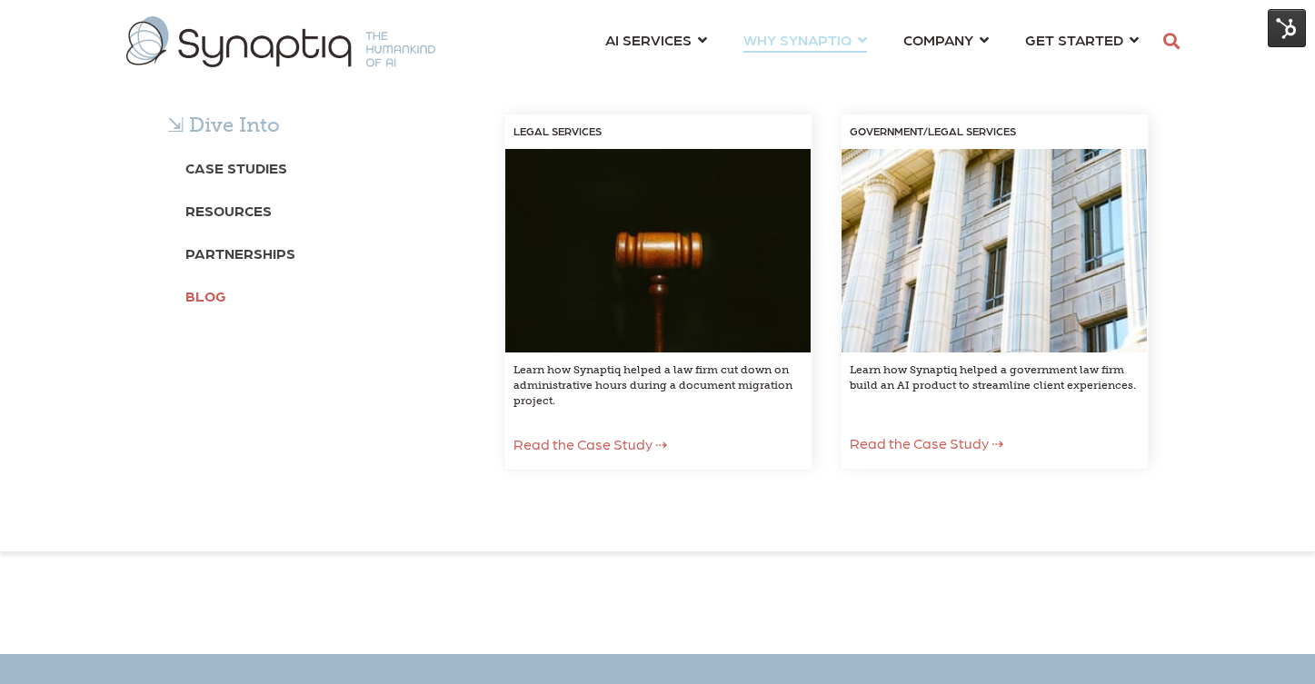
click at [193, 298] on b "Blog" at bounding box center [205, 295] width 41 height 17
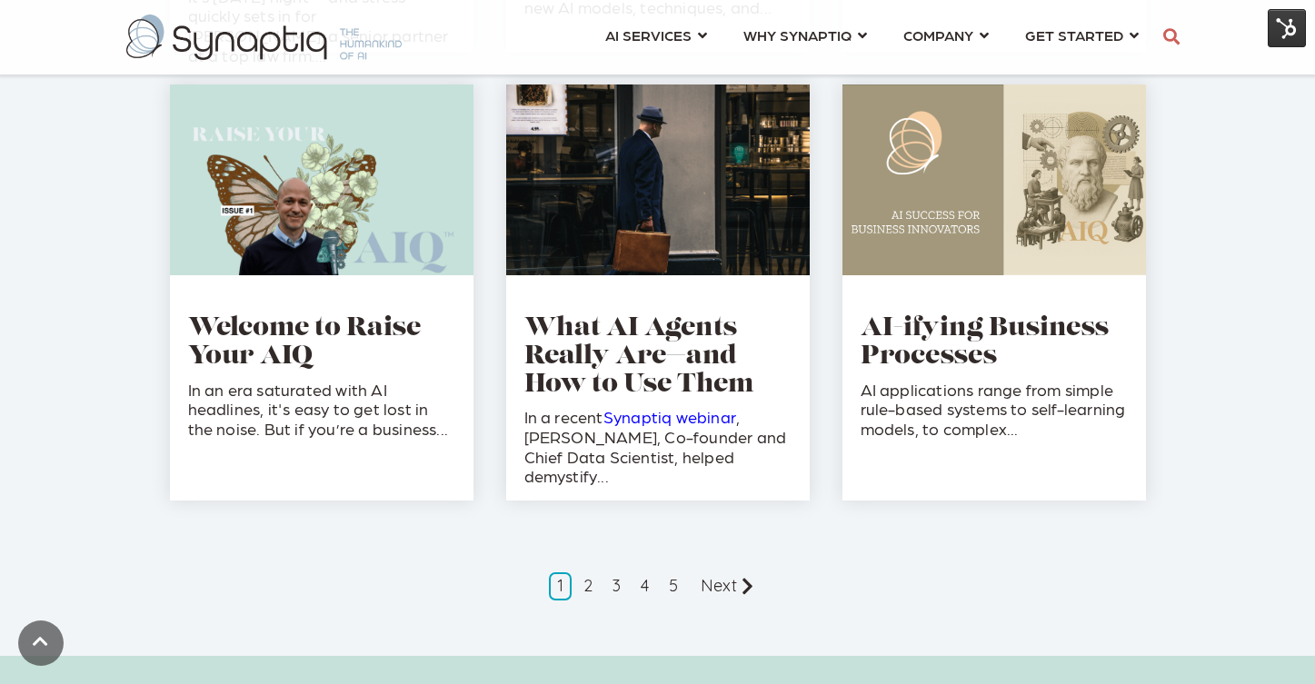
scroll to position [1967, 0]
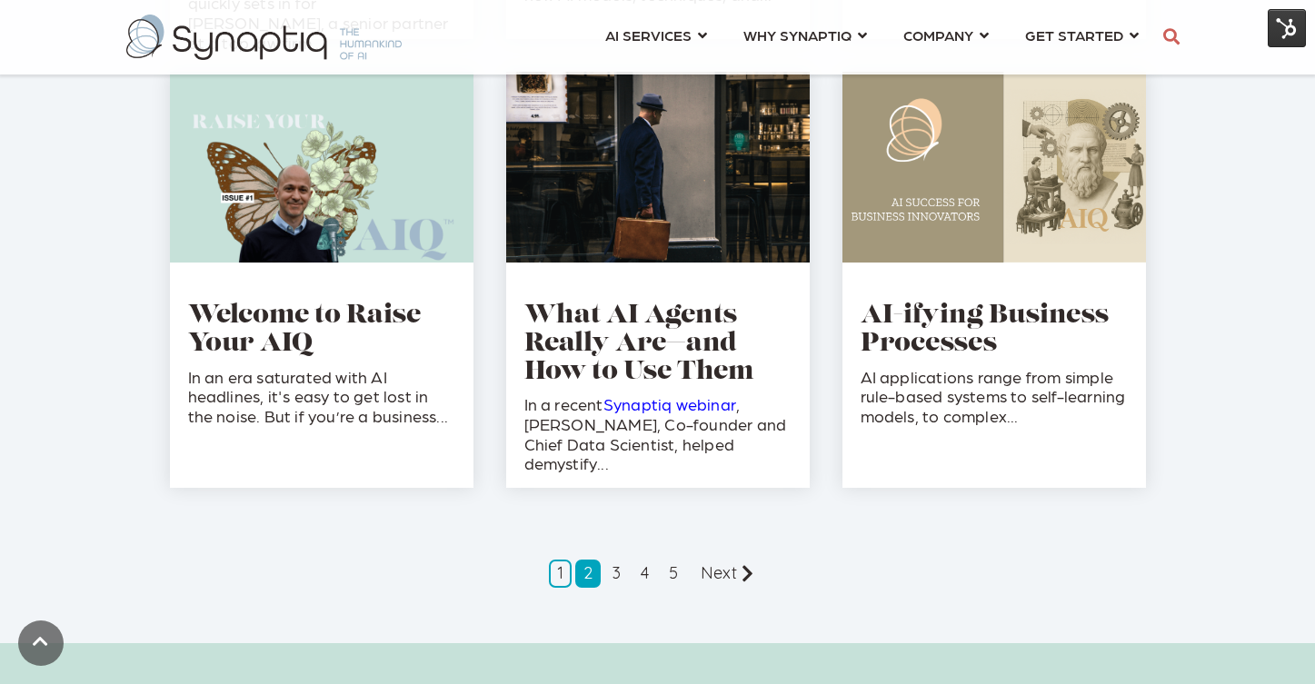
click at [586, 572] on link "2" at bounding box center [587, 574] width 25 height 28
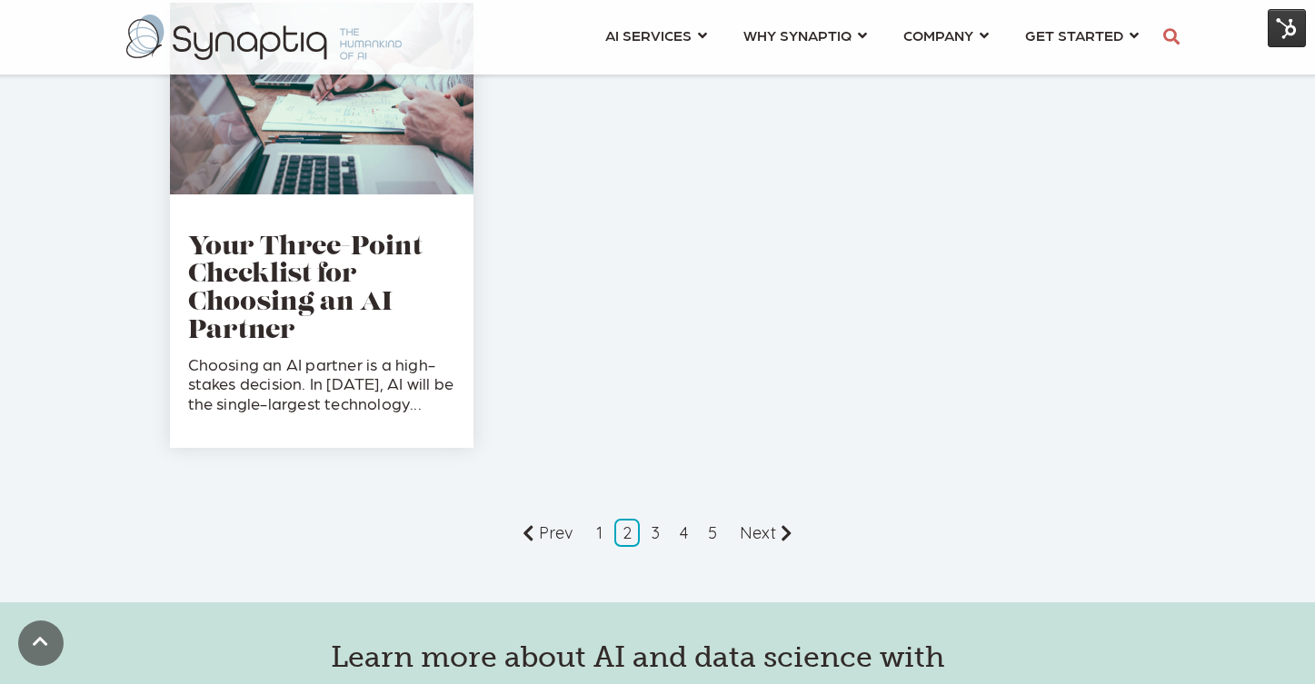
scroll to position [2109, 0]
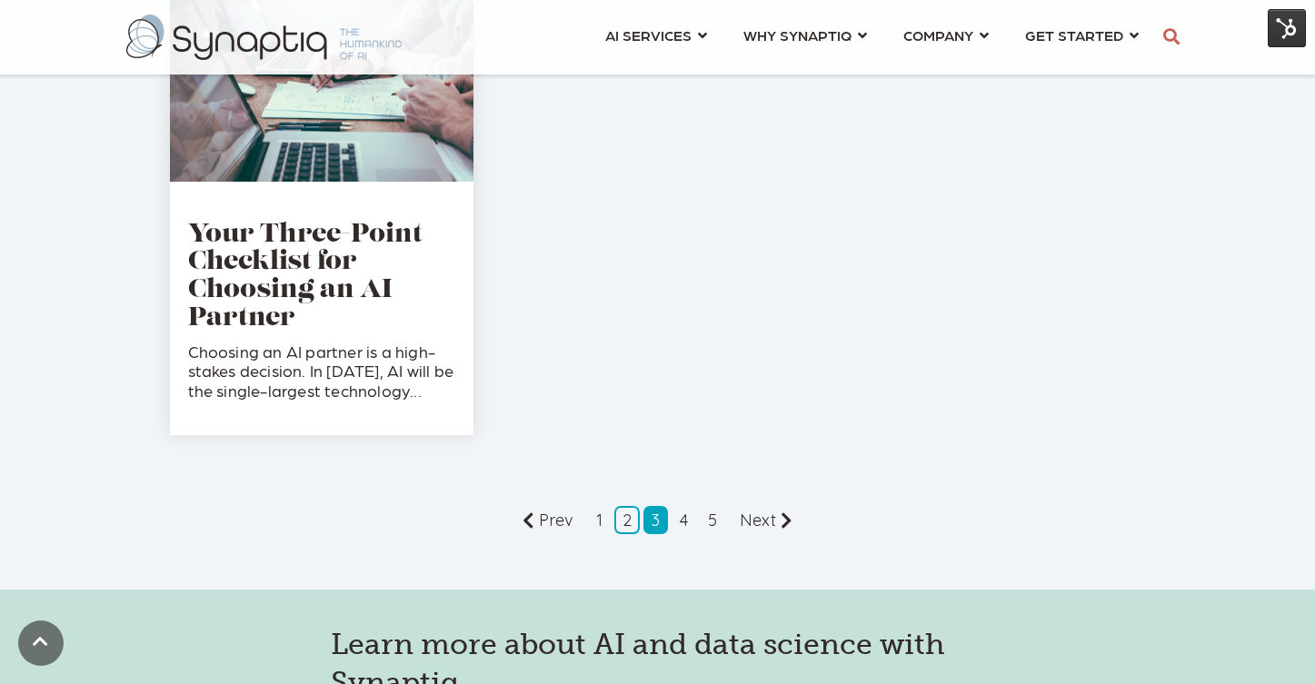
click at [654, 516] on link "3" at bounding box center [656, 520] width 25 height 28
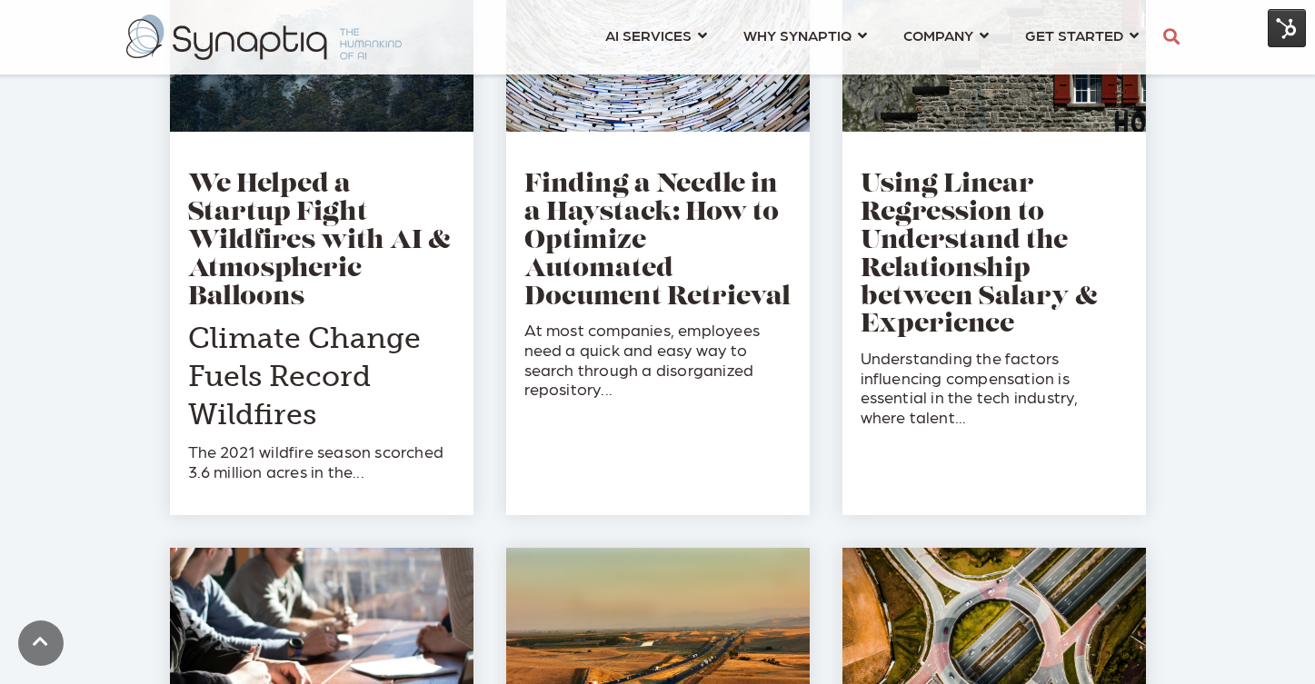
scroll to position [784, 0]
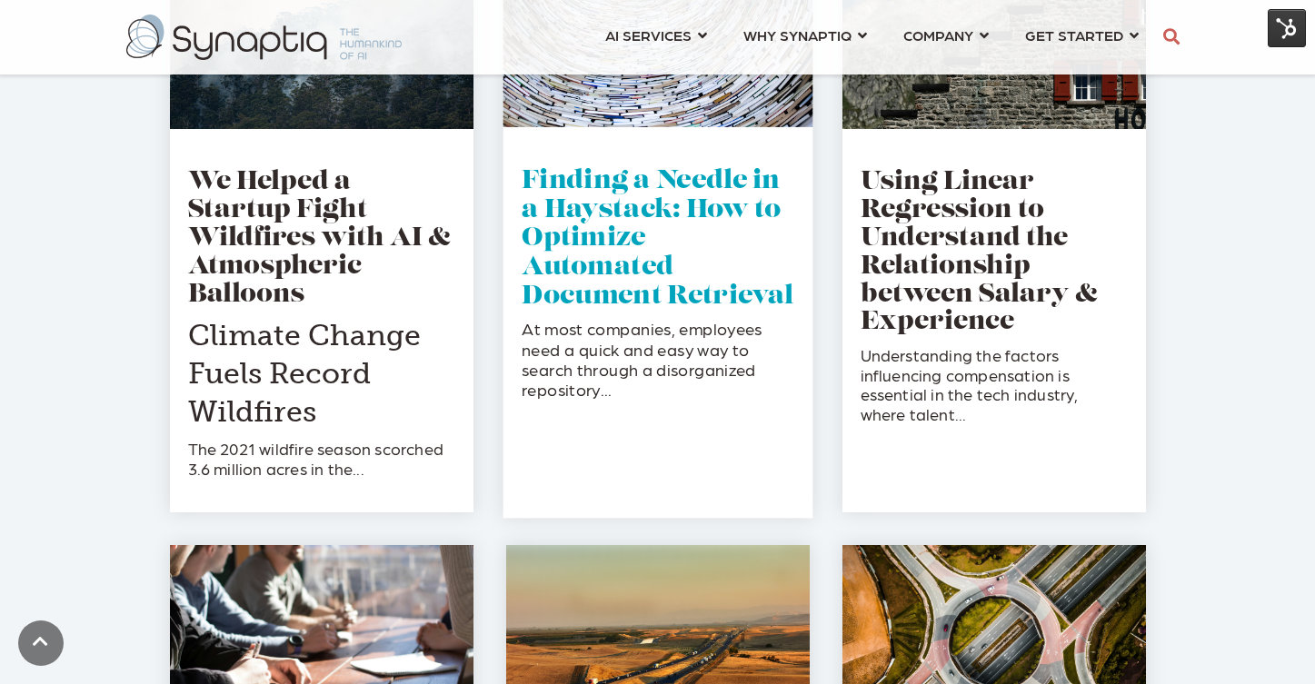
click at [630, 266] on link "Finding a Needle in a Haystack: How to Optimize Automated Document Retrieval" at bounding box center [658, 239] width 272 height 140
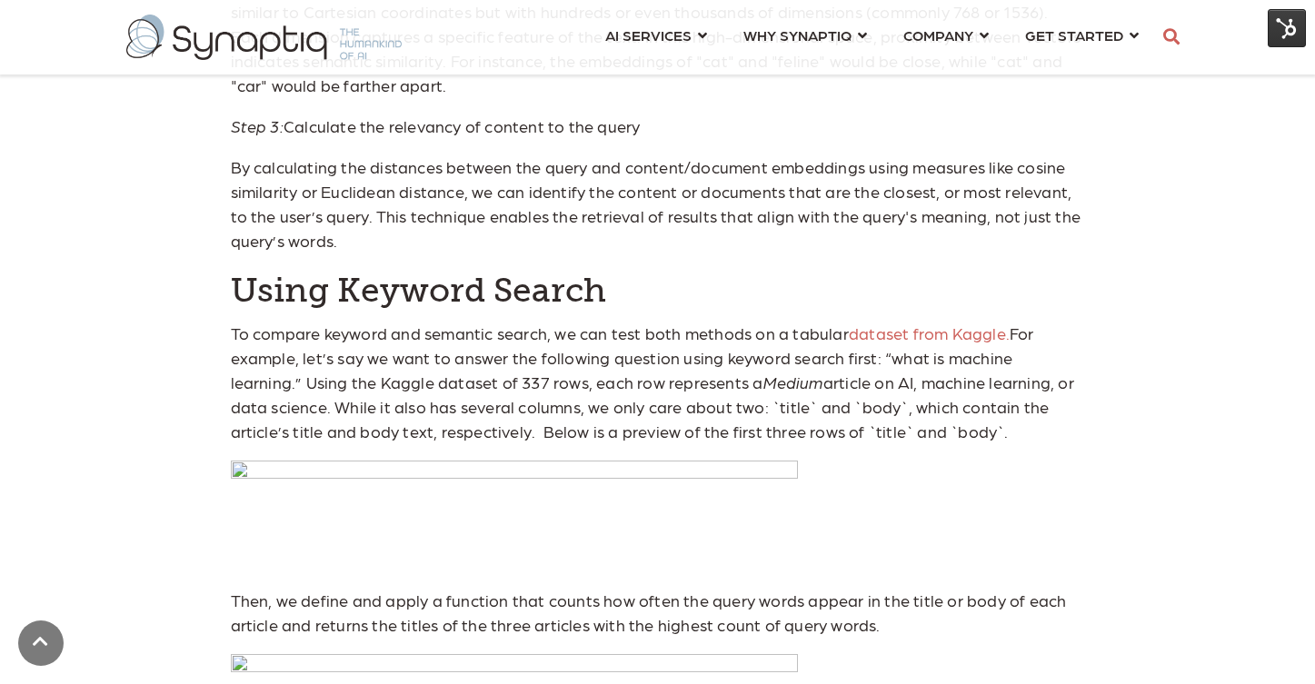
scroll to position [2023, 0]
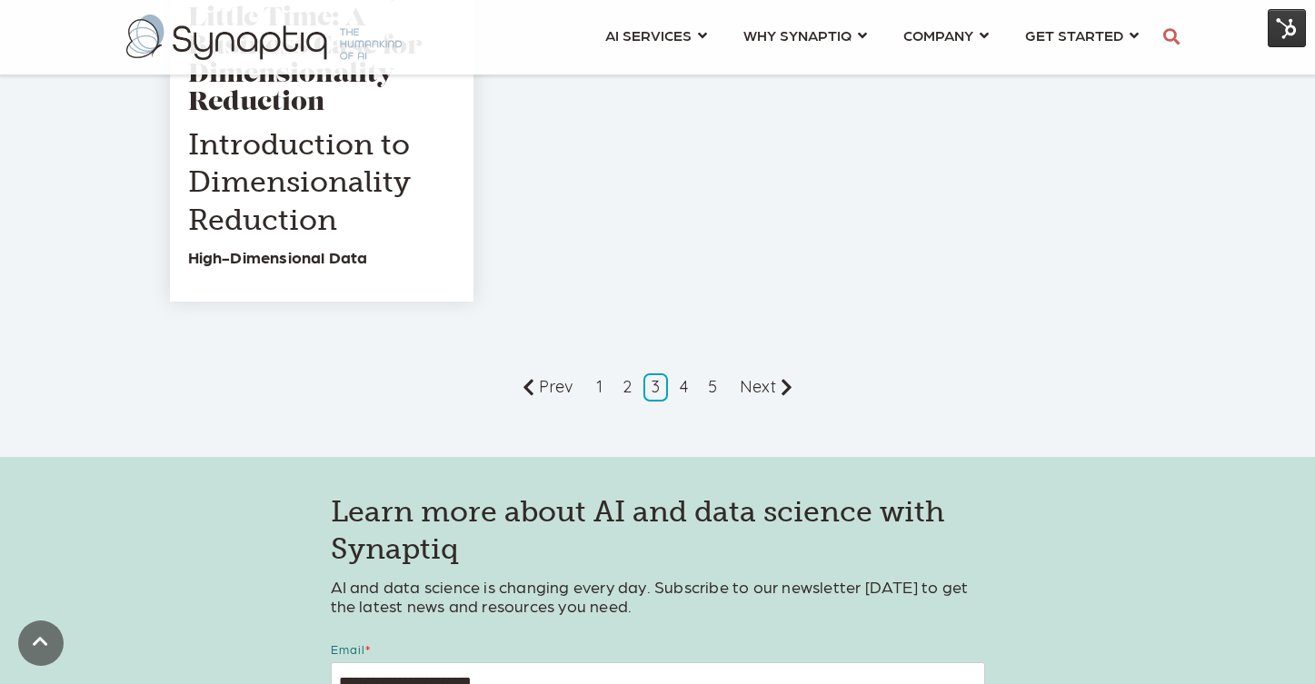
scroll to position [2618, 0]
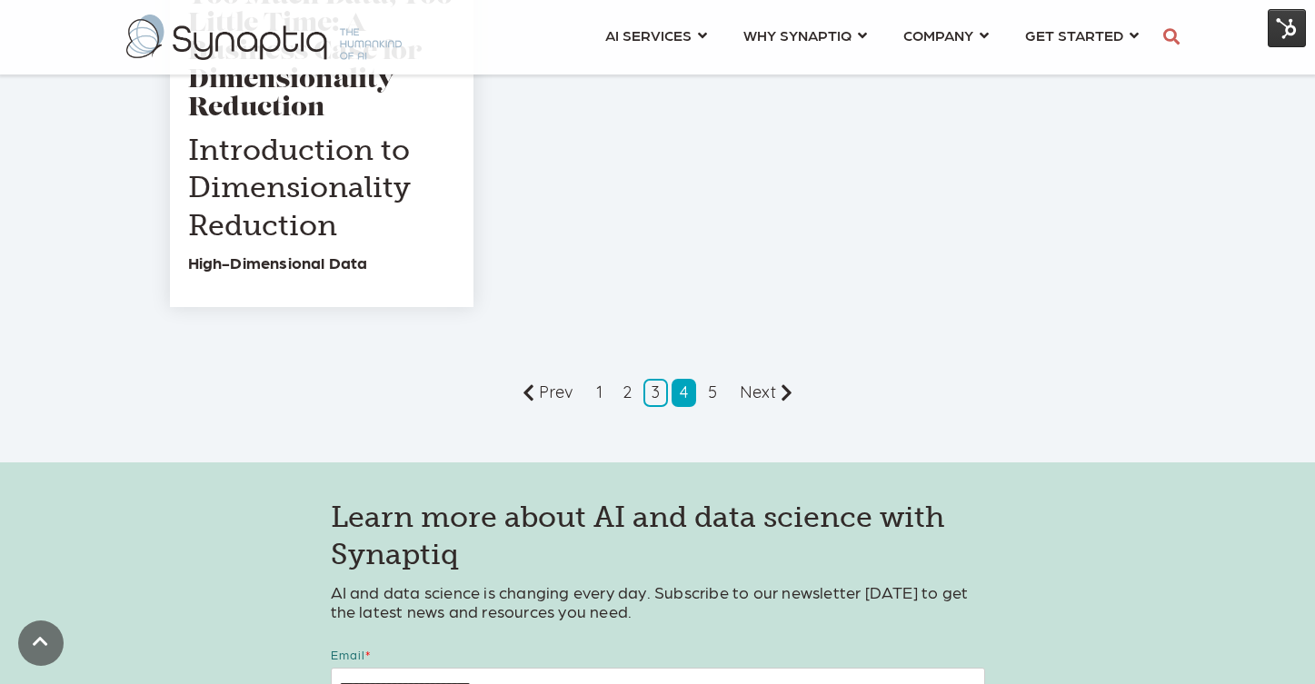
click at [683, 394] on link "4" at bounding box center [684, 393] width 25 height 28
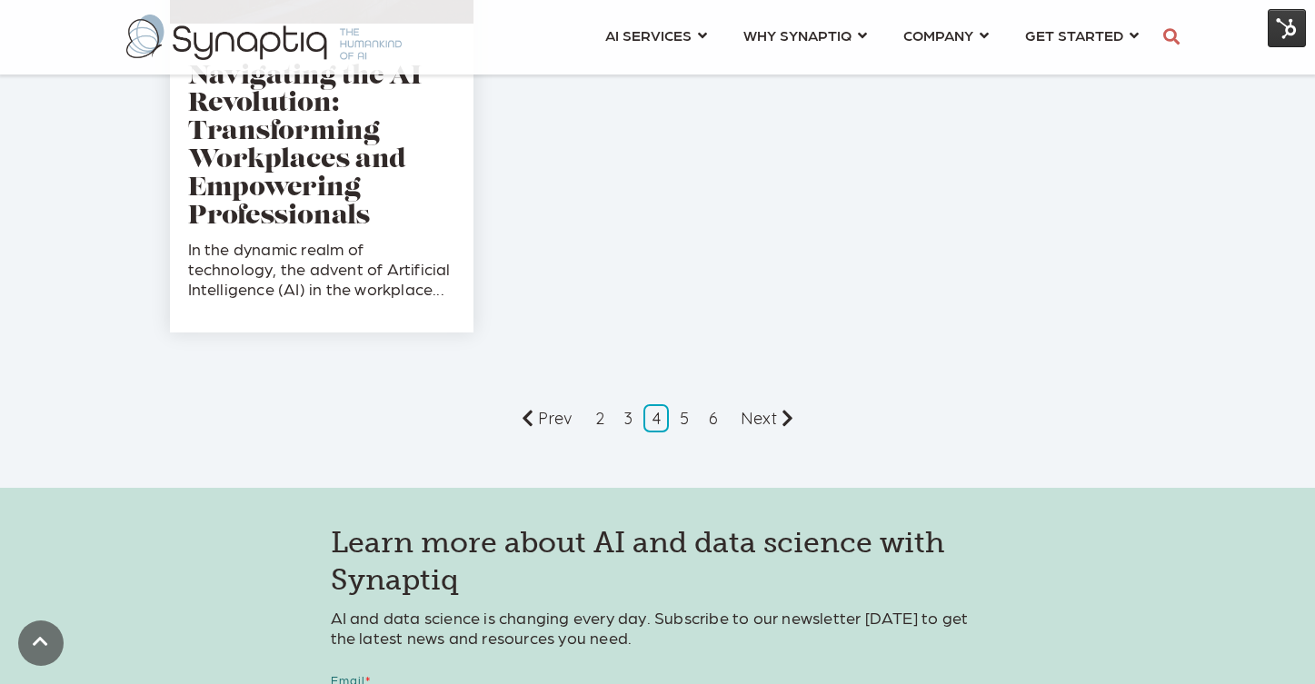
scroll to position [2330, 0]
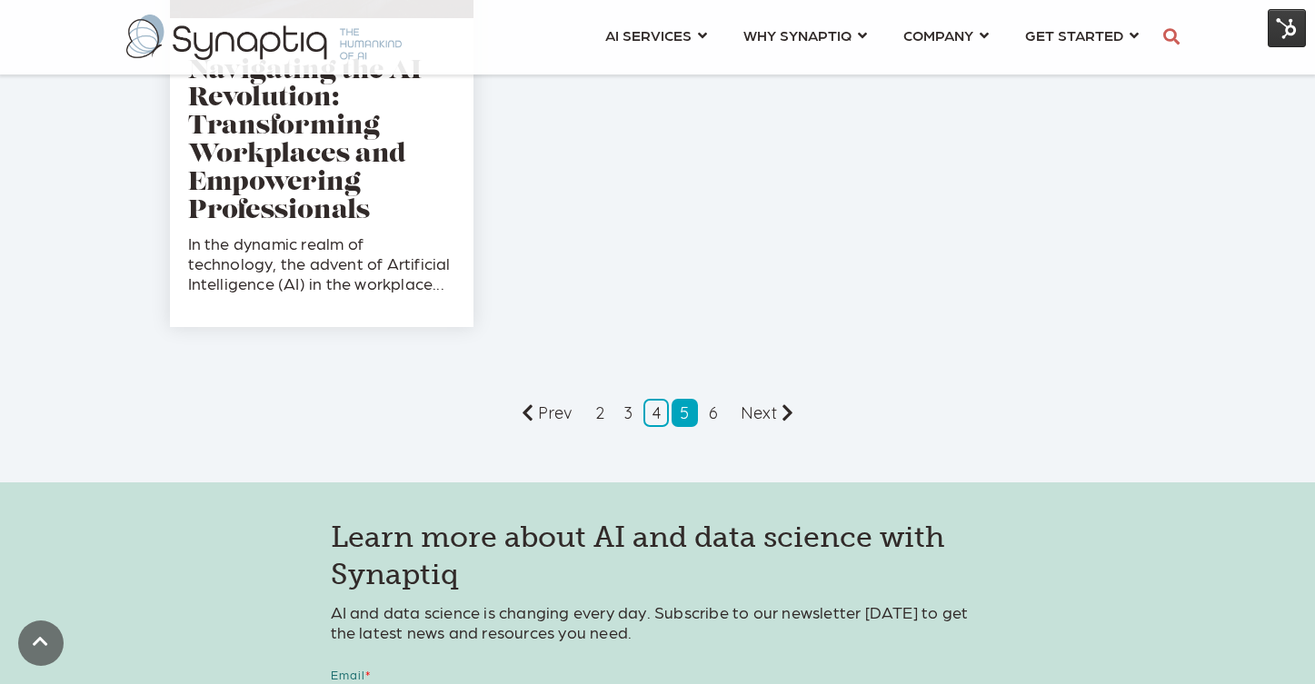
click at [685, 410] on link "5" at bounding box center [684, 413] width 25 height 28
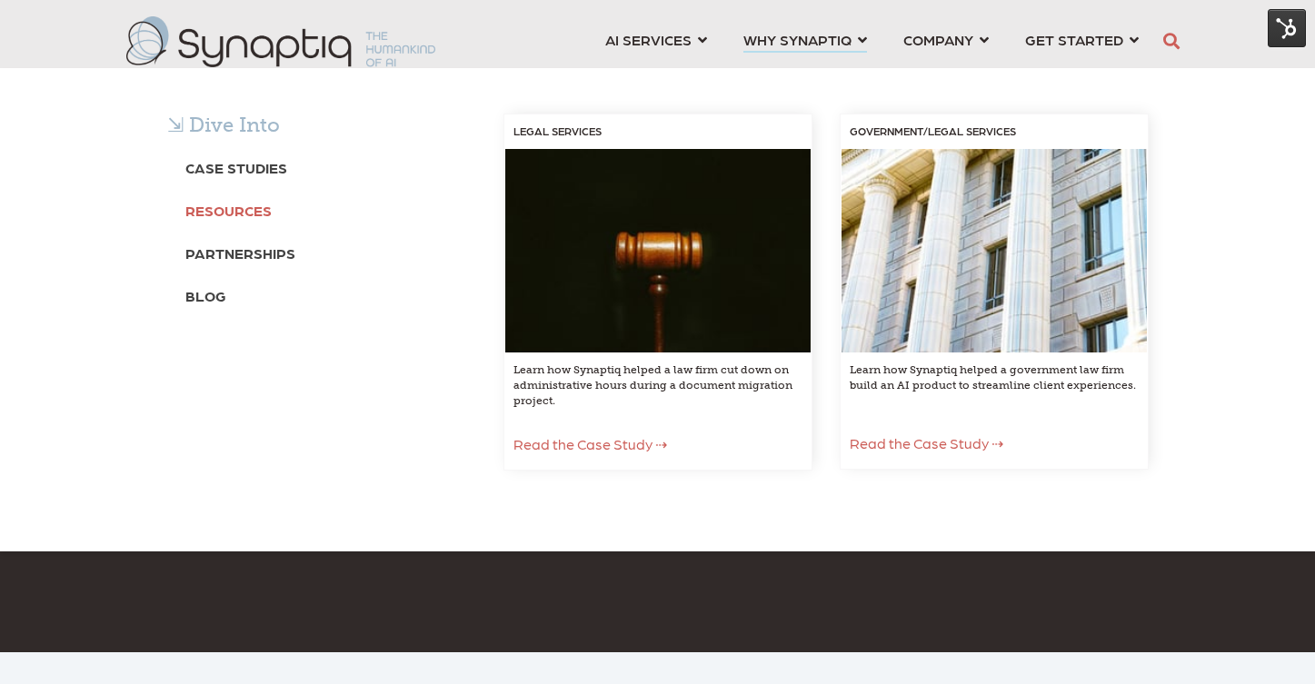
click at [235, 211] on b "Resources" at bounding box center [228, 210] width 86 height 17
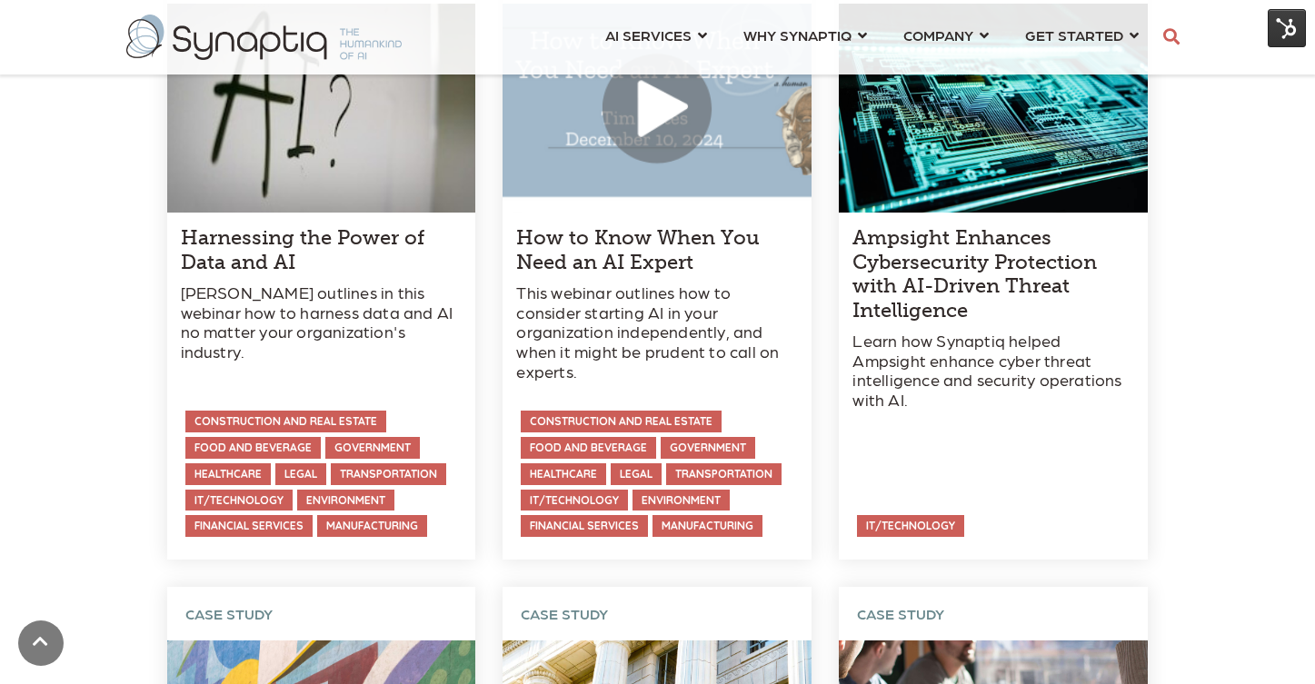
scroll to position [925, 0]
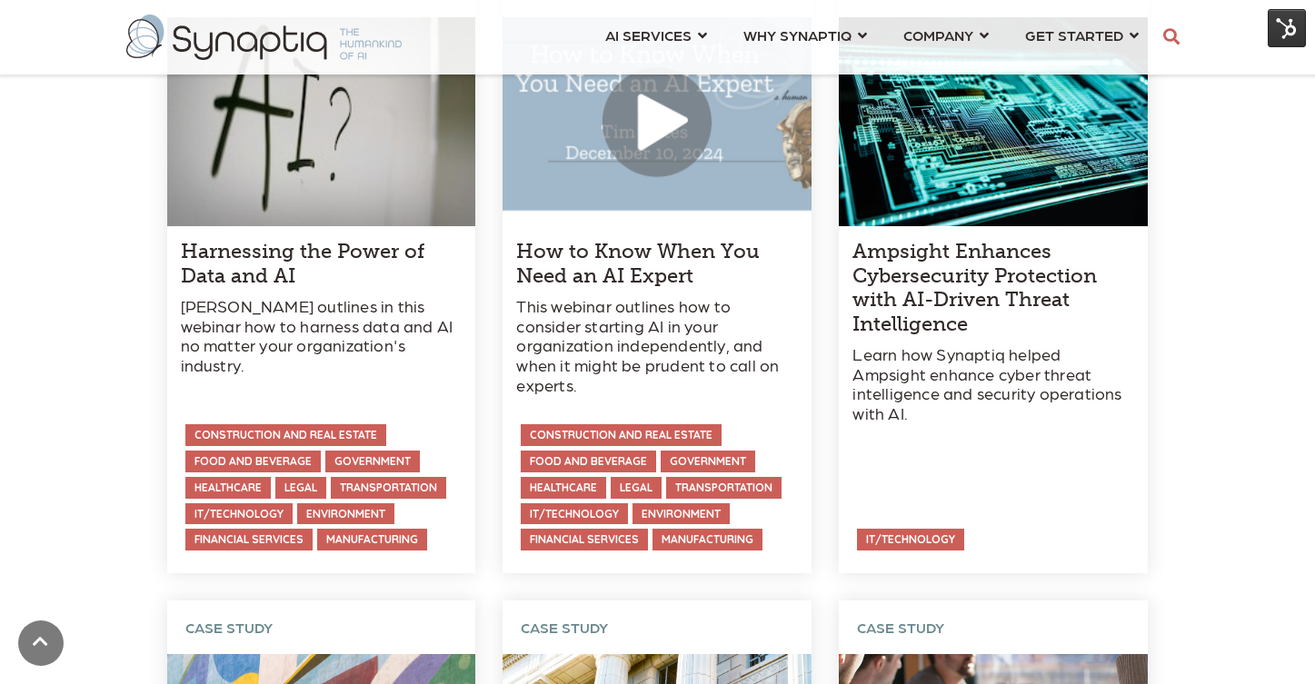
click at [330, 252] on link at bounding box center [321, 270] width 309 height 610
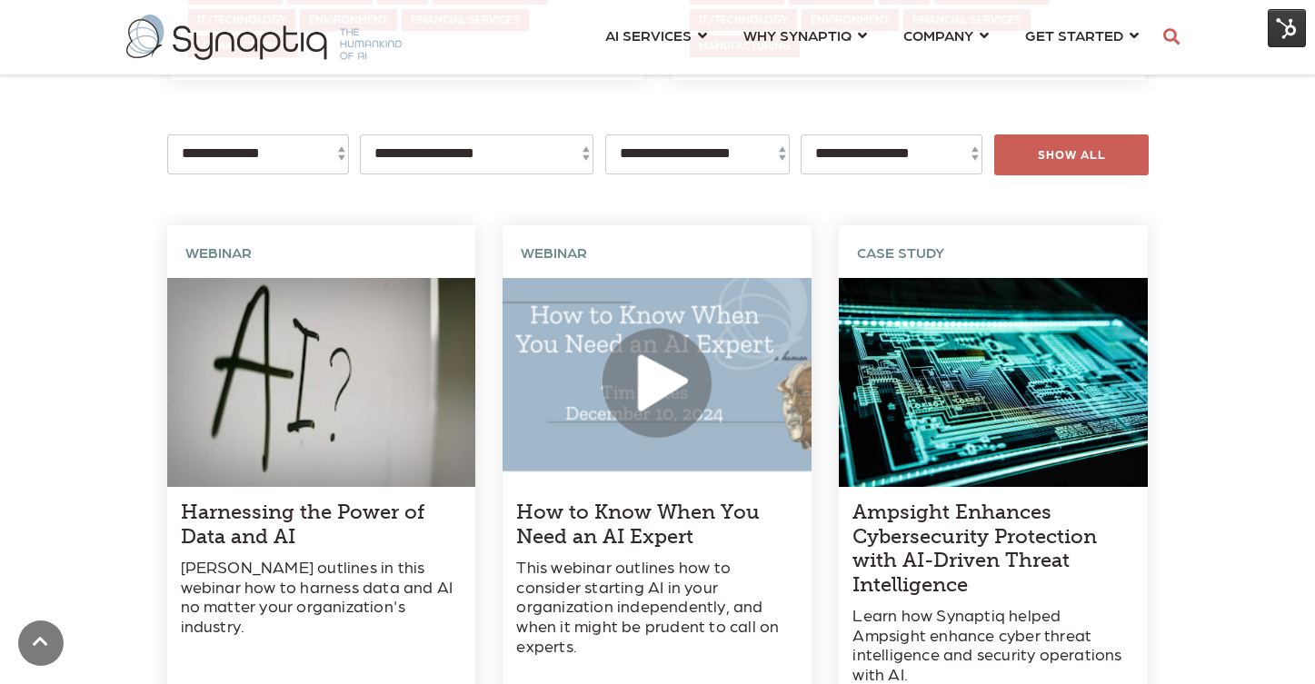
scroll to position [610, 0]
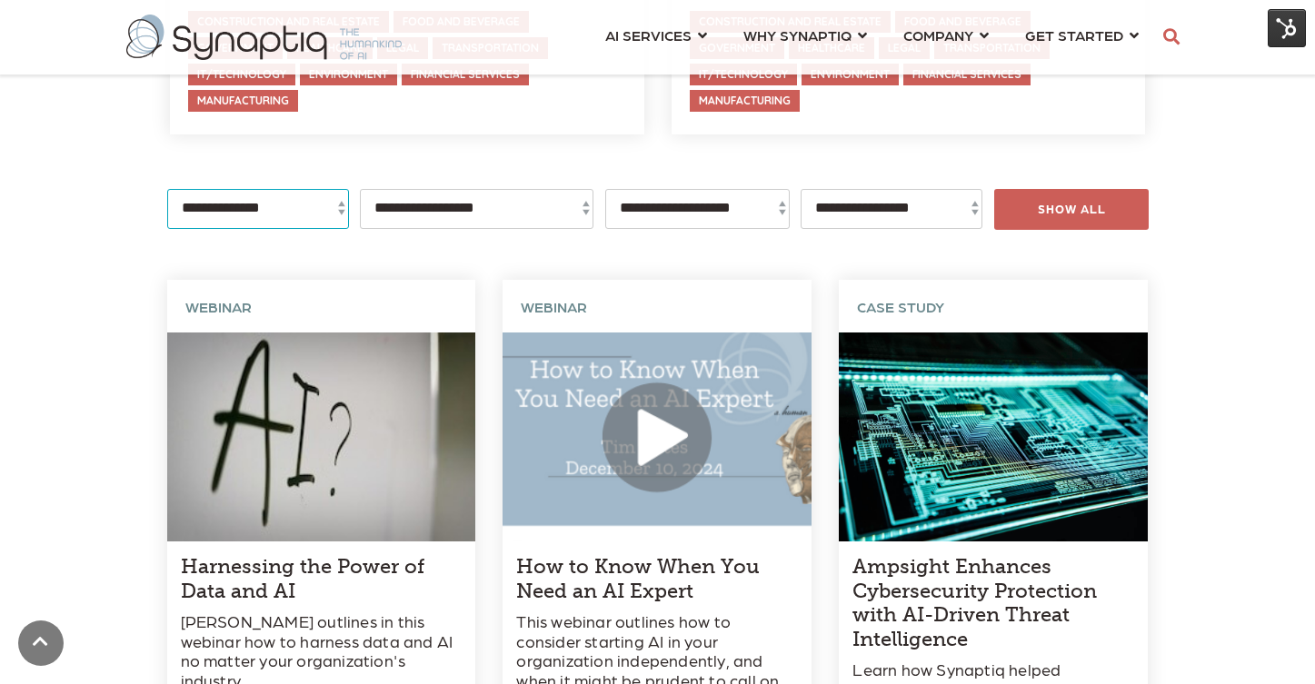
click at [293, 213] on select "**********" at bounding box center [258, 209] width 182 height 40
click at [167, 189] on select "**********" at bounding box center [258, 209] width 182 height 40
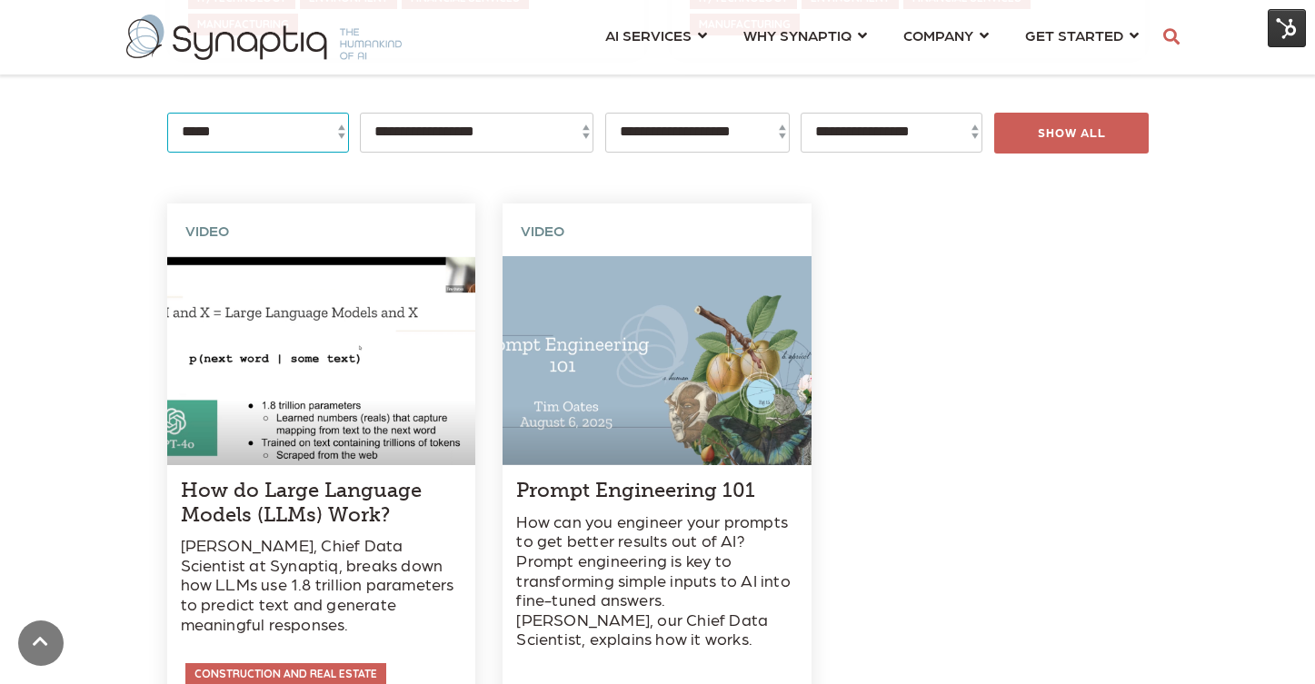
scroll to position [682, 0]
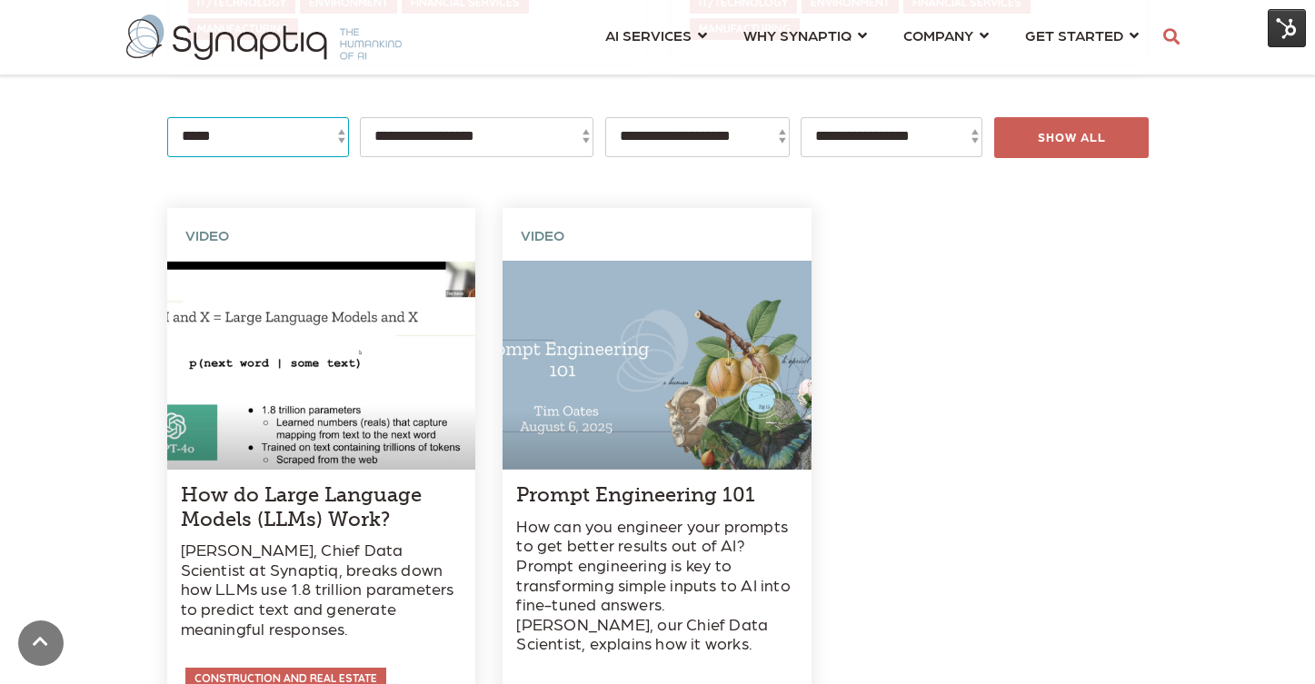
click at [280, 139] on select "**********" at bounding box center [258, 137] width 182 height 40
select select "*******"
click at [167, 117] on select "**********" at bounding box center [258, 137] width 182 height 40
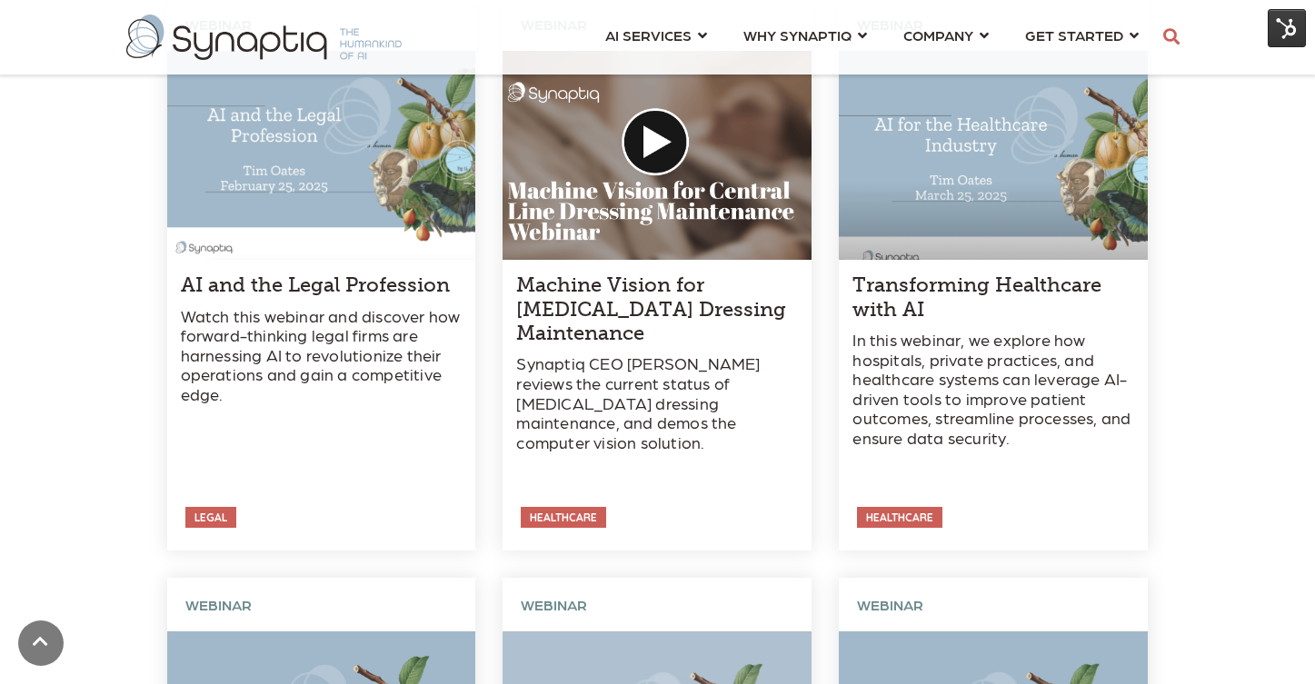
scroll to position [1465, 0]
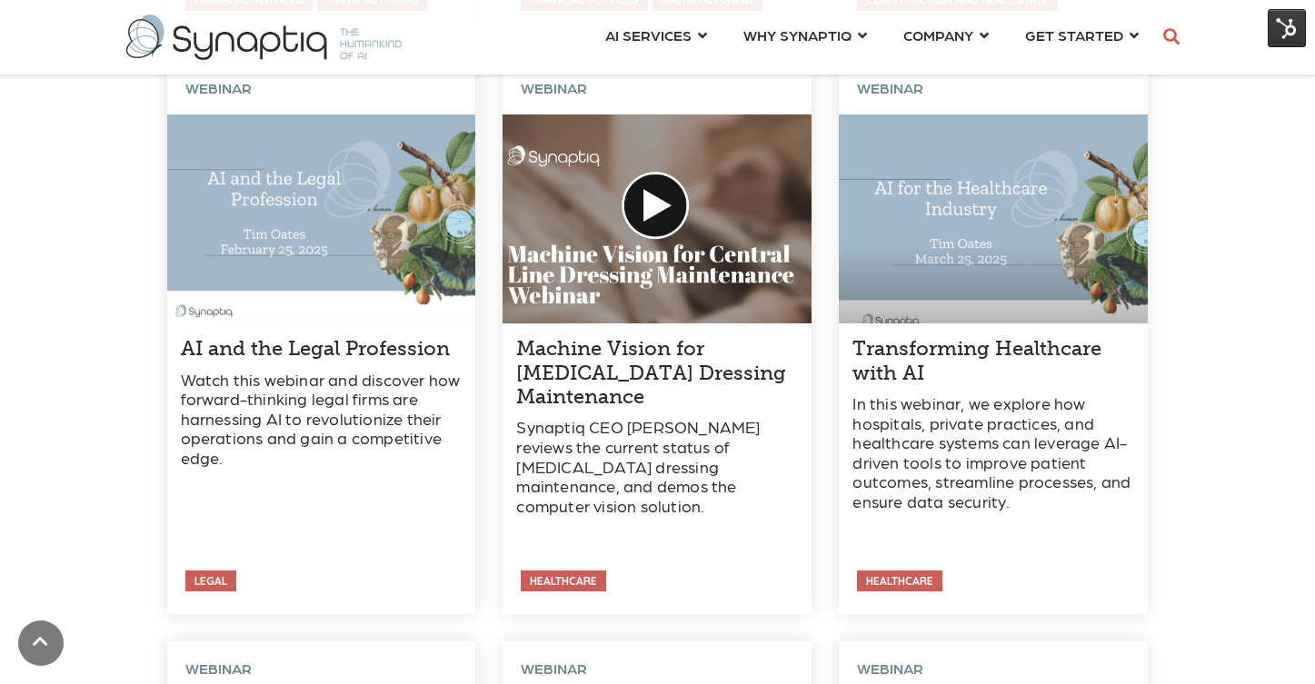
click at [1022, 387] on link at bounding box center [993, 338] width 309 height 554
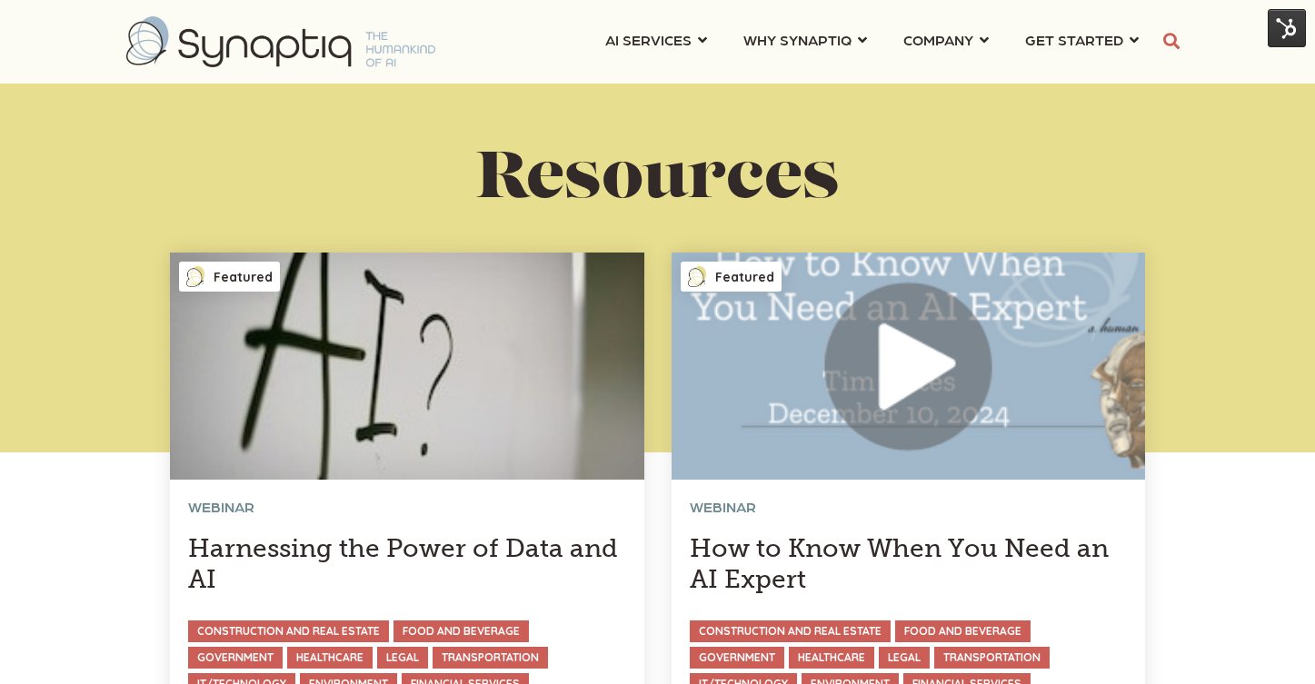
scroll to position [0, 8]
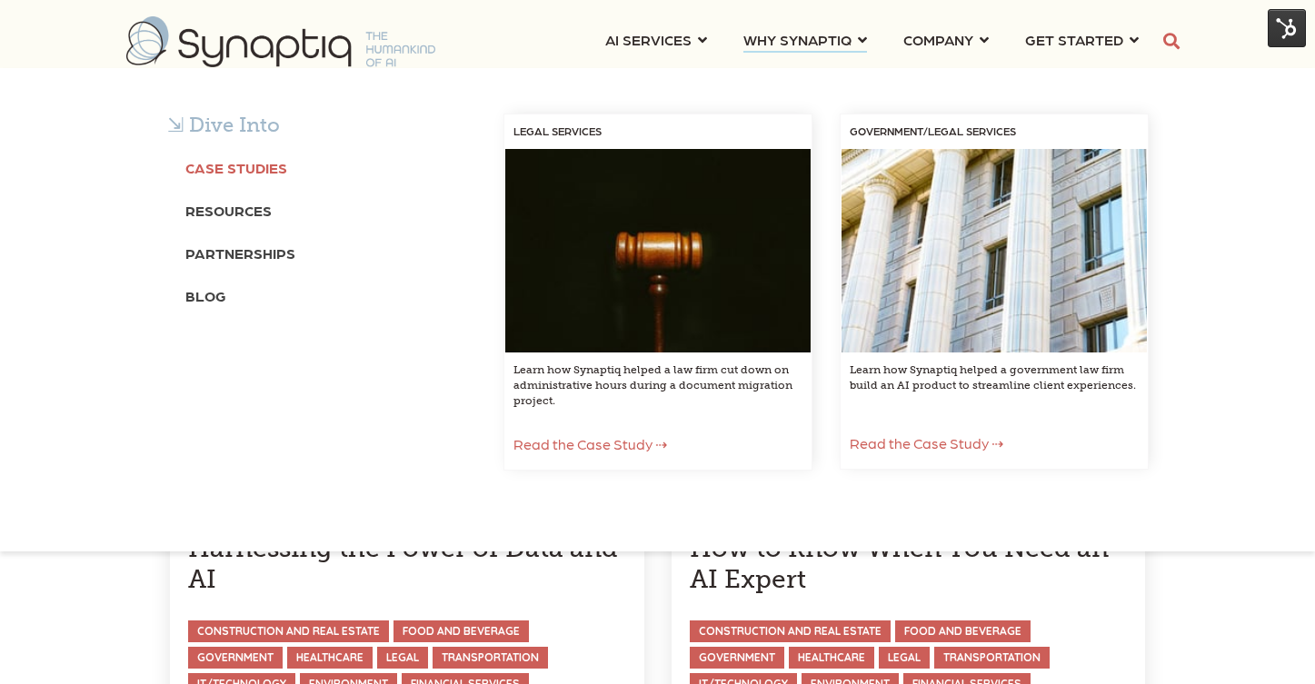
click at [255, 165] on b "Case Studies" at bounding box center [236, 167] width 102 height 17
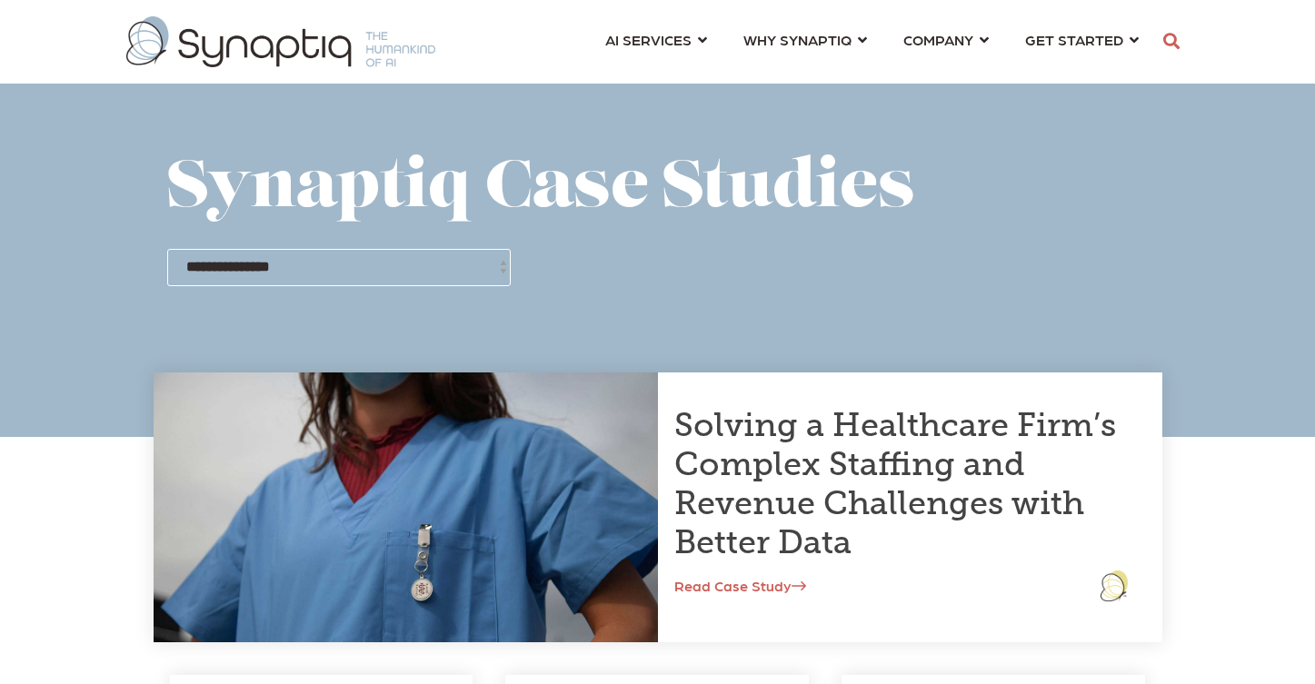
scroll to position [0, 8]
click at [408, 272] on select "**********" at bounding box center [339, 267] width 344 height 36
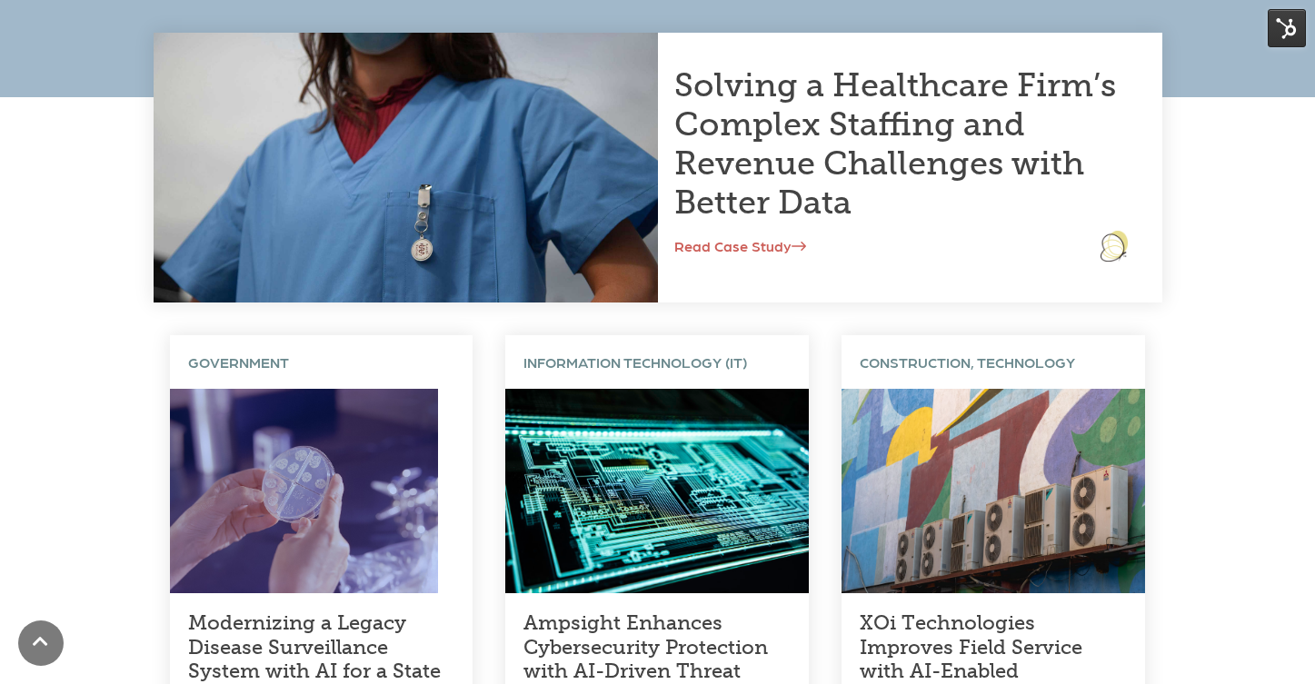
scroll to position [338, 0]
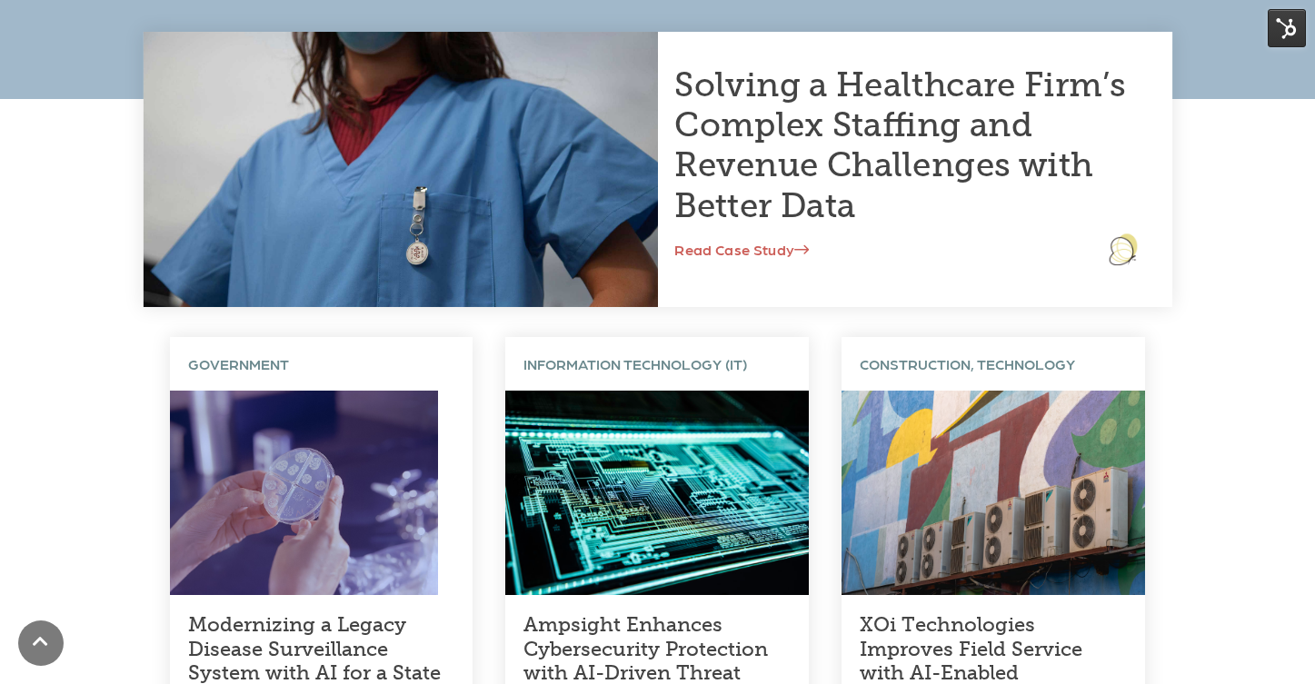
click at [764, 246] on link "Read Case Study" at bounding box center [741, 248] width 135 height 17
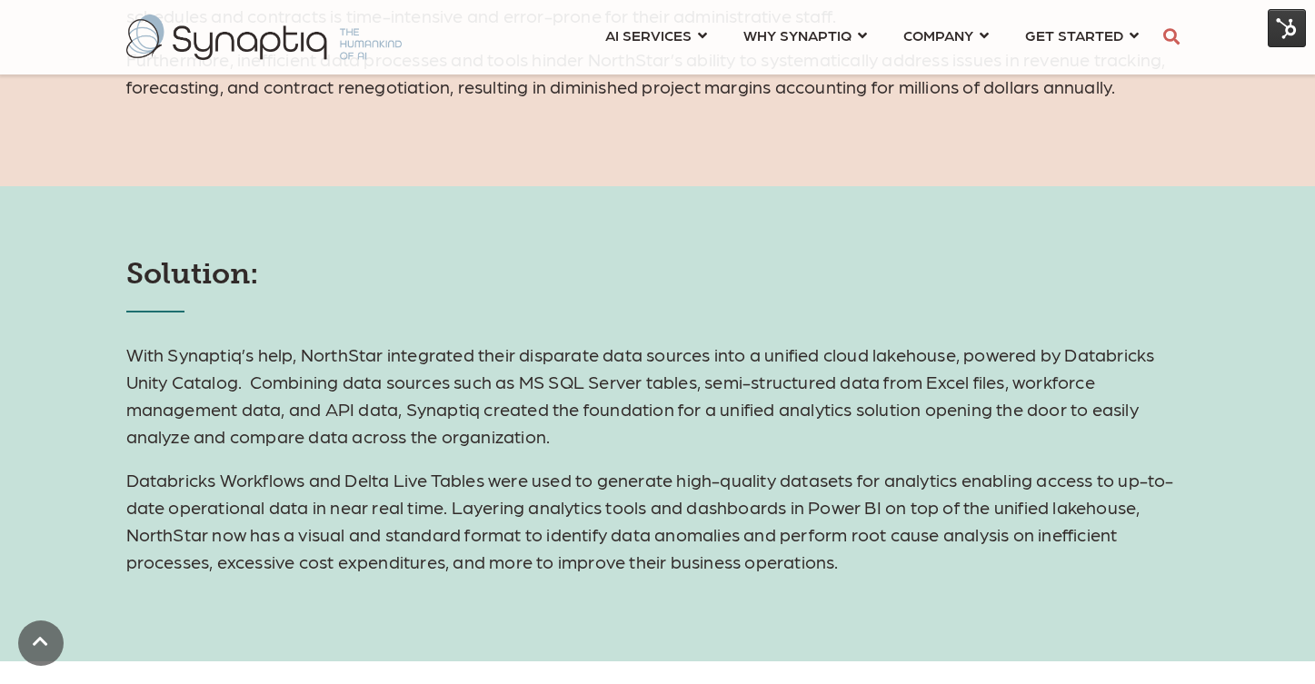
scroll to position [1454, 0]
